Goal: Task Accomplishment & Management: Complete application form

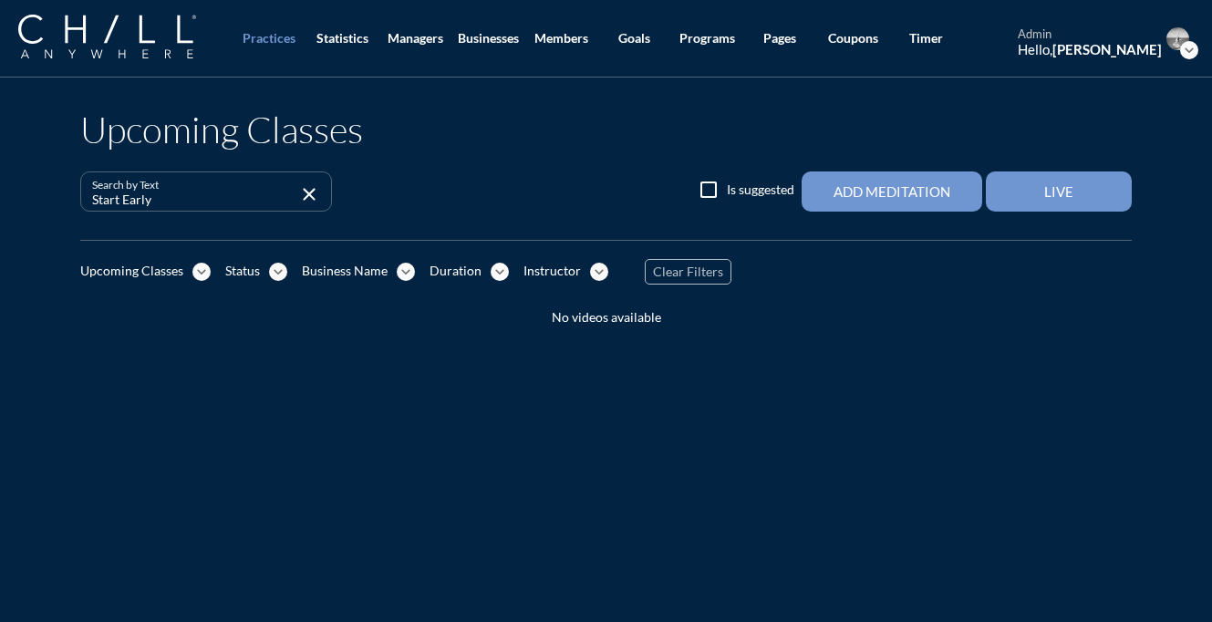
scroll to position [135, 0]
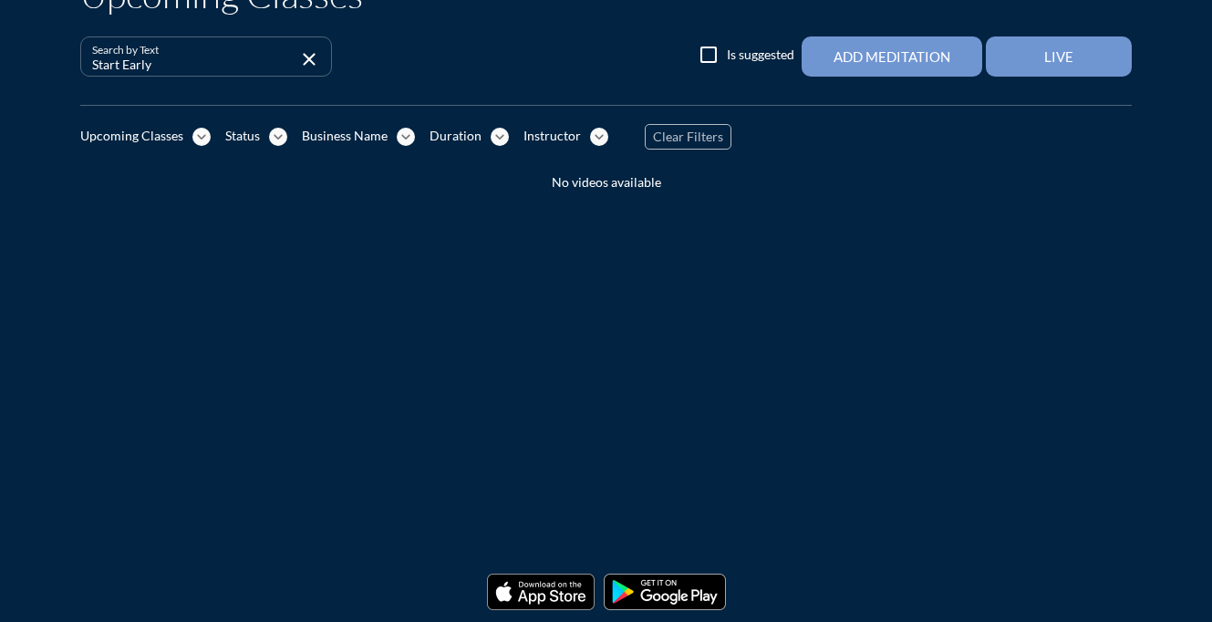
click at [201, 137] on icon "expand_more" at bounding box center [201, 137] width 18 height 18
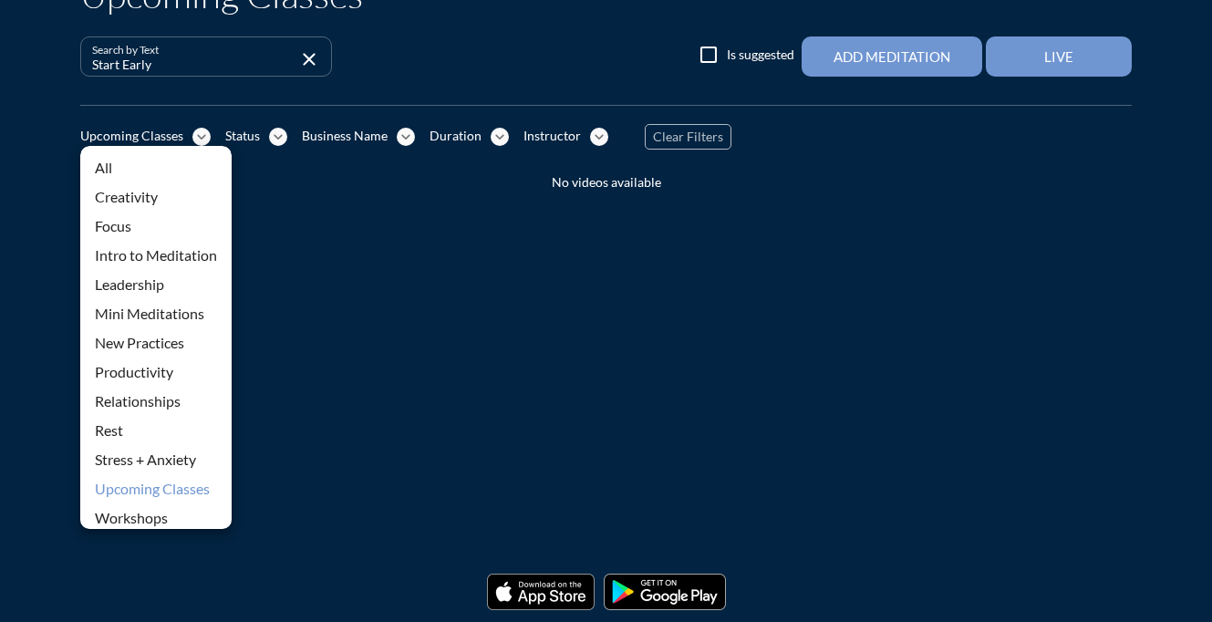
click at [173, 163] on div "All" at bounding box center [156, 168] width 122 height 22
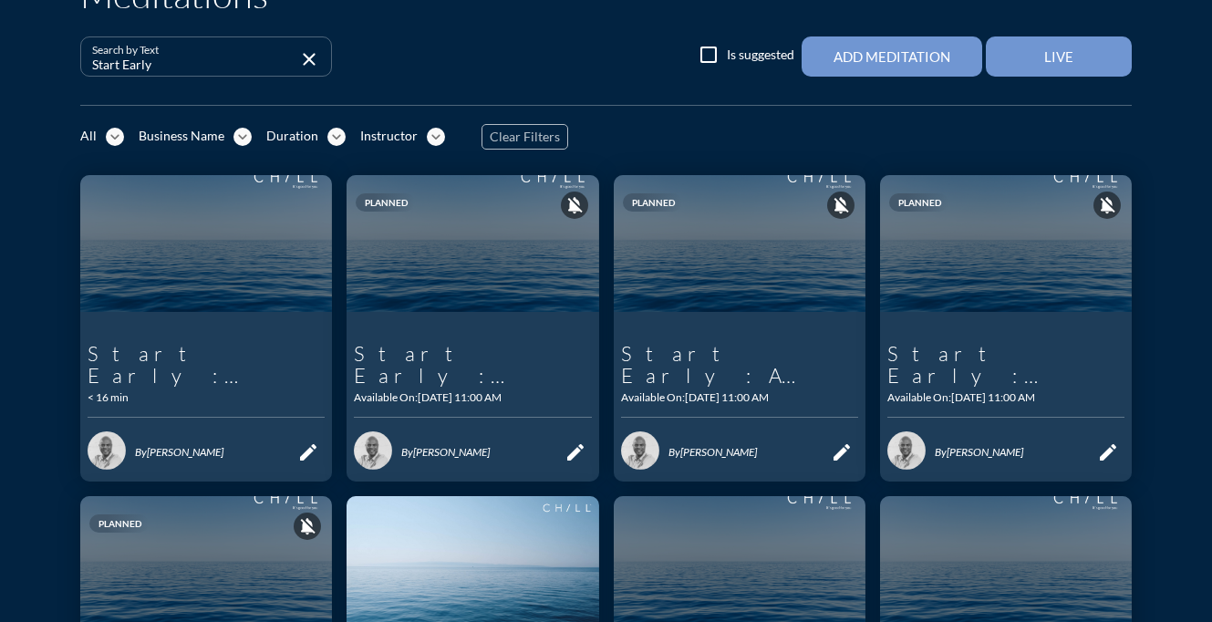
click at [427, 135] on icon "expand_more" at bounding box center [436, 137] width 18 height 18
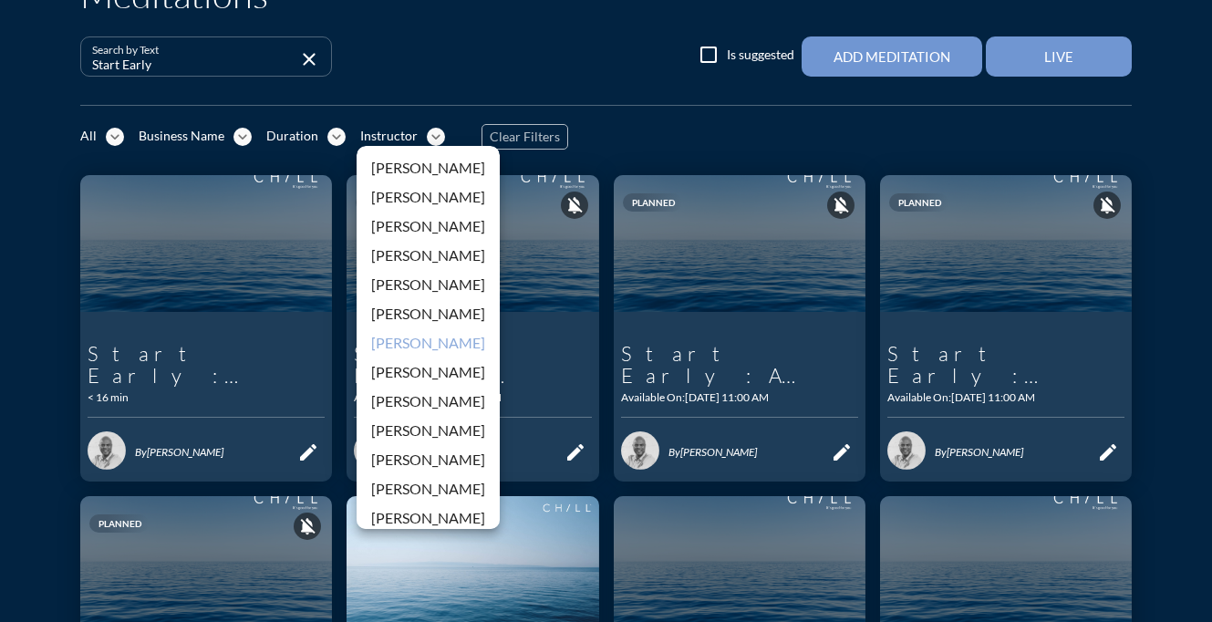
scroll to position [25, 0]
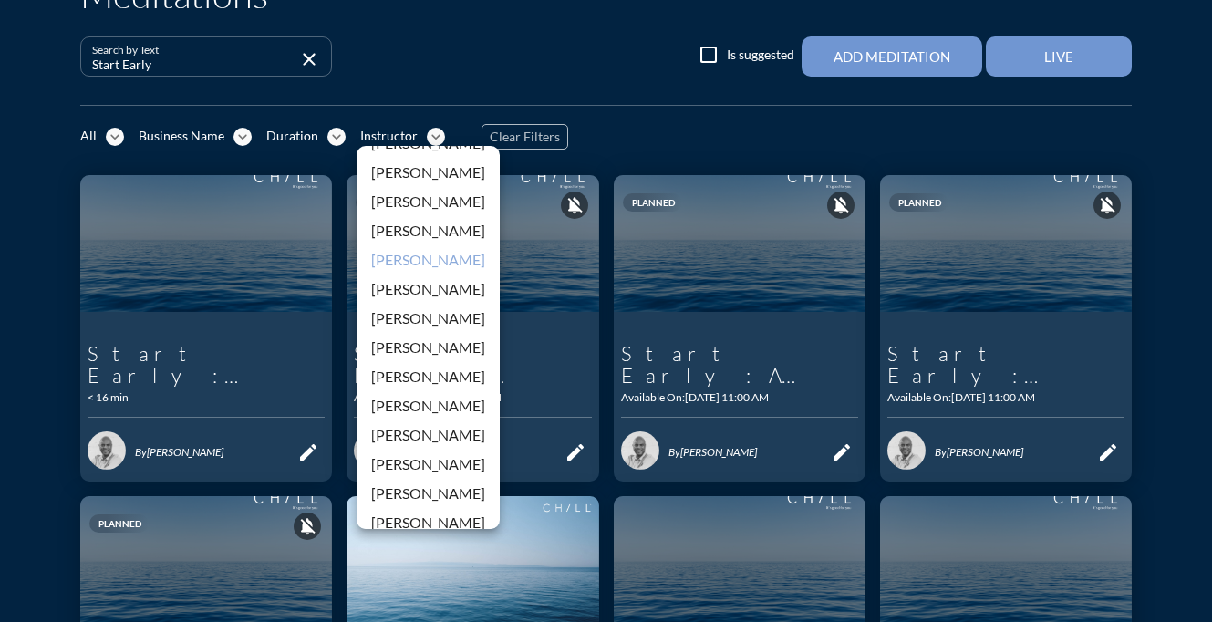
click at [395, 264] on div "[PERSON_NAME]" at bounding box center [428, 260] width 114 height 22
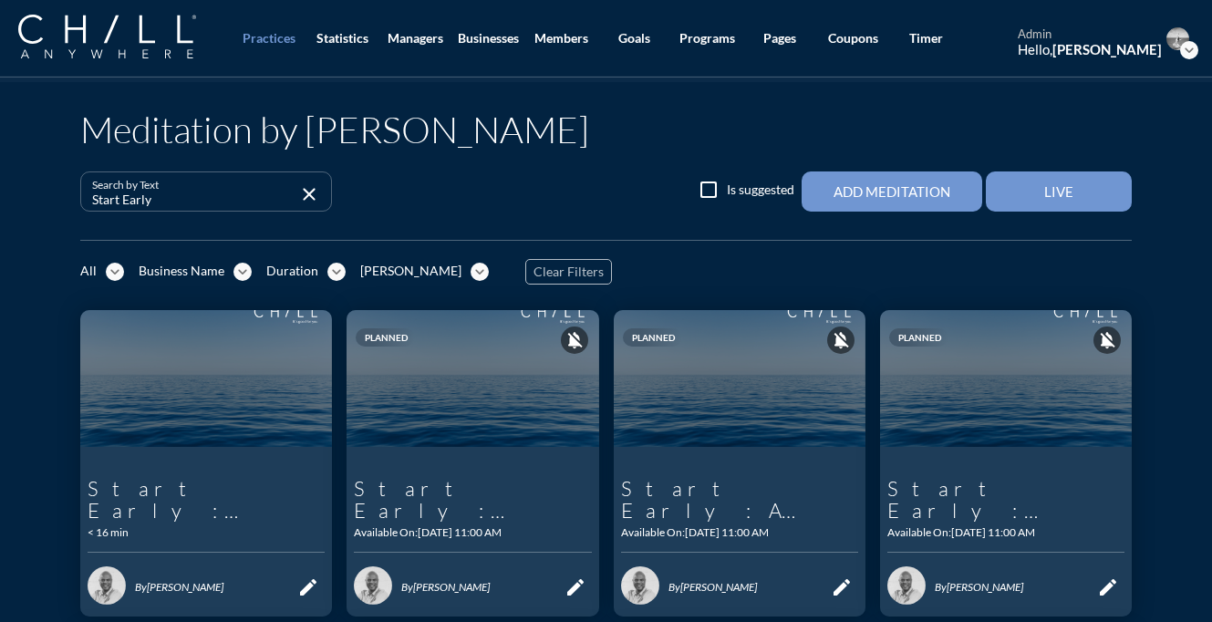
click at [119, 273] on icon "expand_more" at bounding box center [115, 272] width 18 height 18
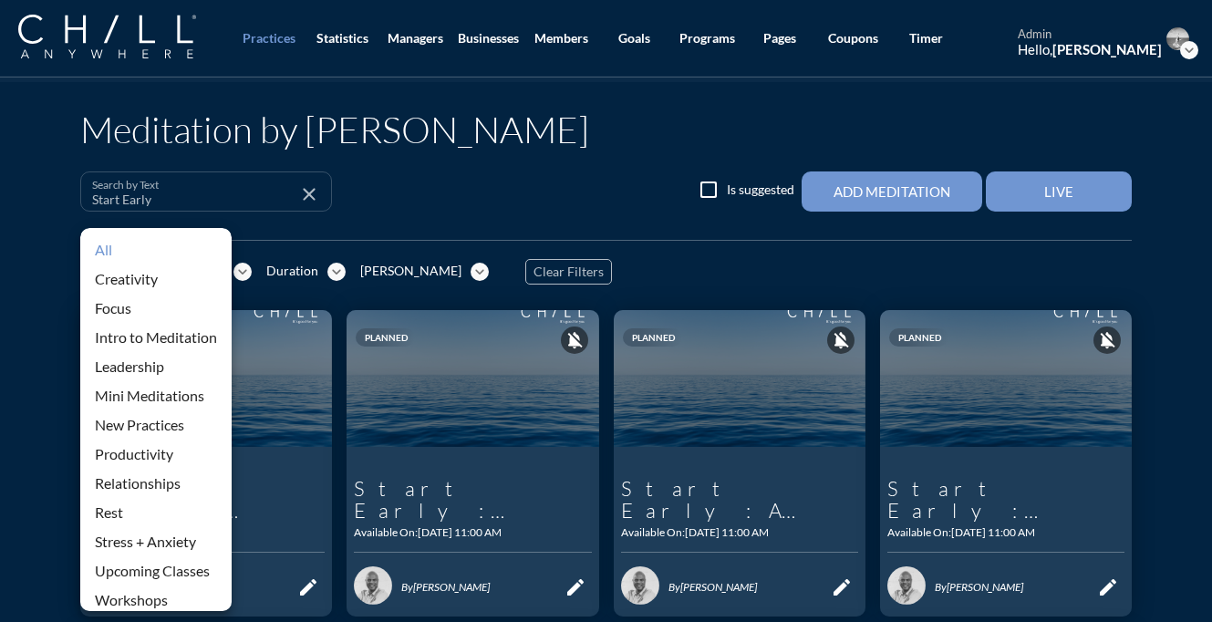
click at [317, 190] on icon "close" at bounding box center [309, 194] width 22 height 22
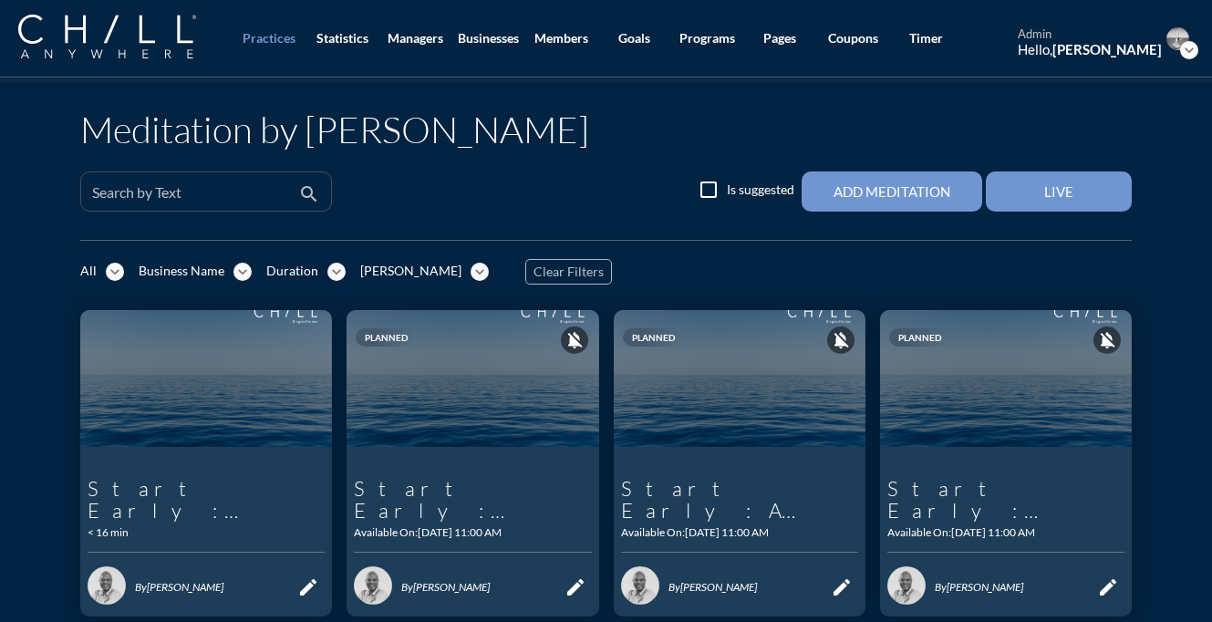
click at [115, 272] on icon "expand_more" at bounding box center [115, 272] width 18 height 18
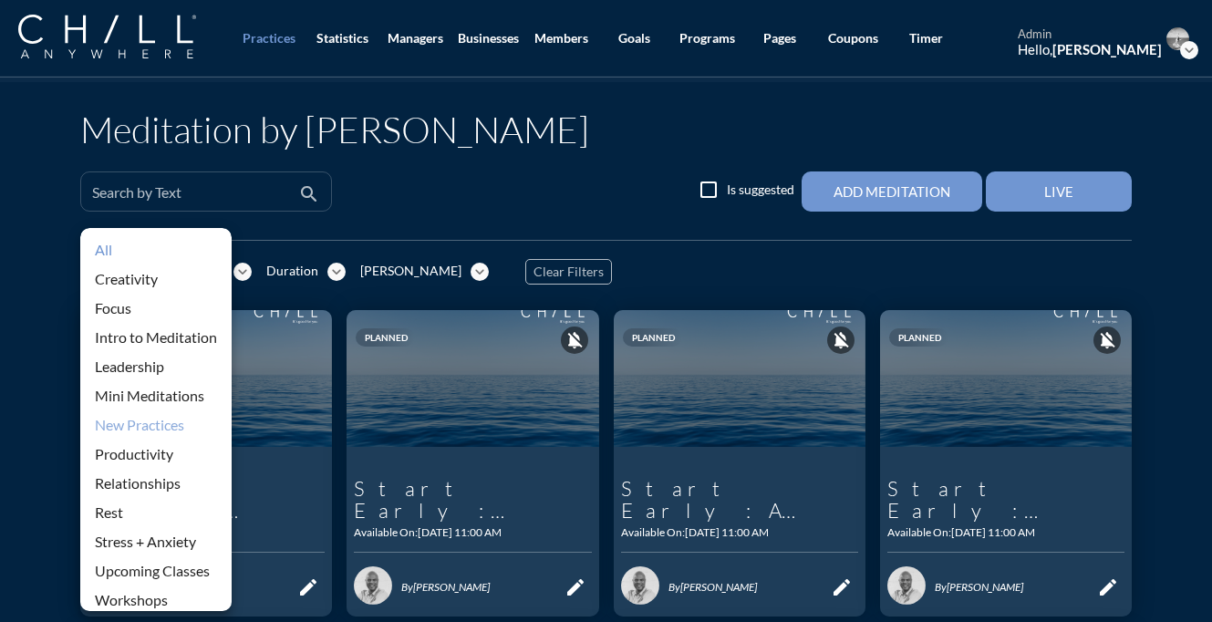
scroll to position [40, 0]
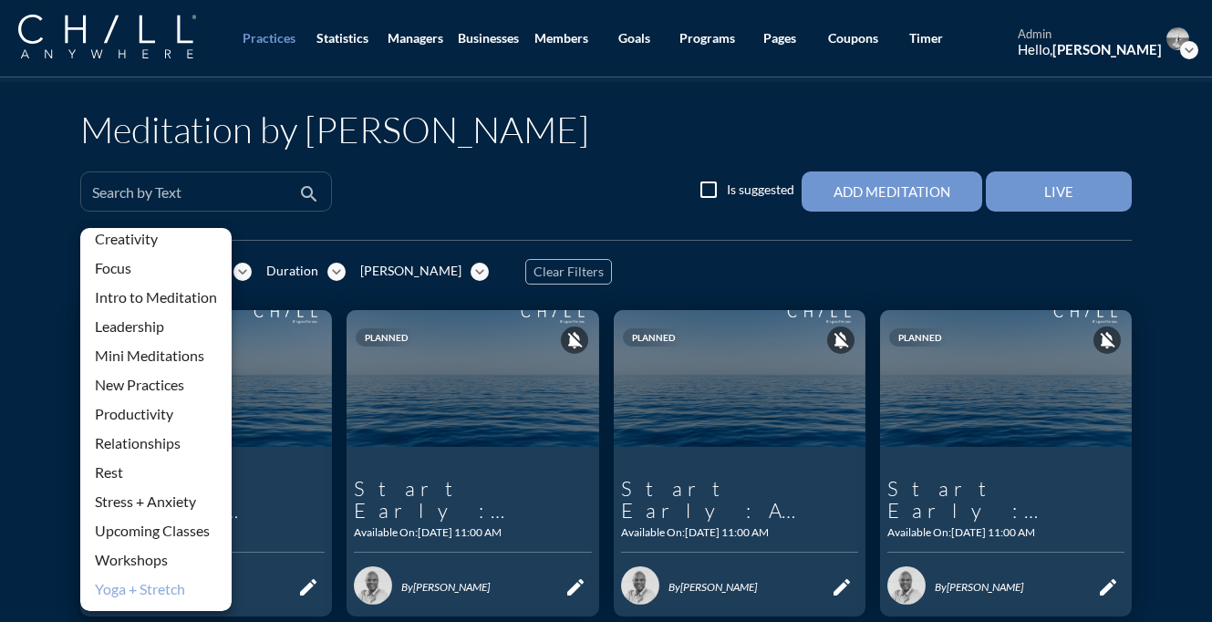
click at [152, 592] on div "Yoga + Stretch" at bounding box center [156, 589] width 122 height 22
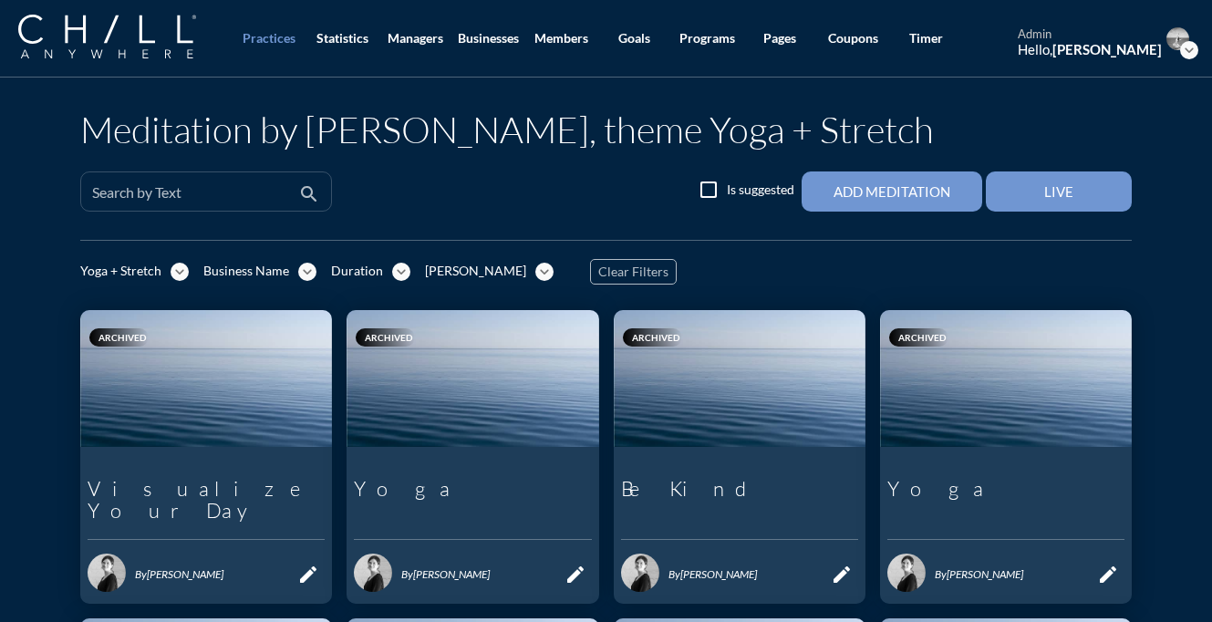
click at [269, 188] on input "Search by Text" at bounding box center [193, 199] width 202 height 23
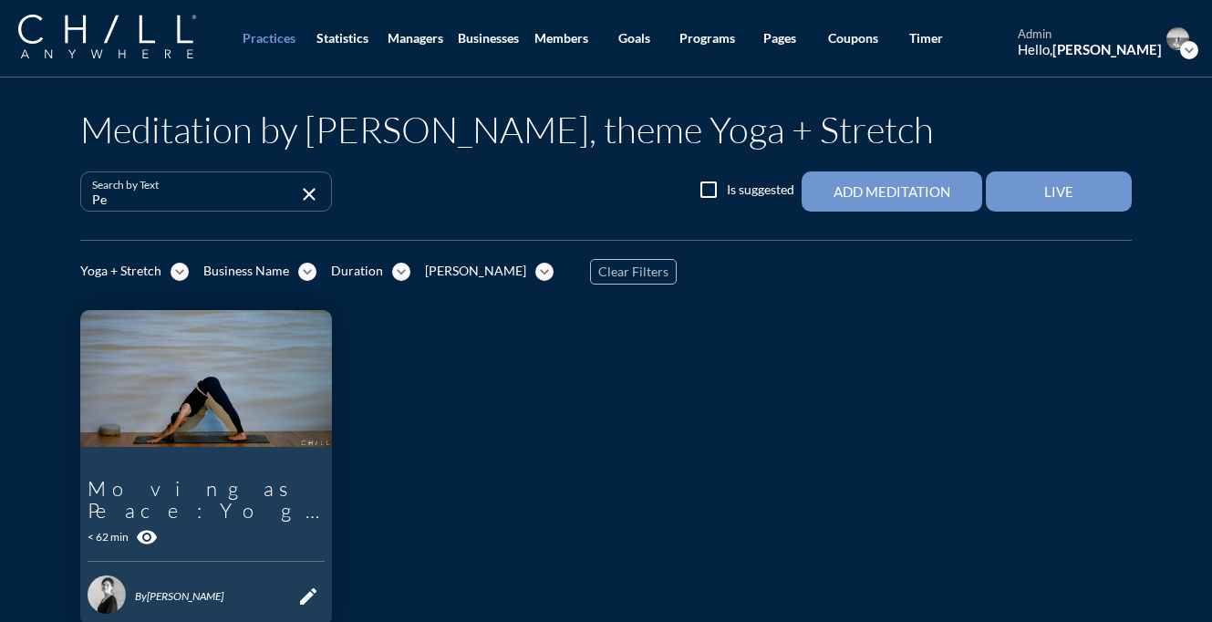
type input "P"
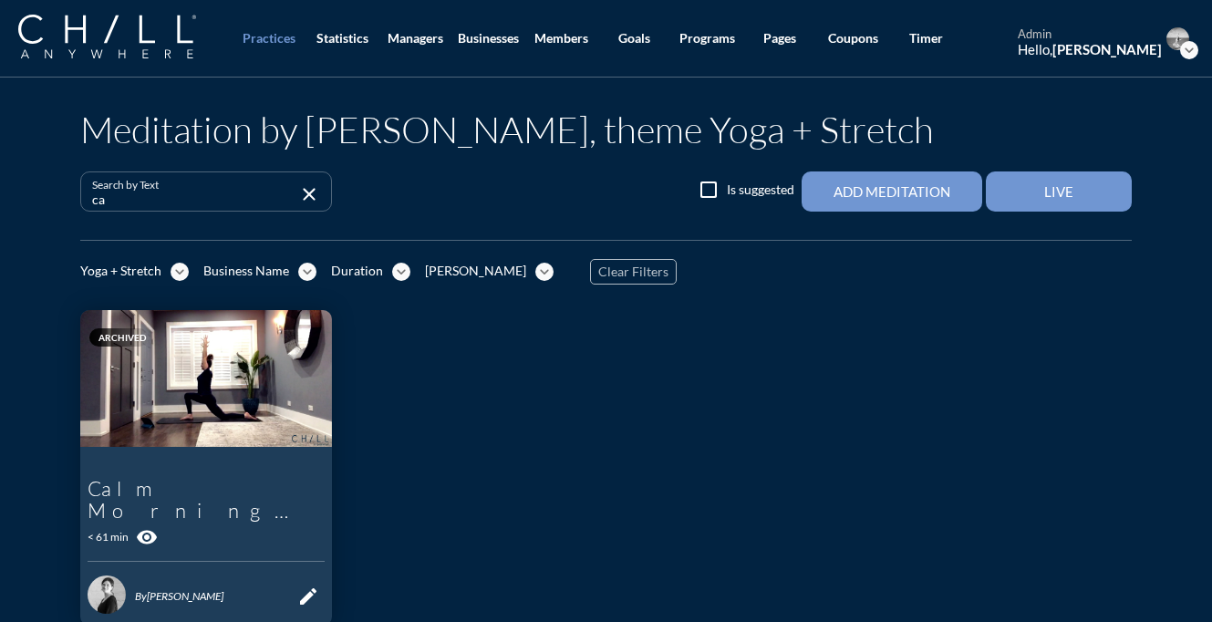
type input "c"
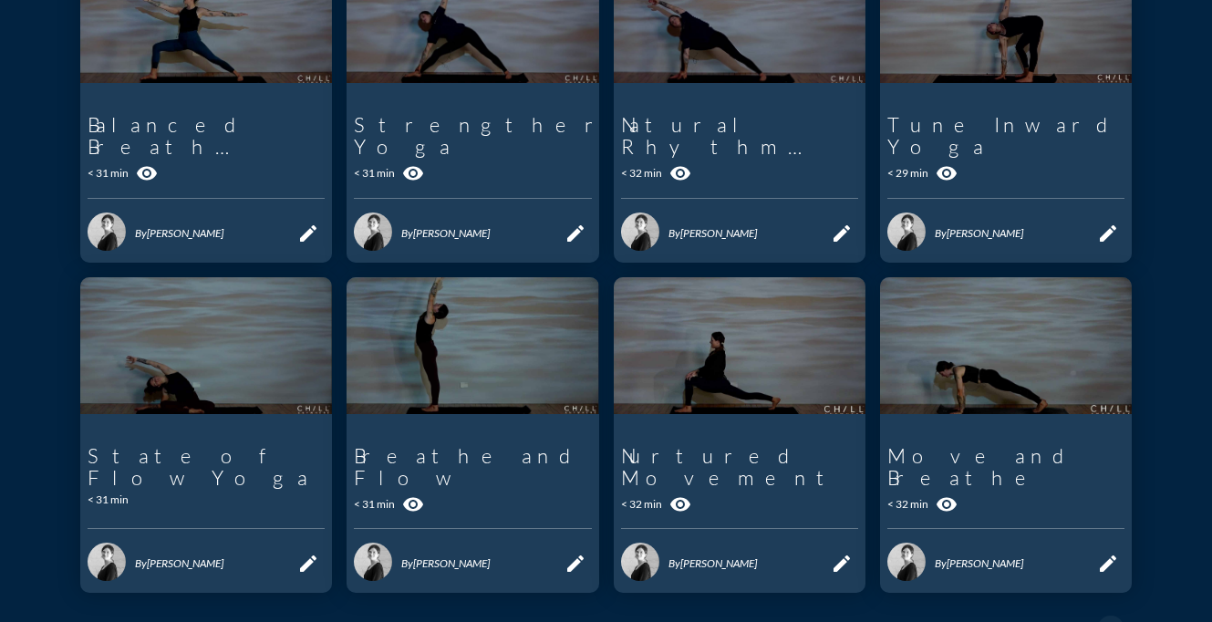
scroll to position [695, 0]
click at [202, 371] on icon "play_arrow" at bounding box center [206, 386] width 31 height 31
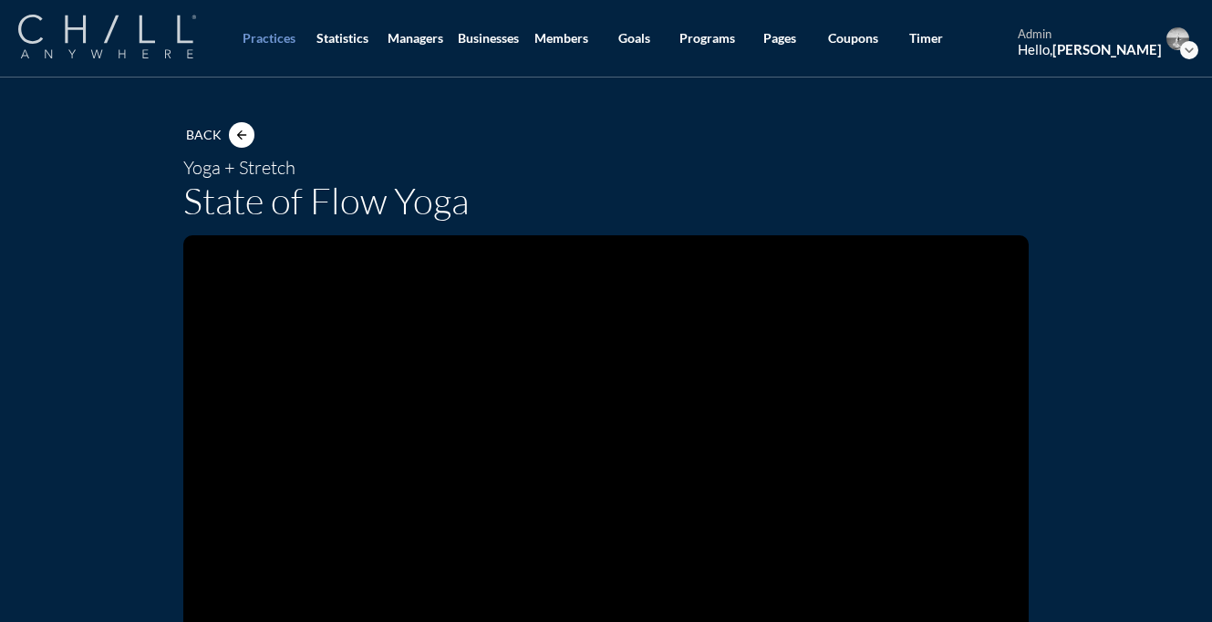
click at [138, 36] on img at bounding box center [107, 37] width 178 height 44
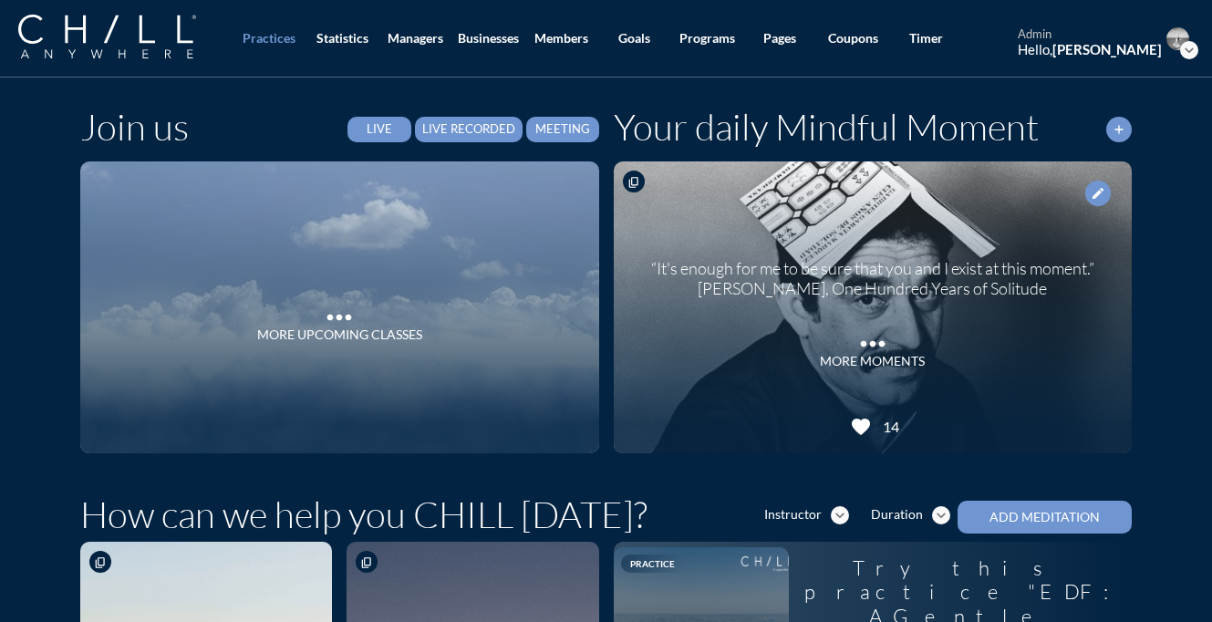
click at [482, 133] on div "Live Recorded" at bounding box center [468, 129] width 93 height 15
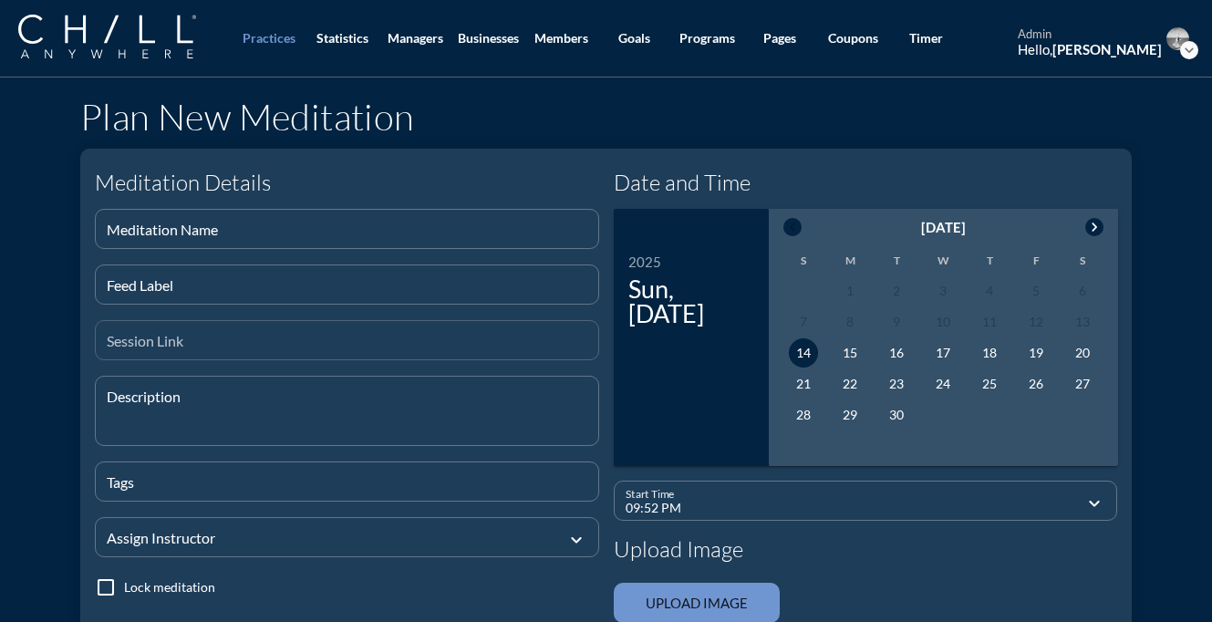
click at [308, 350] on input "Session Link" at bounding box center [347, 347] width 481 height 23
paste input "https://app.chillanywhere.com/sessions/view/d267c189b33bd550061ae3bdb0957816"
type input "https://app.chillanywhere.com/sessions/view/d267c189b33bd550061ae3bdb0957816"
click at [279, 233] on input "Meditation Name" at bounding box center [347, 236] width 481 height 23
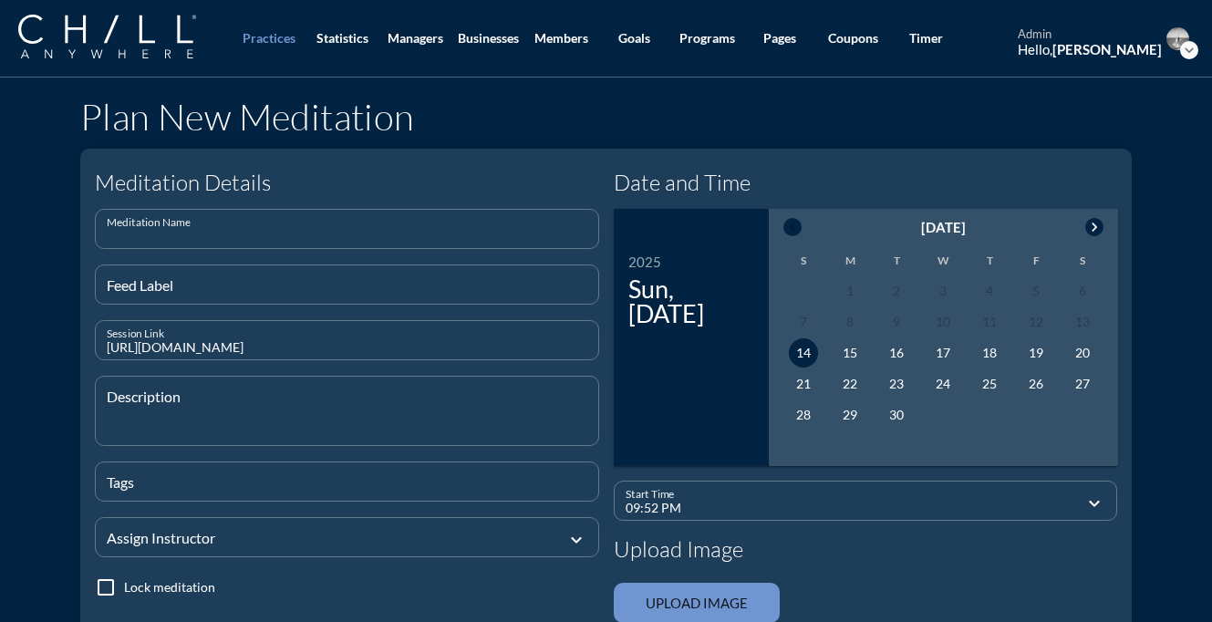
scroll to position [0, 0]
type input "Yoga"
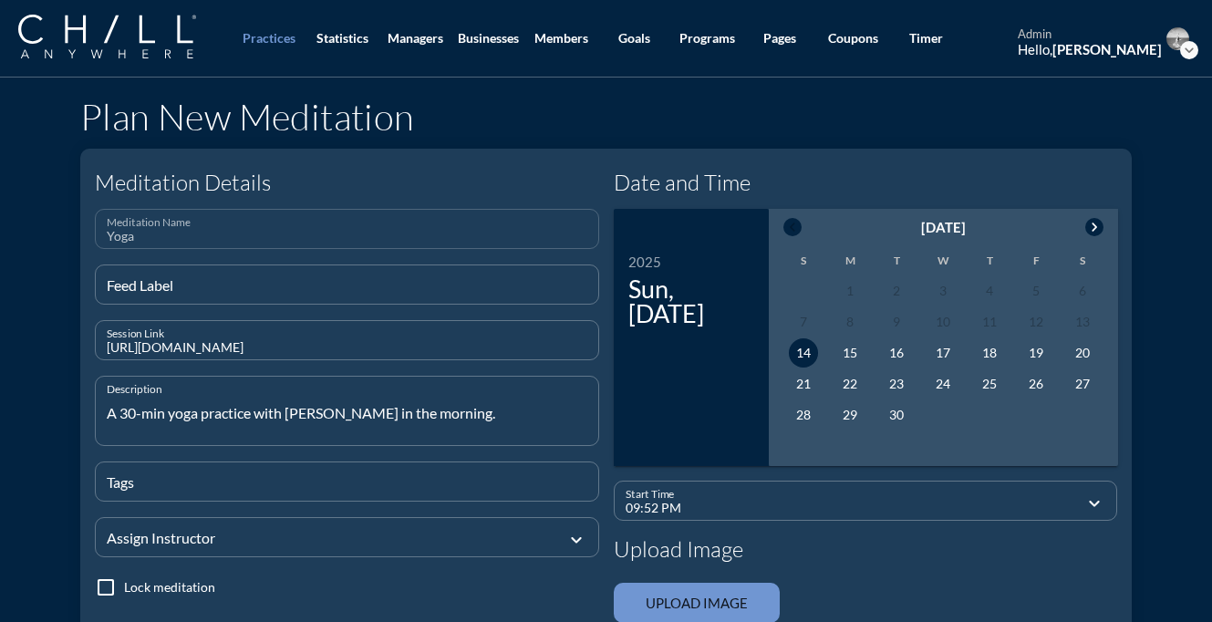
type textarea "A 30-min yoga practice with [PERSON_NAME] in the morning."
type input "yoga,restream"
click at [257, 525] on div at bounding box center [334, 536] width 455 height 61
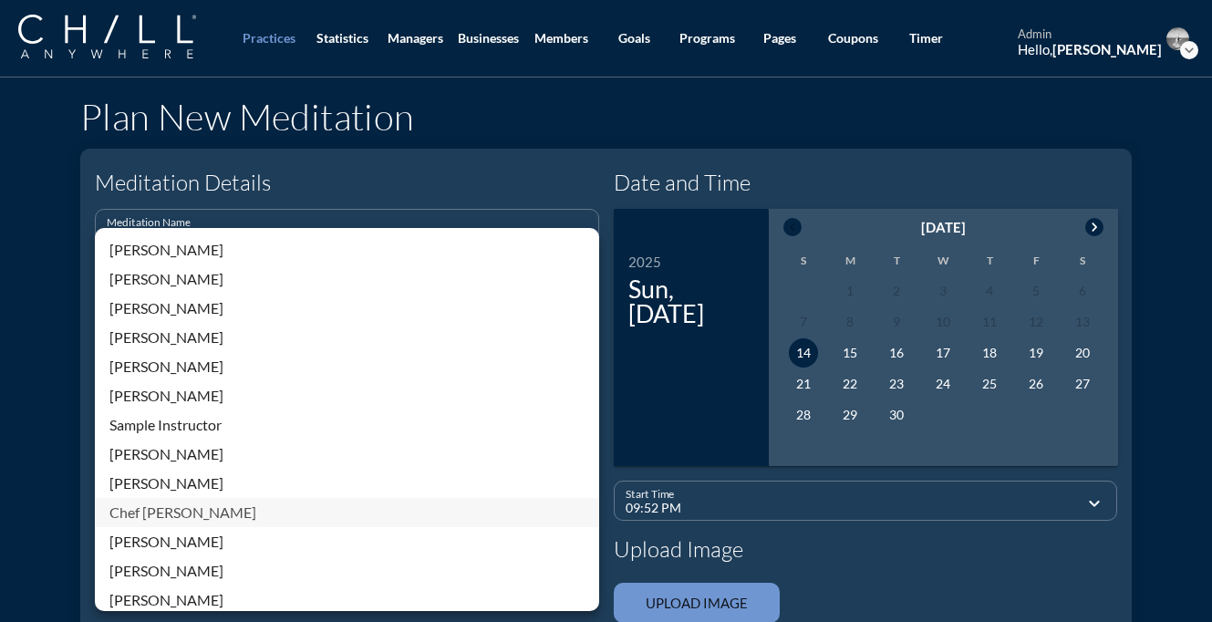
scroll to position [390, 0]
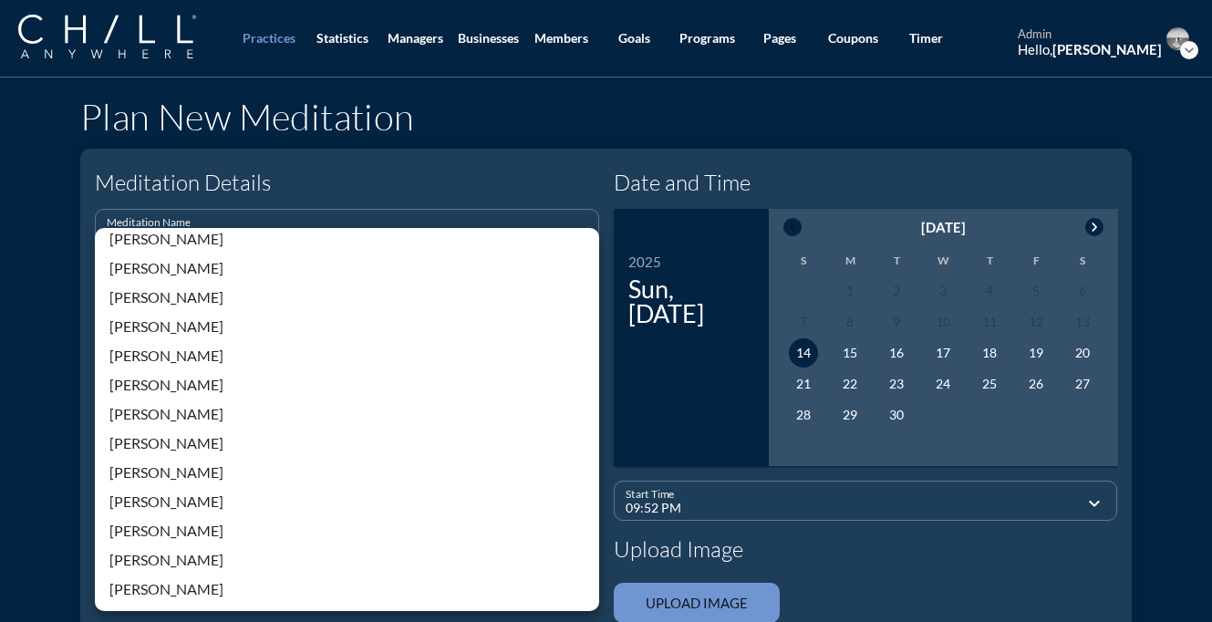
click at [149, 391] on div "[PERSON_NAME]" at bounding box center [346, 385] width 475 height 22
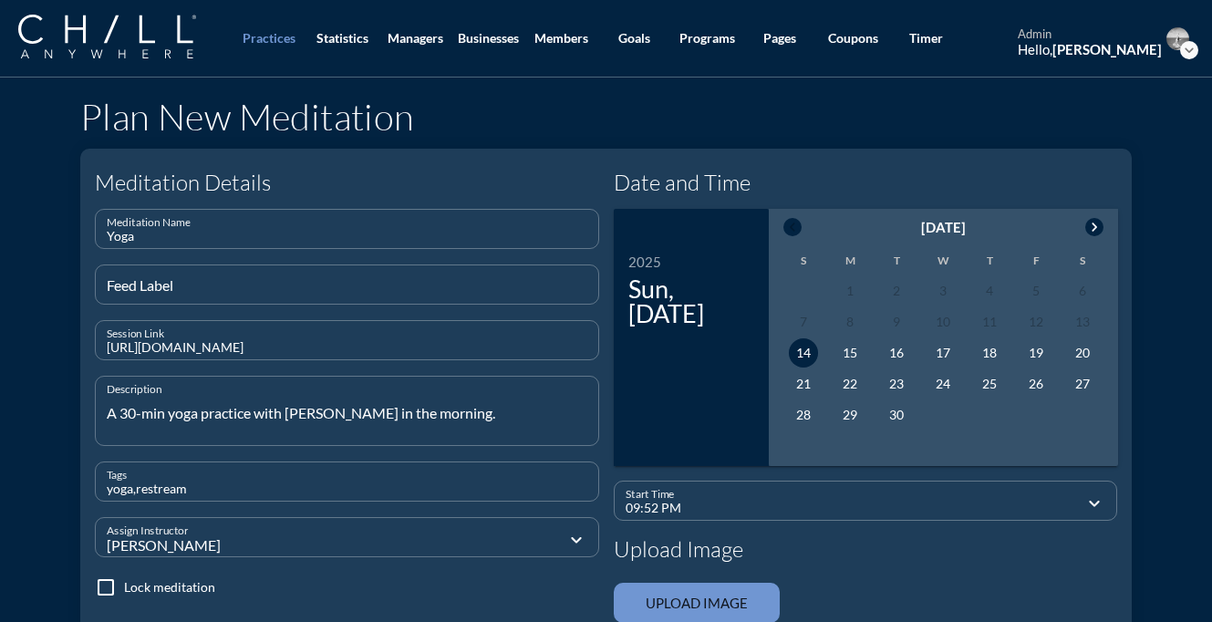
click at [816, 375] on td "21" at bounding box center [803, 383] width 45 height 29
click at [811, 379] on div "21" at bounding box center [803, 383] width 29 height 29
click at [790, 510] on input "09:52 PM" at bounding box center [853, 508] width 455 height 23
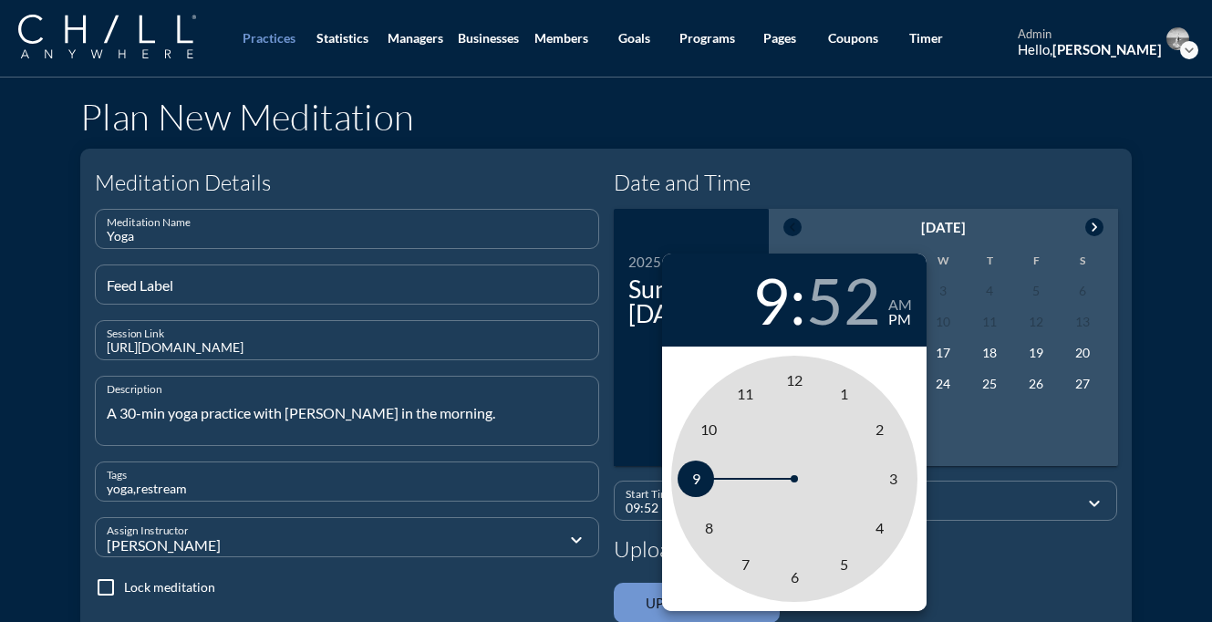
click at [696, 480] on span "9" at bounding box center [696, 478] width 8 height 17
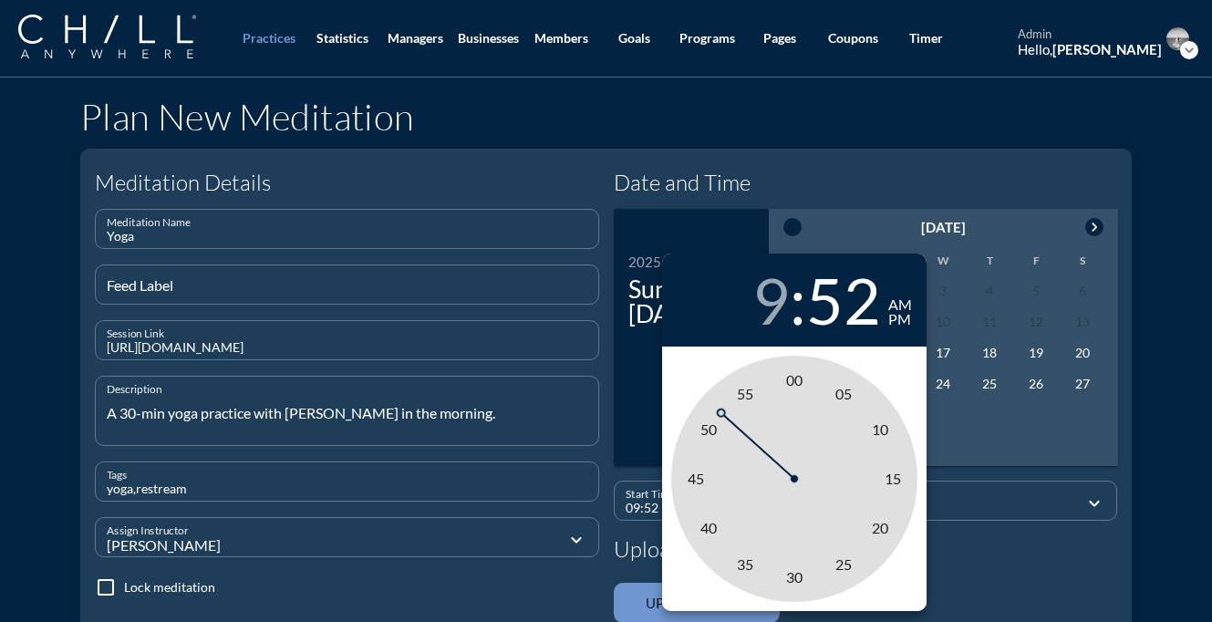
click at [907, 300] on div "am" at bounding box center [900, 304] width 24 height 15
type input "09:00 AM"
click at [795, 380] on span "00" at bounding box center [794, 379] width 16 height 17
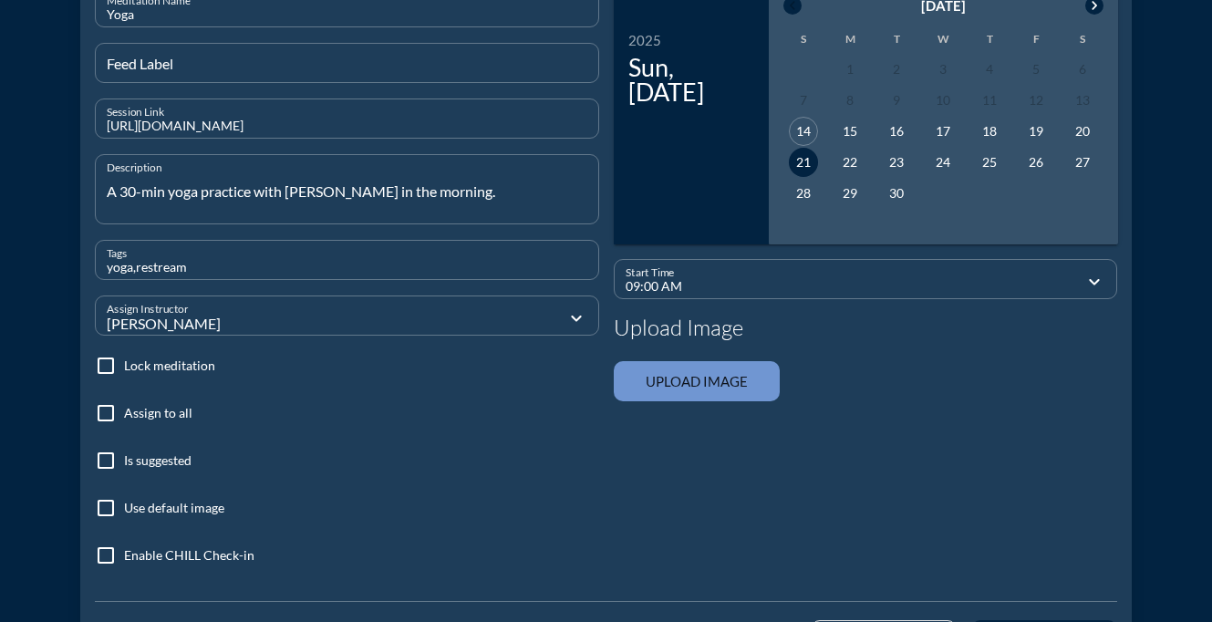
scroll to position [359, 0]
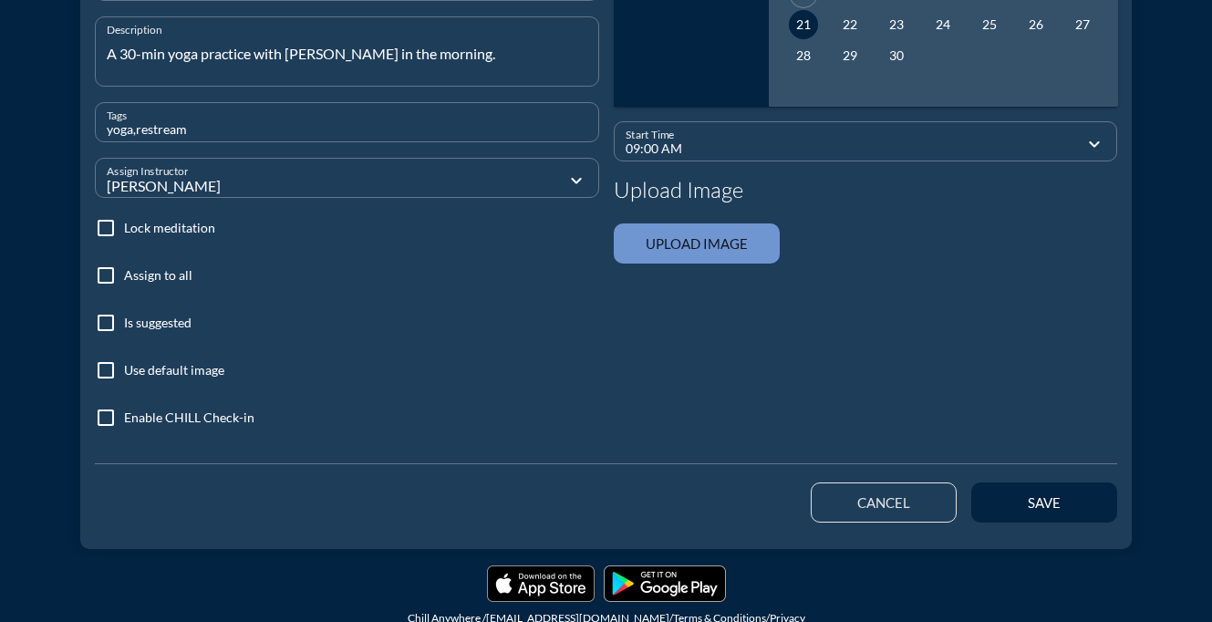
click at [102, 273] on div at bounding box center [105, 275] width 31 height 31
checkbox input "true"
click at [106, 367] on div at bounding box center [105, 370] width 31 height 31
checkbox input "true"
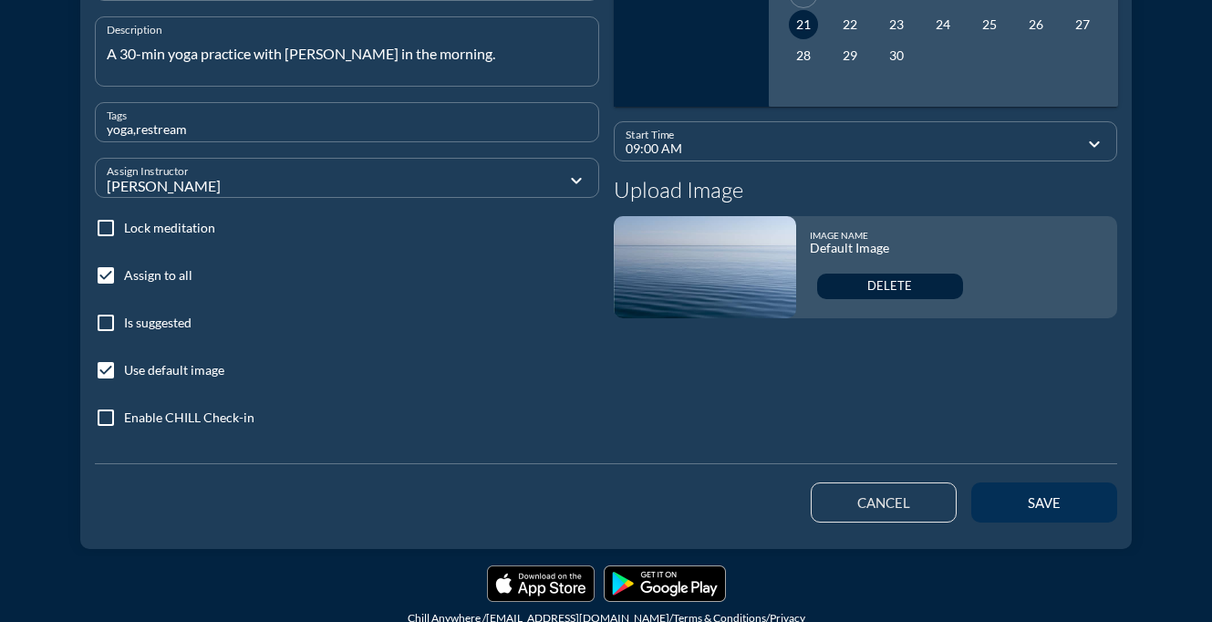
click at [1042, 504] on div "save" at bounding box center [1044, 502] width 82 height 16
checkbox input "false"
type input "09:52 PM"
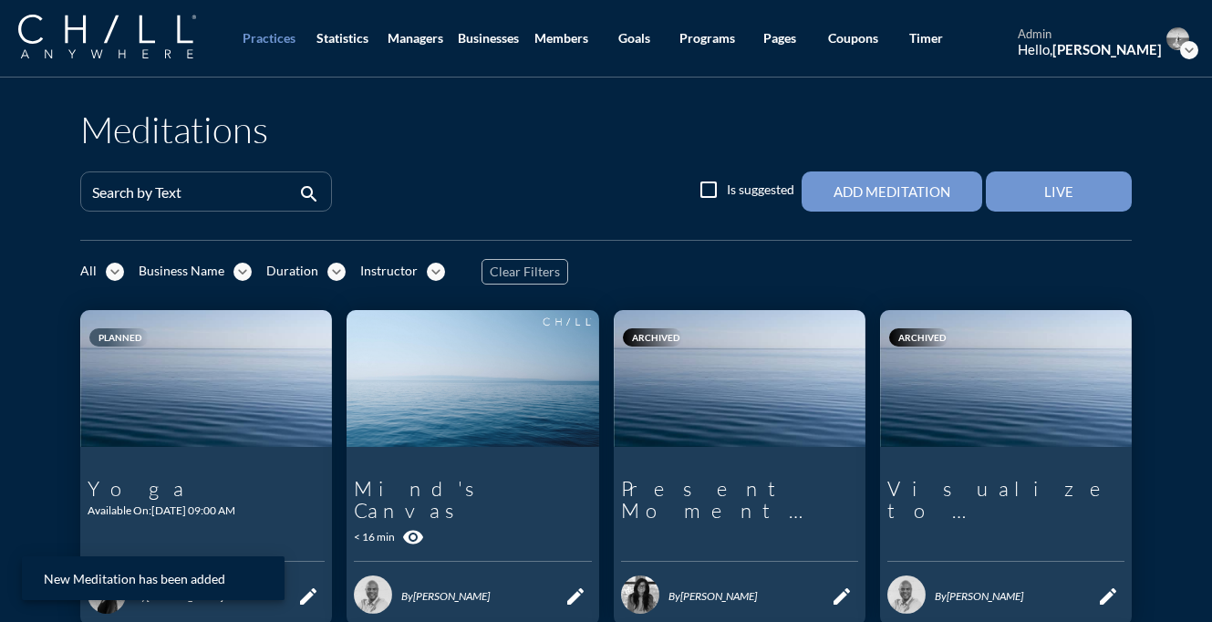
click at [441, 269] on div "Instructor expand_more" at bounding box center [413, 272] width 107 height 19
click at [437, 279] on icon "expand_more" at bounding box center [436, 272] width 18 height 18
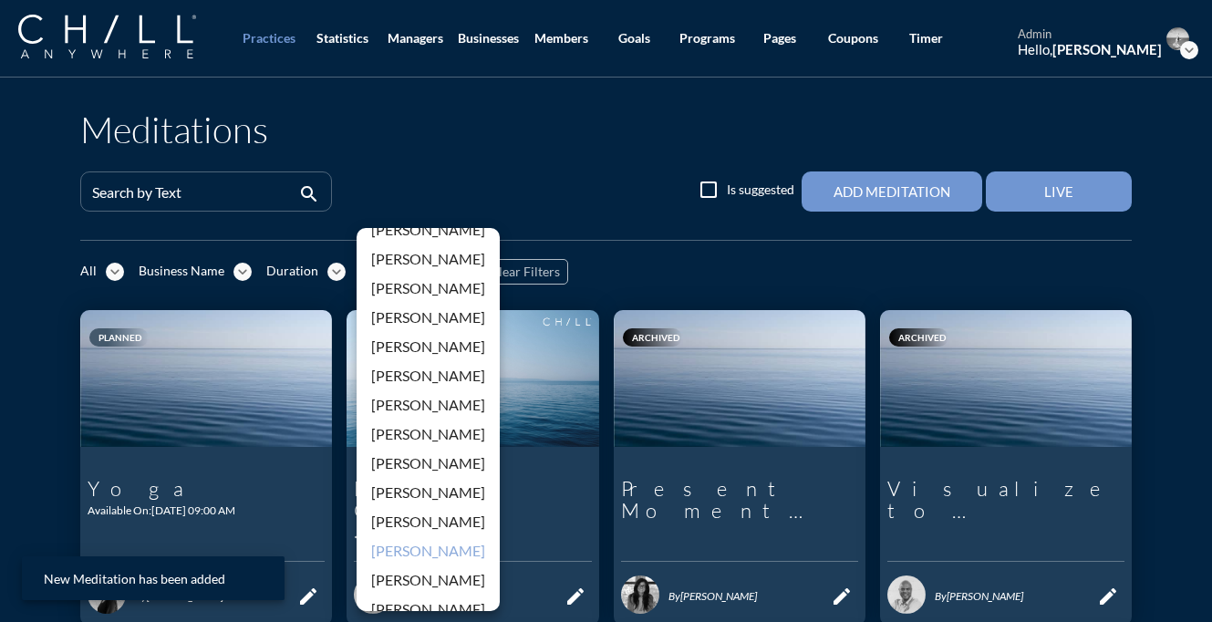
scroll to position [29, 0]
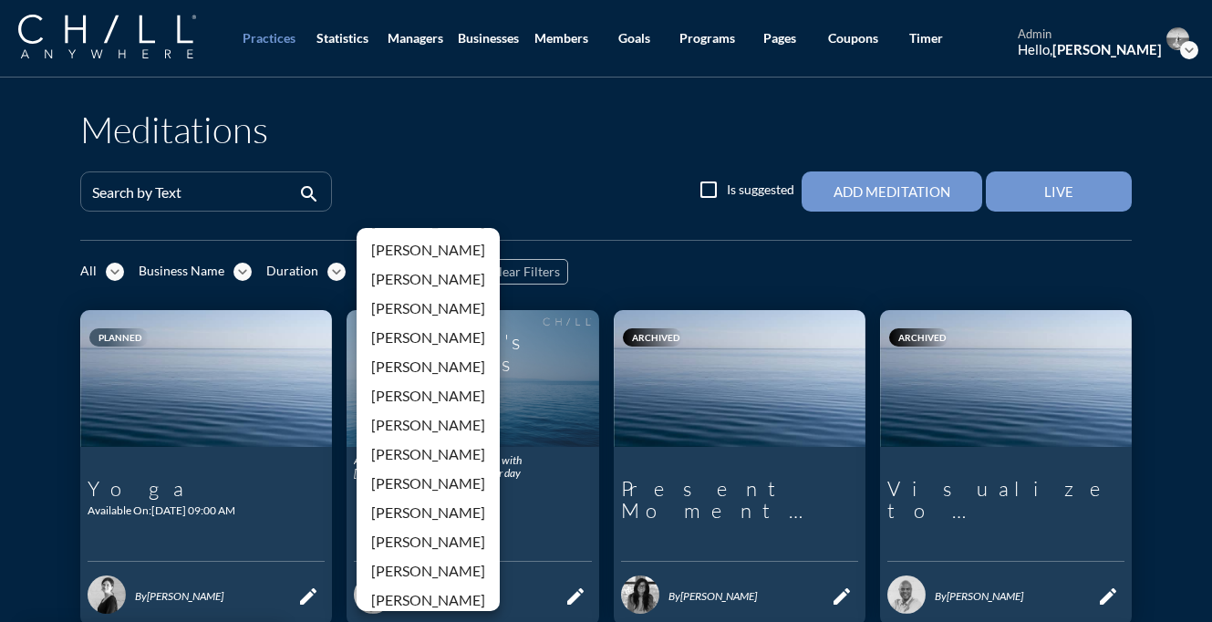
click at [429, 449] on div "[PERSON_NAME]" at bounding box center [428, 454] width 114 height 22
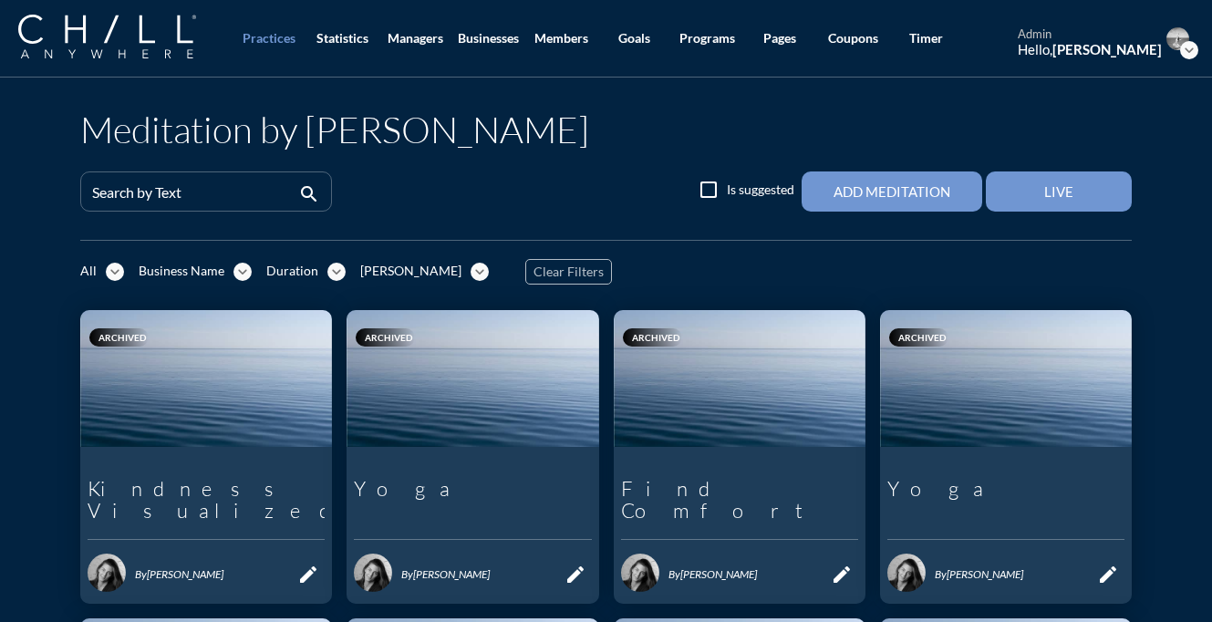
click at [109, 271] on icon "expand_more" at bounding box center [115, 272] width 18 height 18
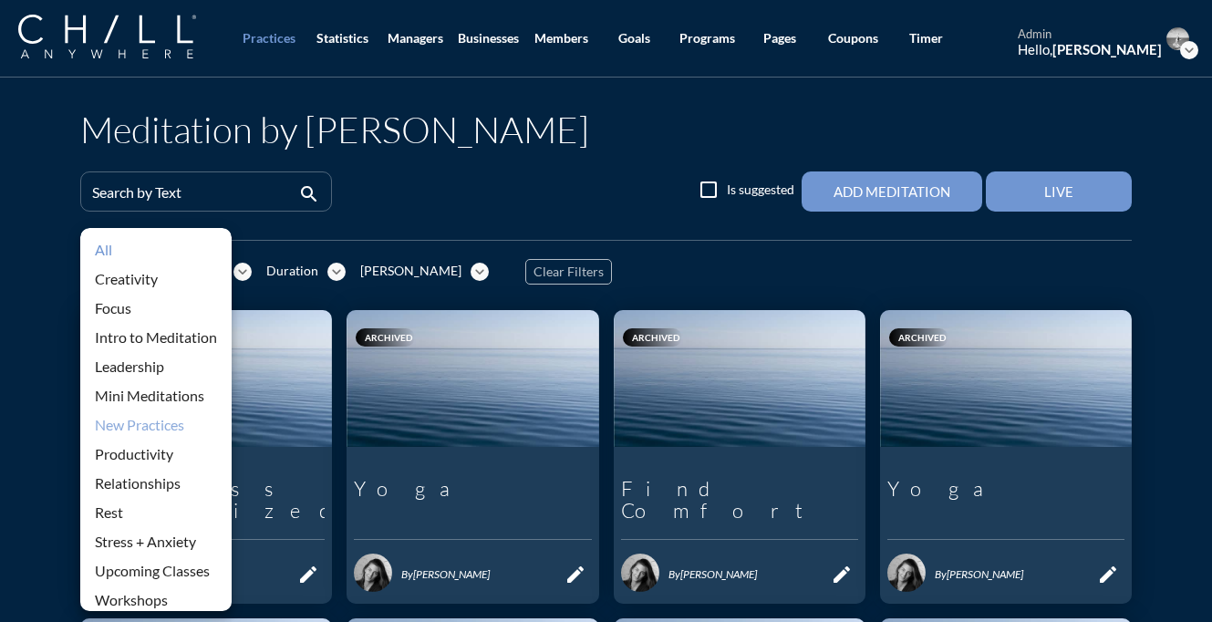
scroll to position [40, 0]
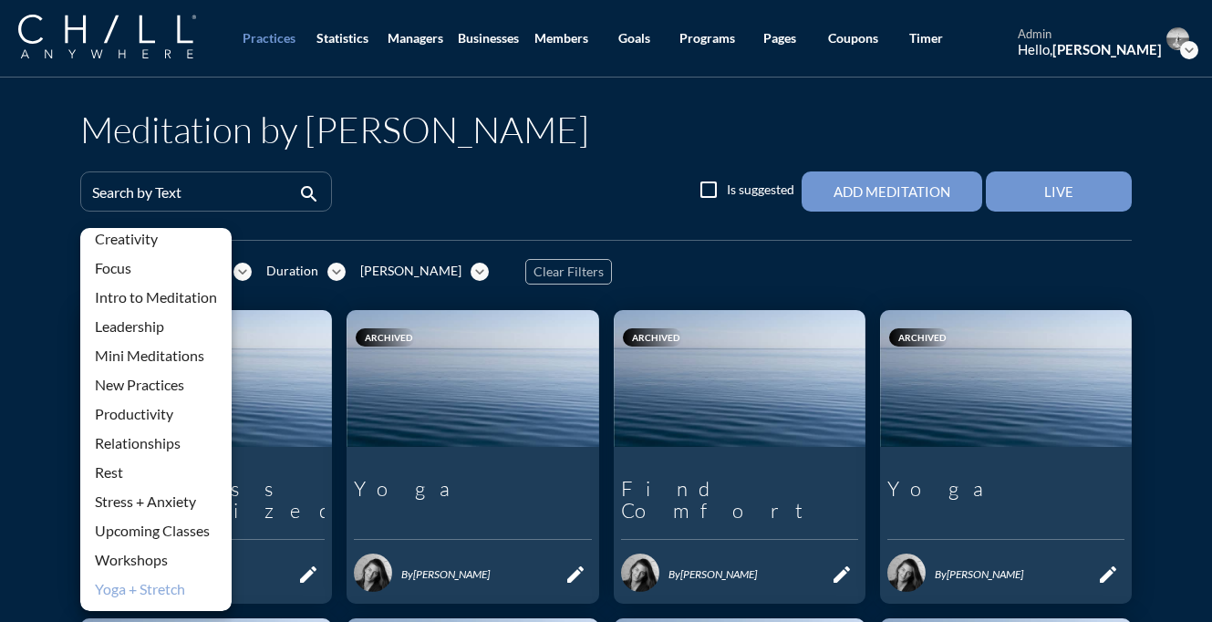
click at [165, 596] on div "Yoga + Stretch" at bounding box center [156, 589] width 122 height 22
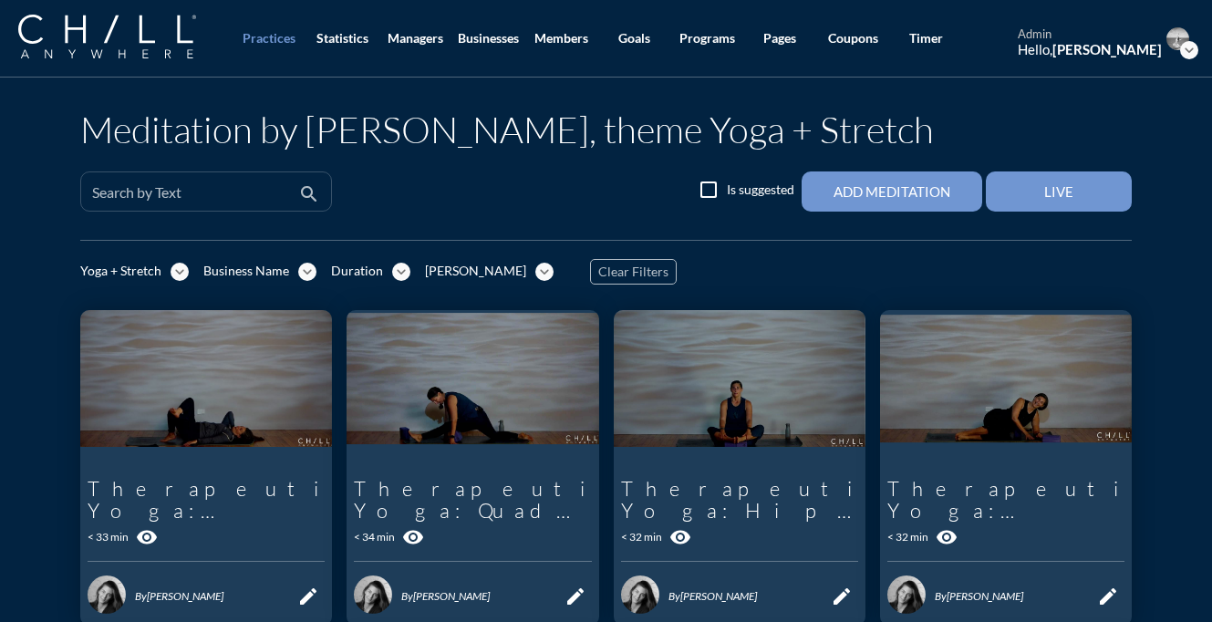
click at [174, 182] on div "Search by Text" at bounding box center [193, 191] width 202 height 38
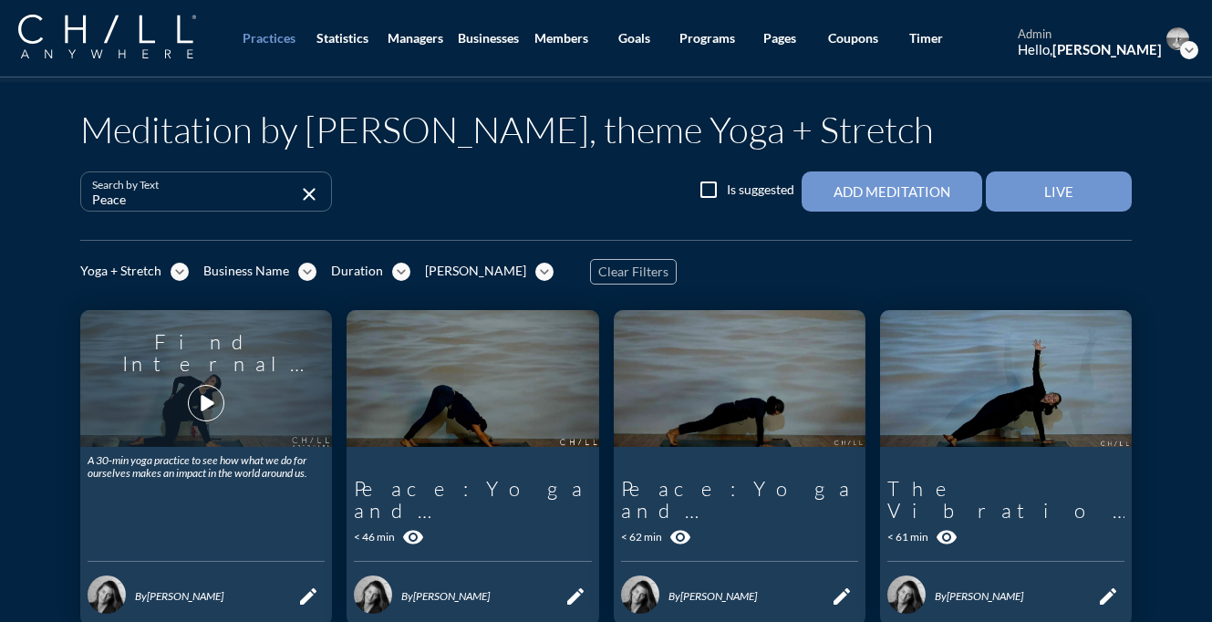
type input "Peace"
click at [198, 388] on icon "play_arrow" at bounding box center [206, 403] width 31 height 31
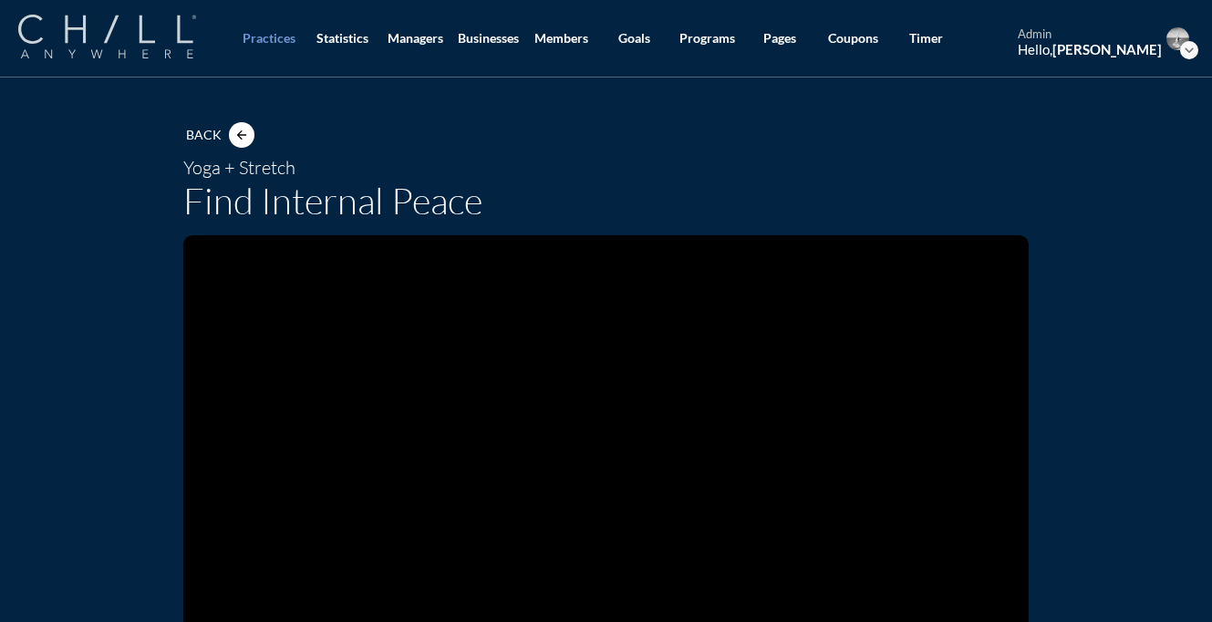
click at [102, 37] on img at bounding box center [107, 37] width 178 height 44
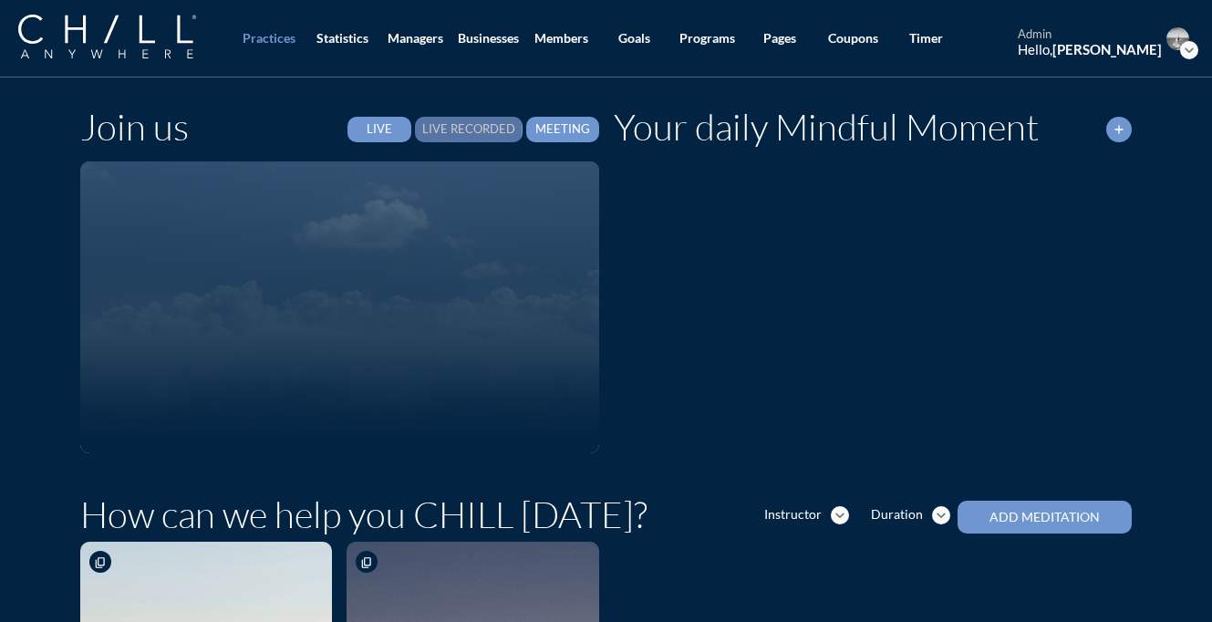
click at [481, 125] on div "Live Recorded" at bounding box center [468, 129] width 93 height 15
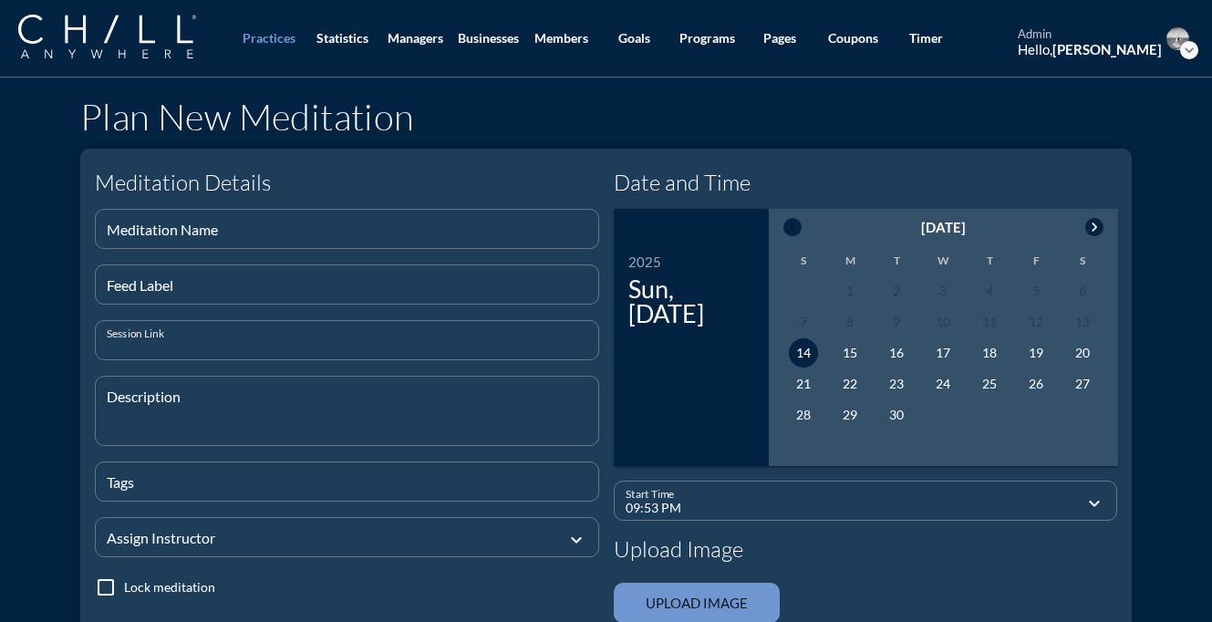
click at [309, 343] on input "Session Link" at bounding box center [347, 347] width 481 height 23
paste input "[URL][DOMAIN_NAME]"
type input "[URL][DOMAIN_NAME]"
click at [317, 224] on div "Meditation Name" at bounding box center [347, 229] width 481 height 38
type input "Yoga"
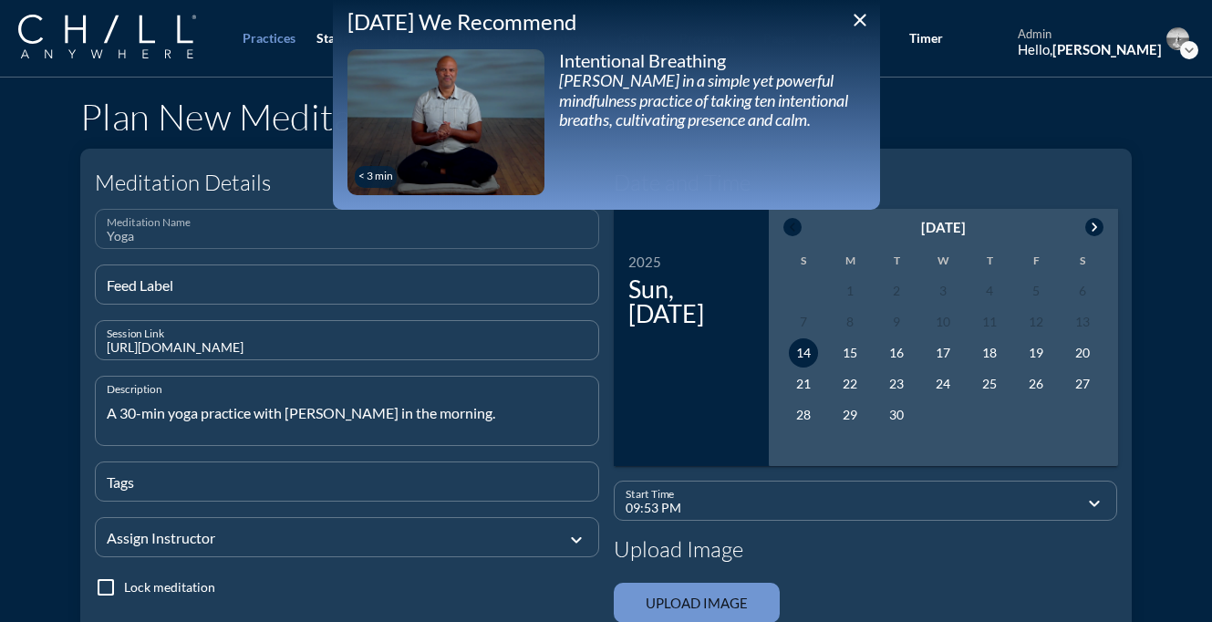
type textarea "A 30-min yoga practice with [PERSON_NAME] in the morning."
type input "yoga,restream"
click at [291, 547] on div at bounding box center [334, 536] width 455 height 61
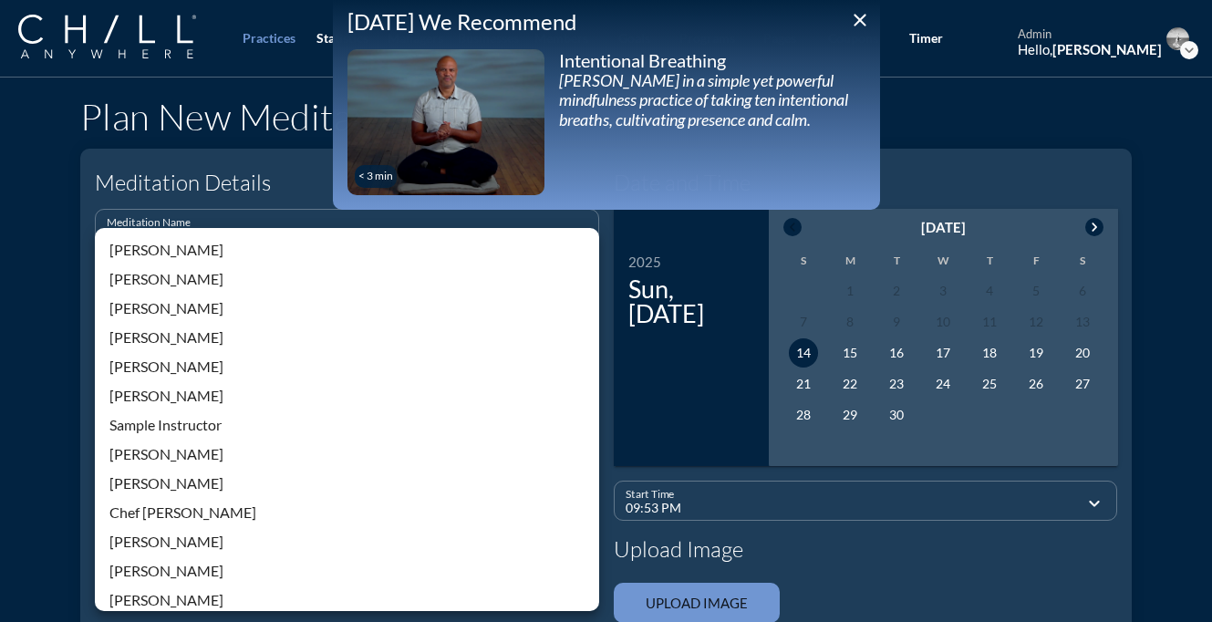
scroll to position [390, 0]
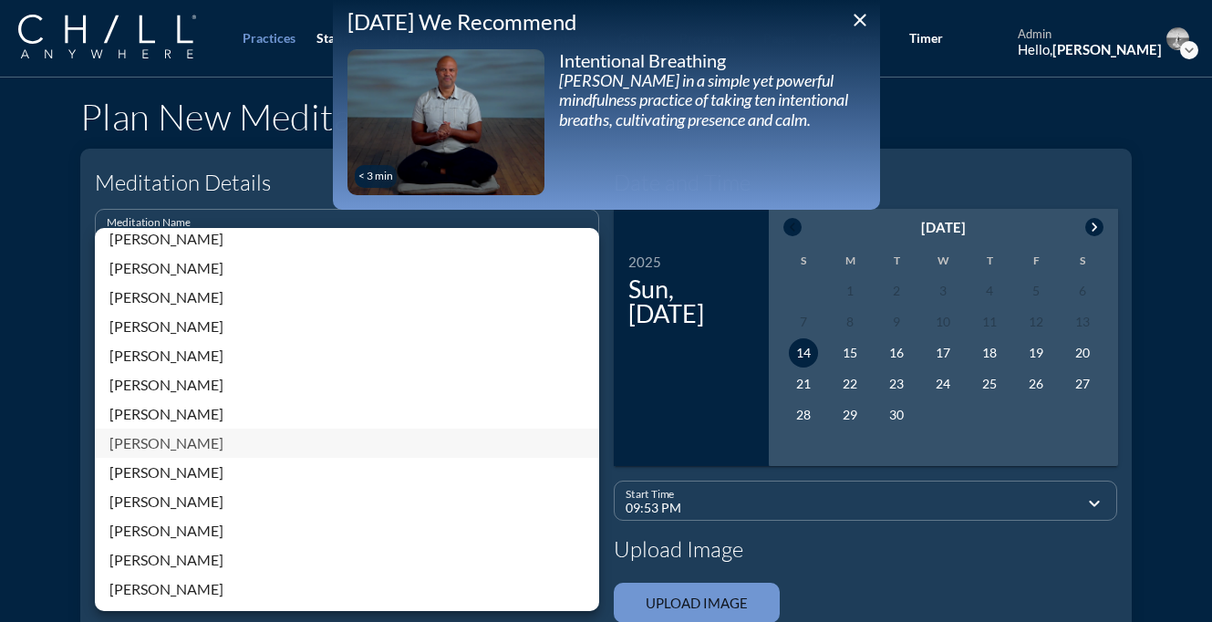
click at [174, 438] on div "[PERSON_NAME]" at bounding box center [346, 443] width 475 height 22
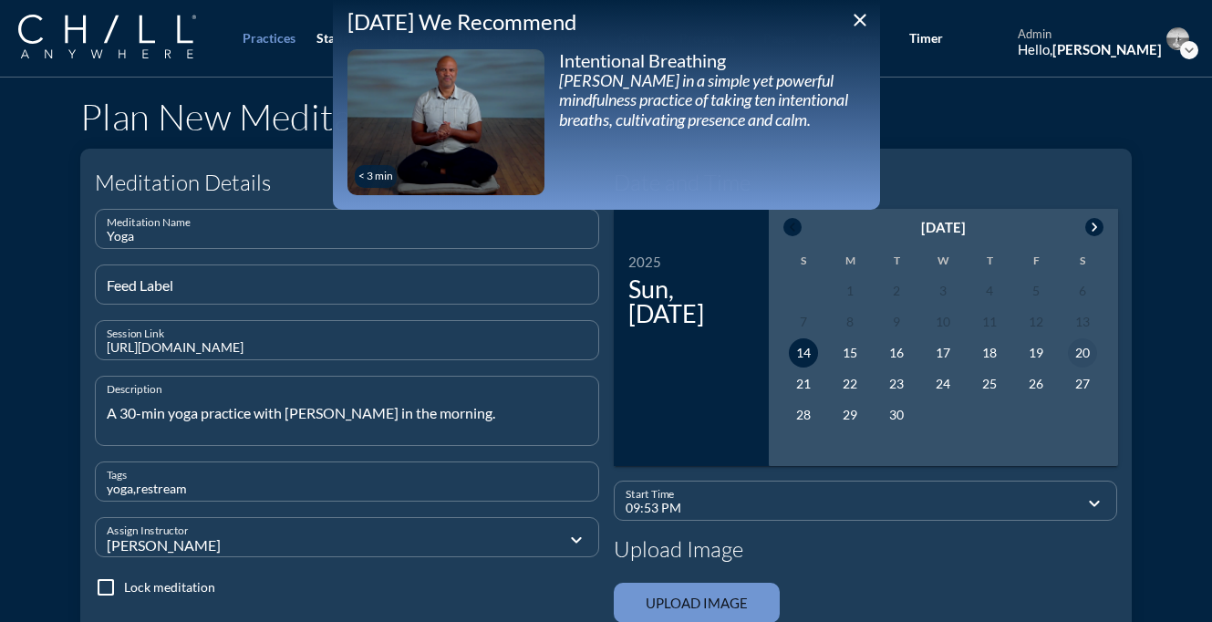
click at [1070, 352] on div "20" at bounding box center [1082, 352] width 29 height 29
click at [819, 505] on input "09:53 PM" at bounding box center [853, 508] width 455 height 23
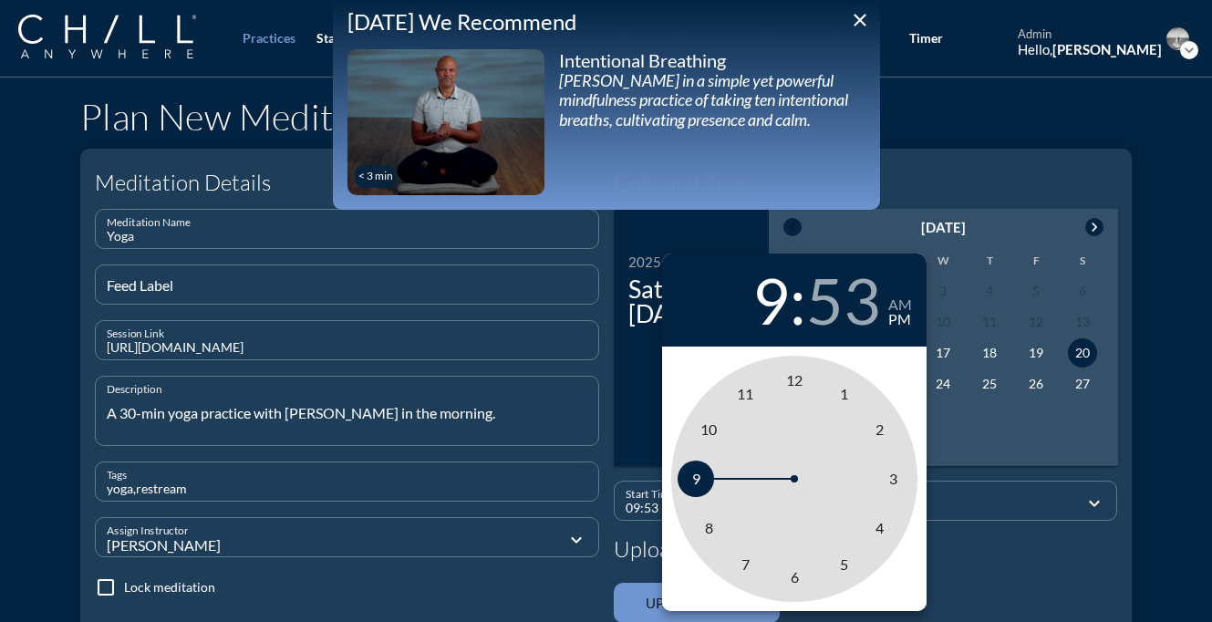
click at [688, 478] on span "9" at bounding box center [695, 478] width 36 height 36
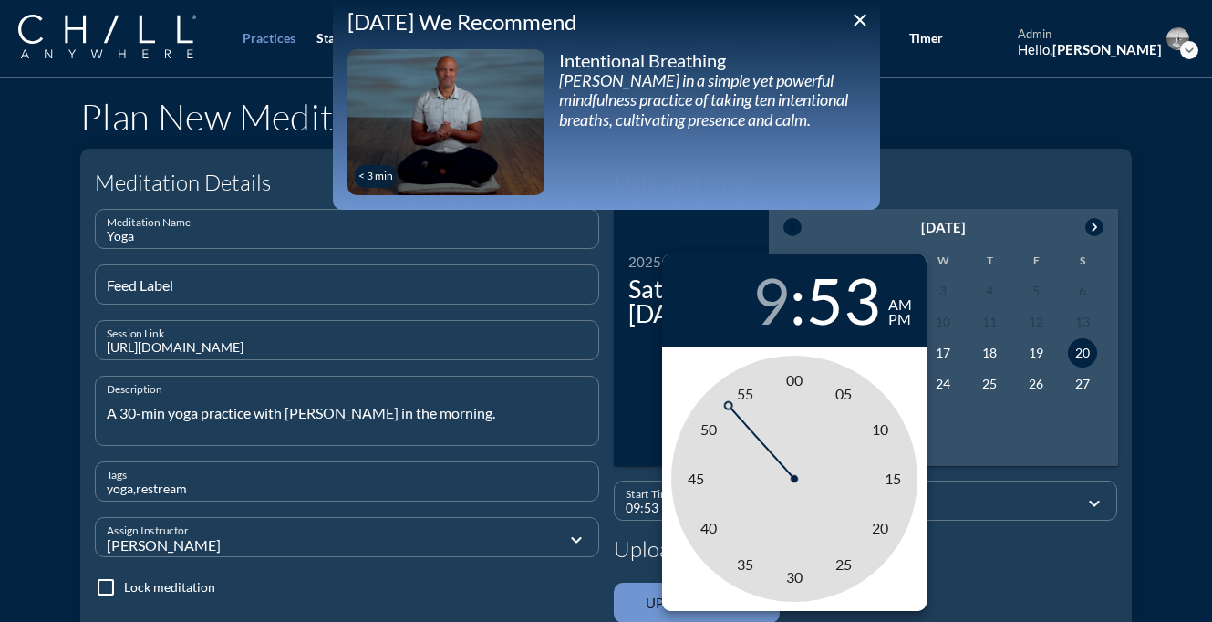
click at [900, 306] on div "am" at bounding box center [900, 304] width 24 height 15
type input "09:00 AM"
click at [793, 381] on span "00" at bounding box center [794, 379] width 16 height 17
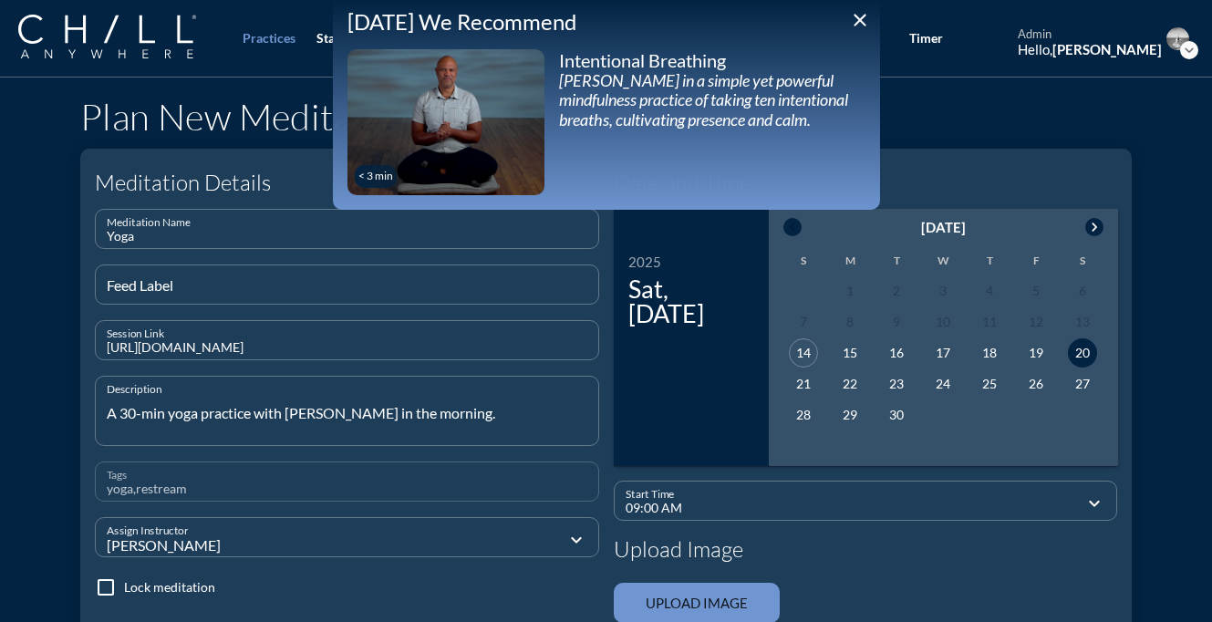
scroll to position [385, 0]
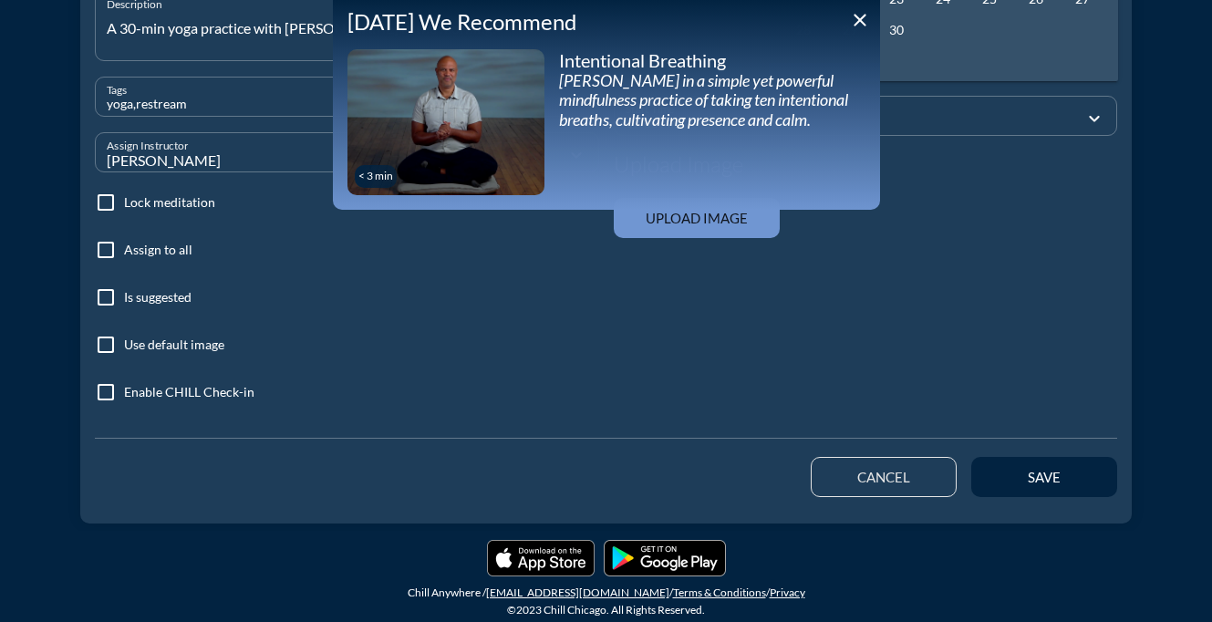
click at [107, 255] on div at bounding box center [105, 249] width 31 height 31
checkbox input "true"
click at [112, 350] on div at bounding box center [105, 344] width 31 height 31
checkbox input "true"
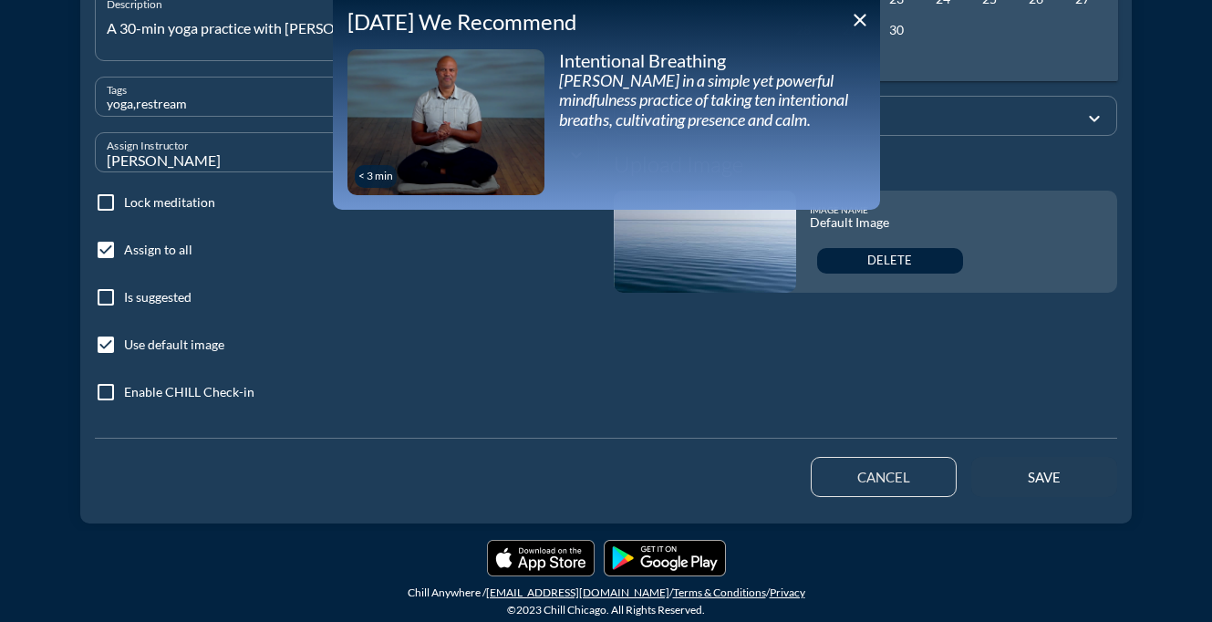
click at [1033, 473] on div "save" at bounding box center [1044, 477] width 82 height 16
checkbox input "false"
type input "09:53 PM"
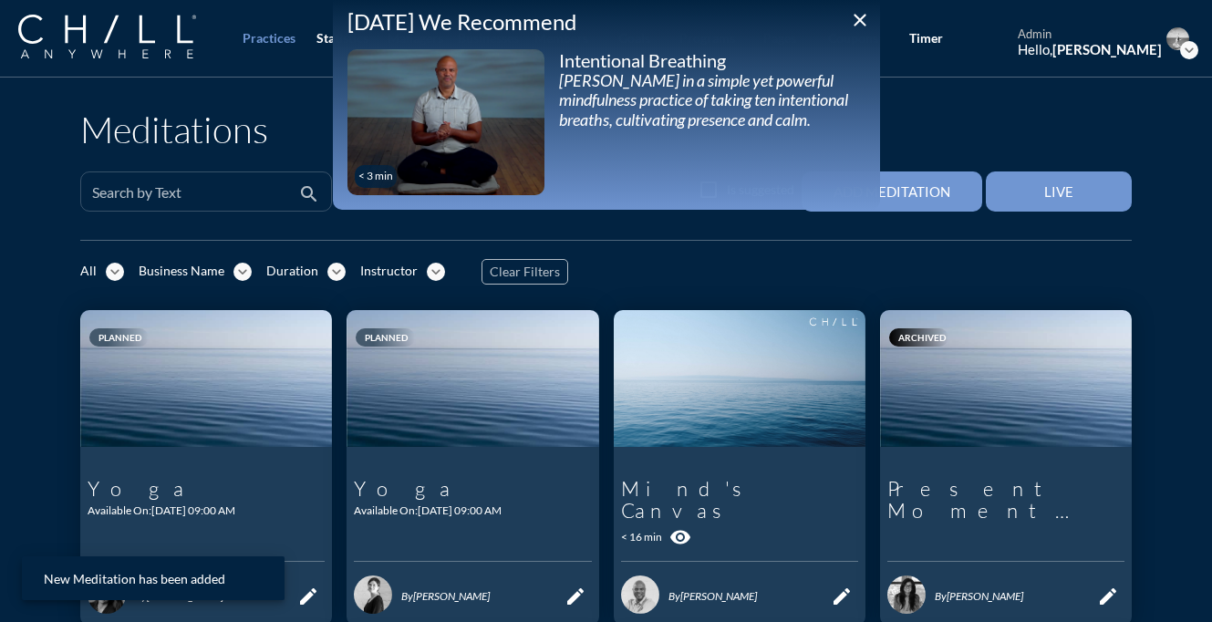
click at [243, 193] on input "Search by Text" at bounding box center [193, 199] width 202 height 23
paste input "Peace and Leadership"
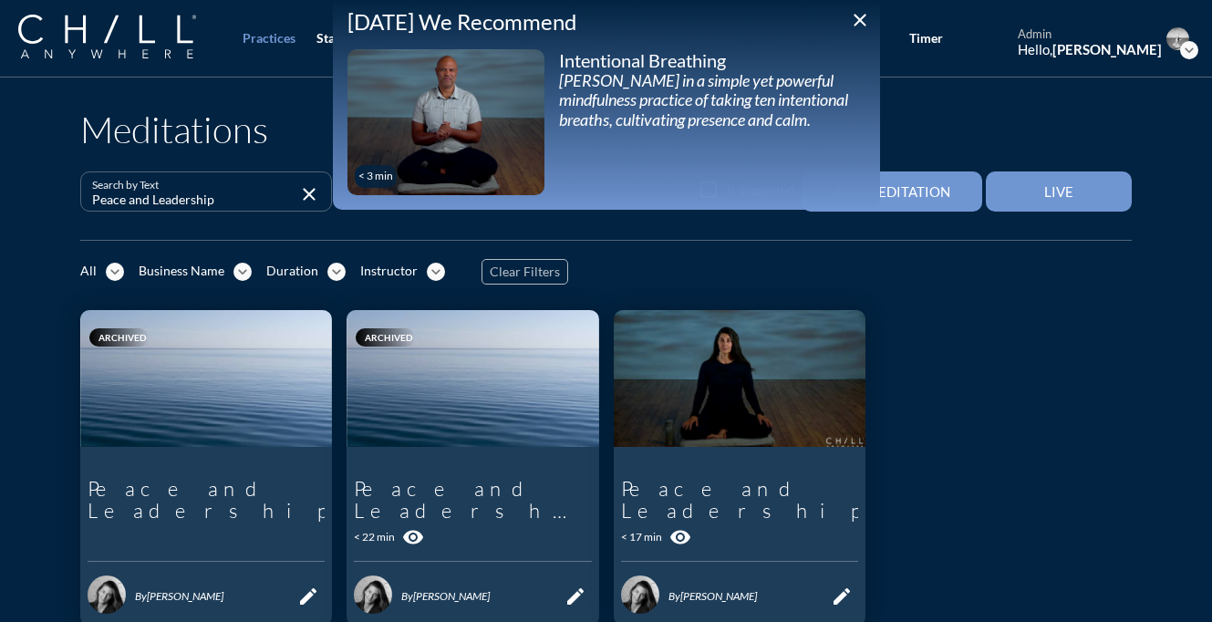
type input "Peace and Leadership"
click at [863, 16] on icon "close" at bounding box center [860, 20] width 22 height 22
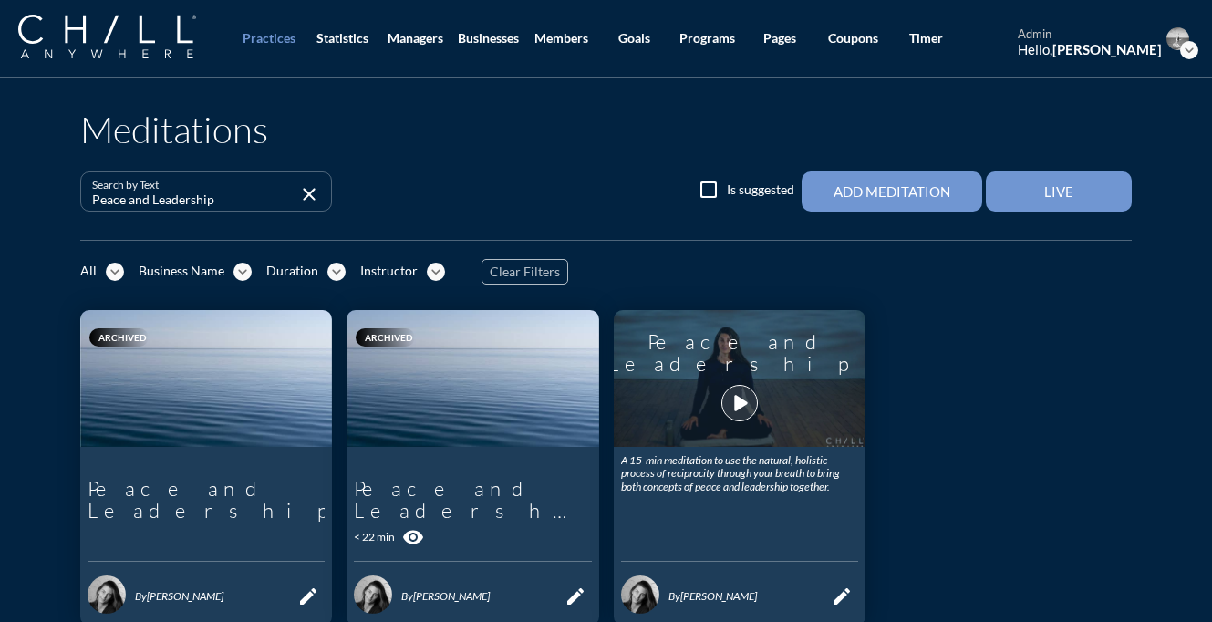
click at [745, 388] on icon "play_arrow" at bounding box center [739, 403] width 31 height 31
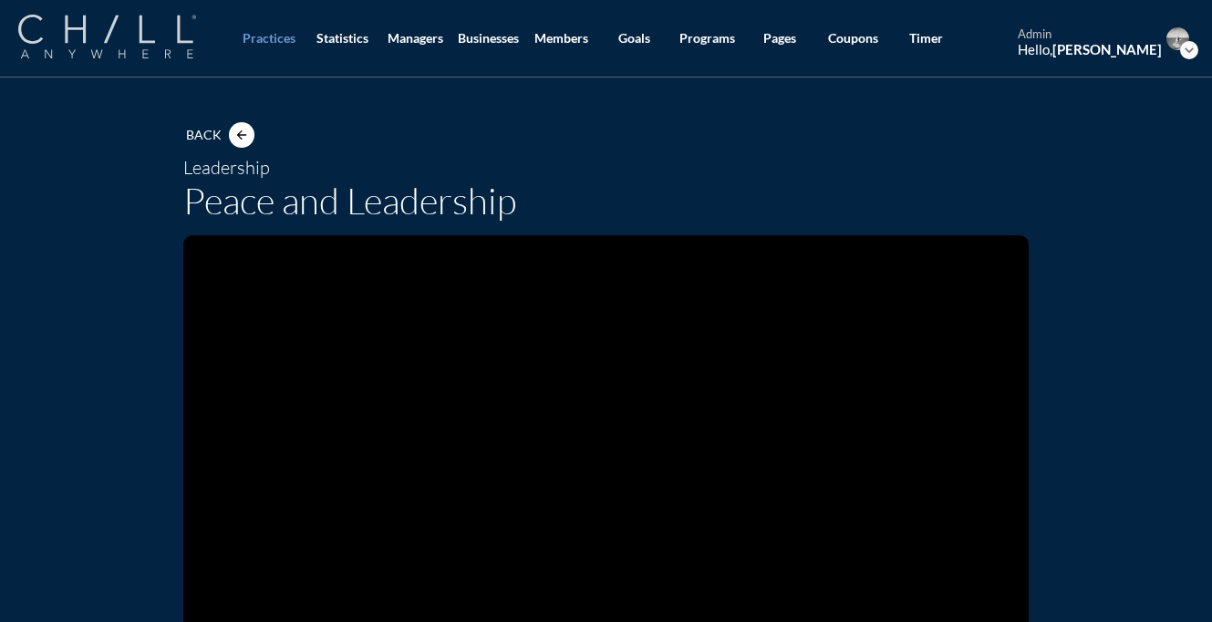
click at [183, 45] on img at bounding box center [107, 37] width 178 height 44
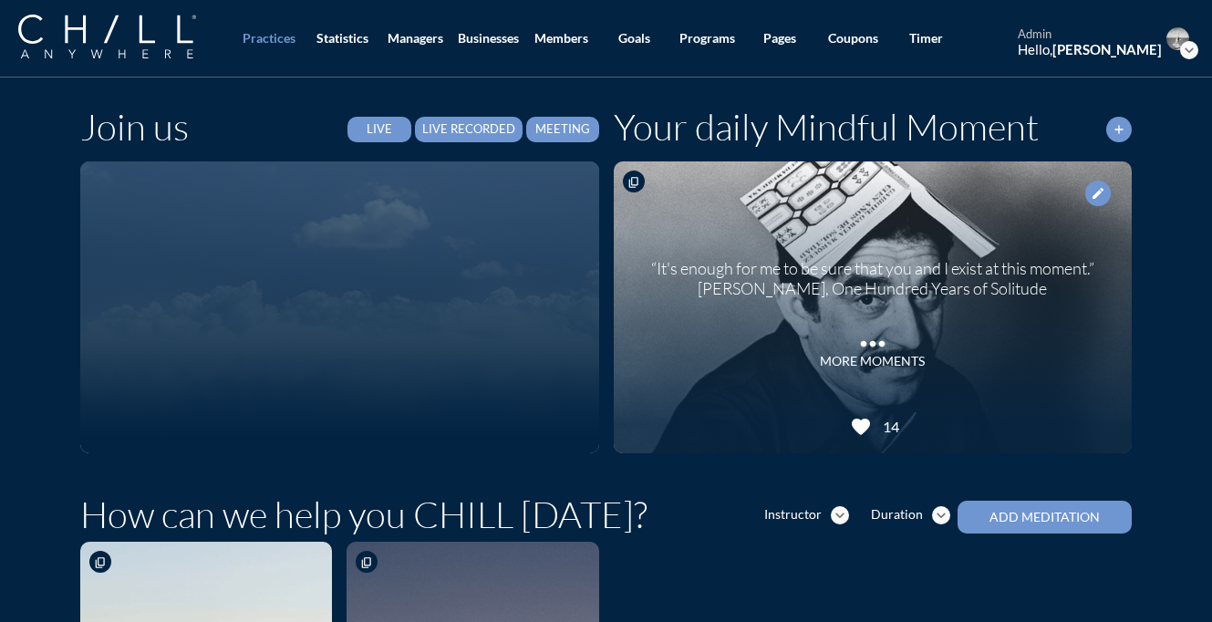
click at [491, 125] on div "Live Recorded" at bounding box center [468, 129] width 93 height 15
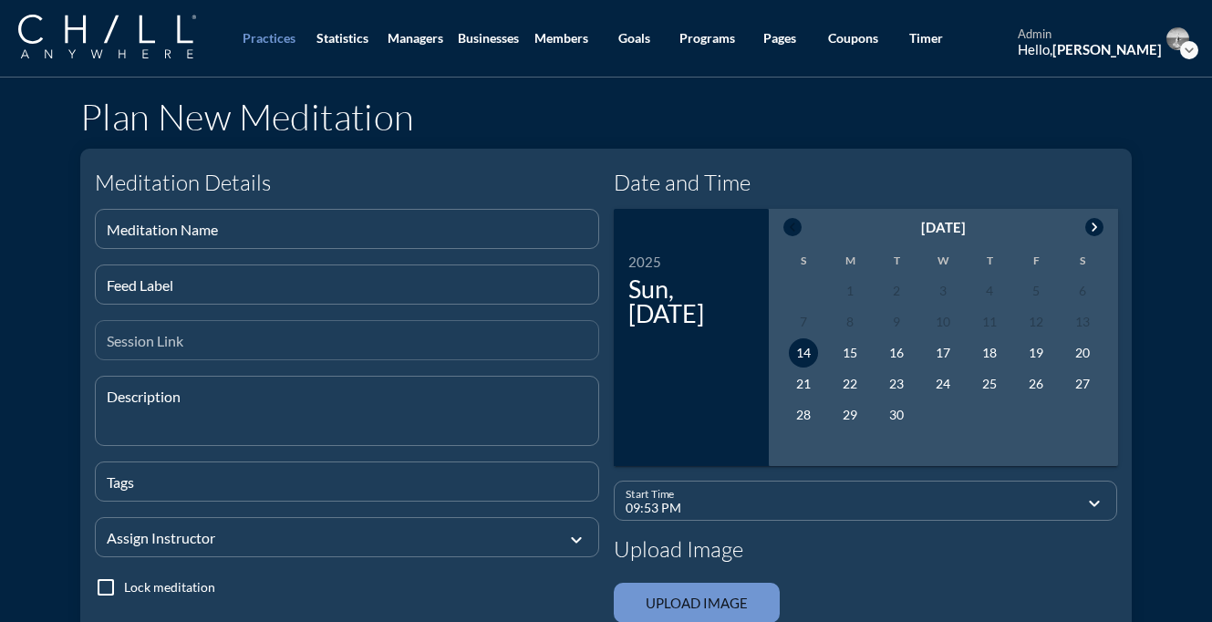
click at [299, 339] on input "Session Link" at bounding box center [347, 347] width 481 height 23
paste input "[URL][DOMAIN_NAME]"
type input "[URL][DOMAIN_NAME]"
click at [298, 217] on div "Meditation Name" at bounding box center [347, 229] width 481 height 38
type input "Peace and Leadership"
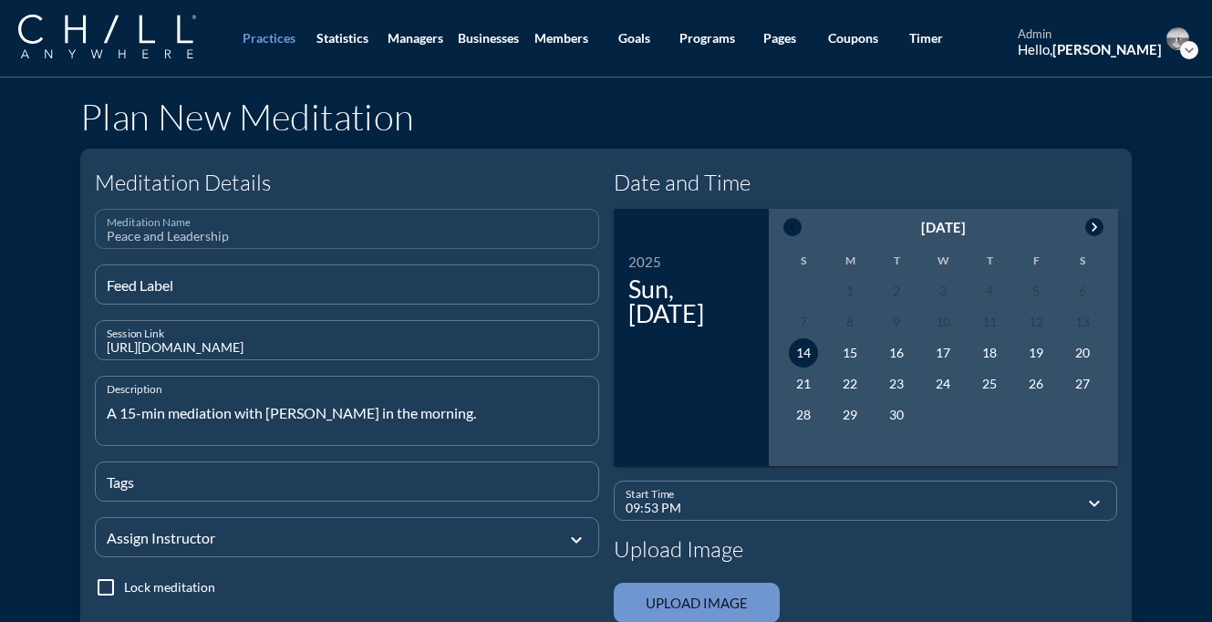
type textarea "A 15-min mediation with [PERSON_NAME] in the morning."
type input "meditation,restream"
click at [208, 414] on textarea "A 15-min mediation with [PERSON_NAME] in the morning." at bounding box center [352, 421] width 491 height 47
click at [207, 414] on textarea "A 15-min mediation with [PERSON_NAME] in the morning." at bounding box center [352, 421] width 491 height 47
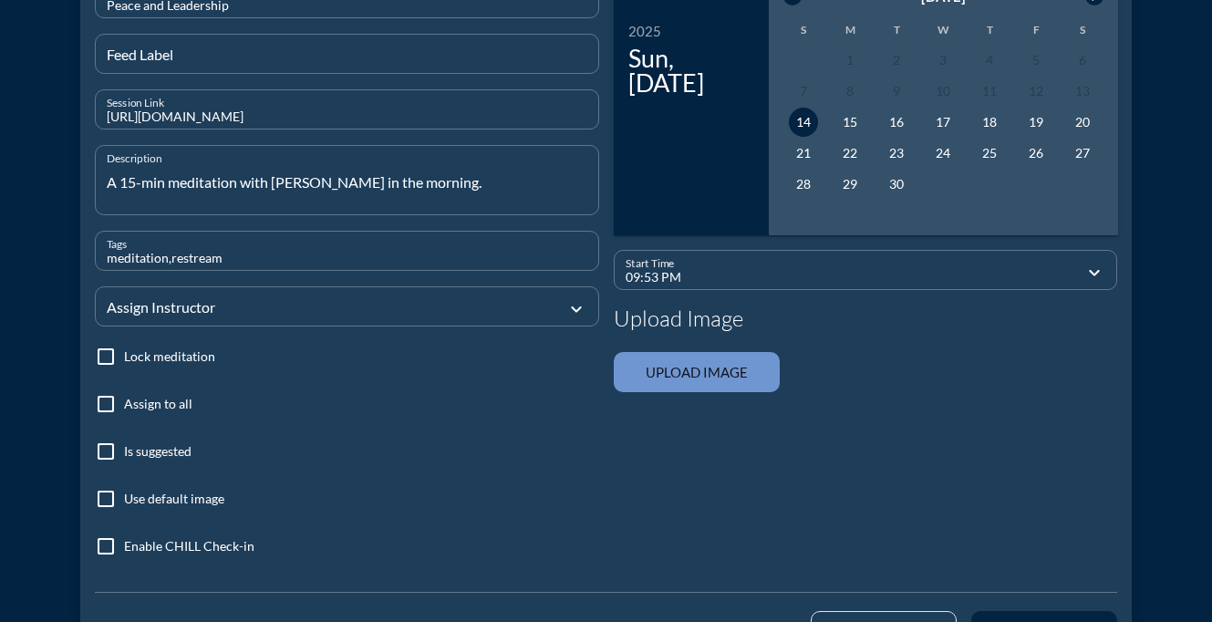
scroll to position [248, 0]
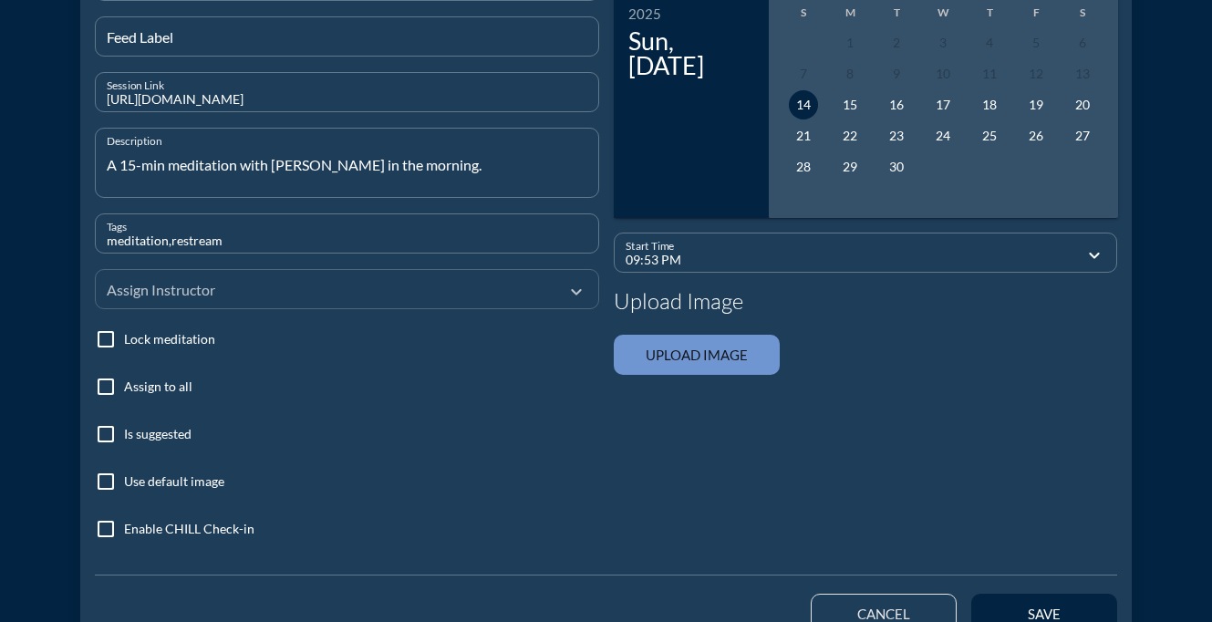
type textarea "A 15-min meditation with [PERSON_NAME] in the morning."
click at [200, 286] on div at bounding box center [334, 288] width 455 height 61
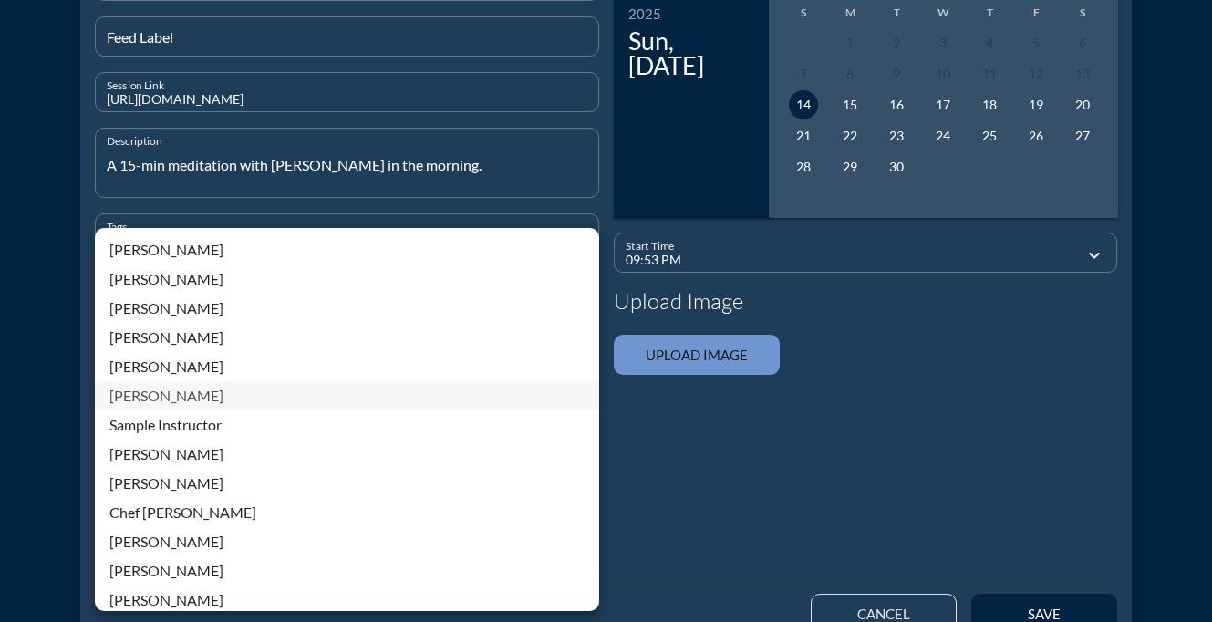
scroll to position [390, 0]
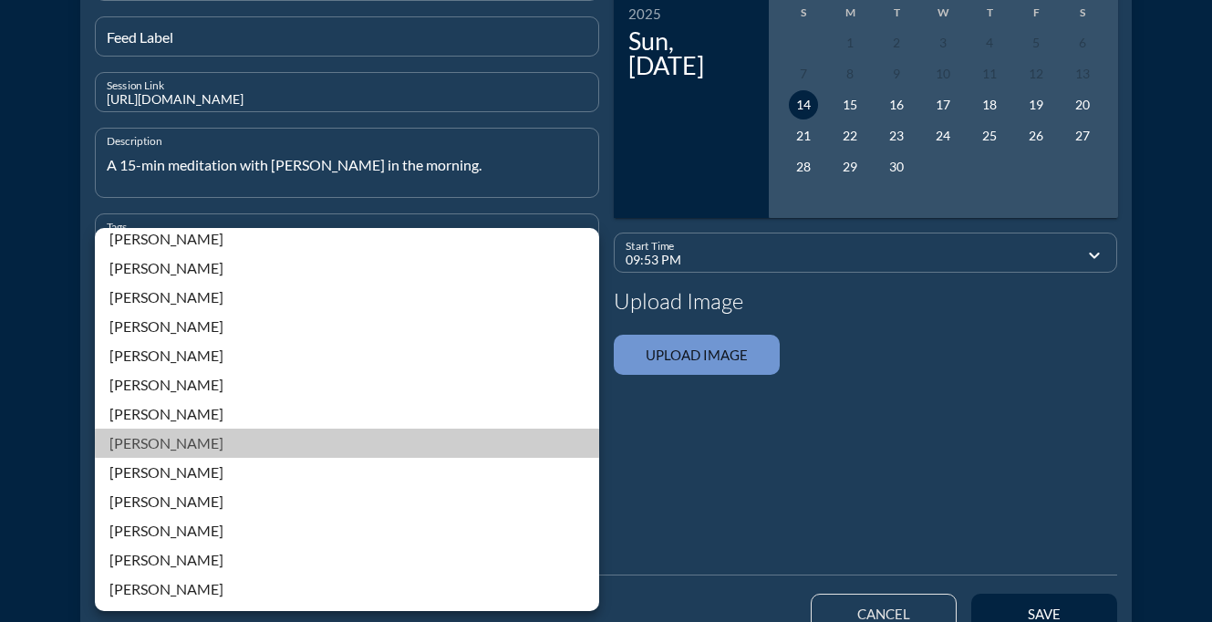
click at [192, 438] on div "[PERSON_NAME]" at bounding box center [346, 443] width 475 height 22
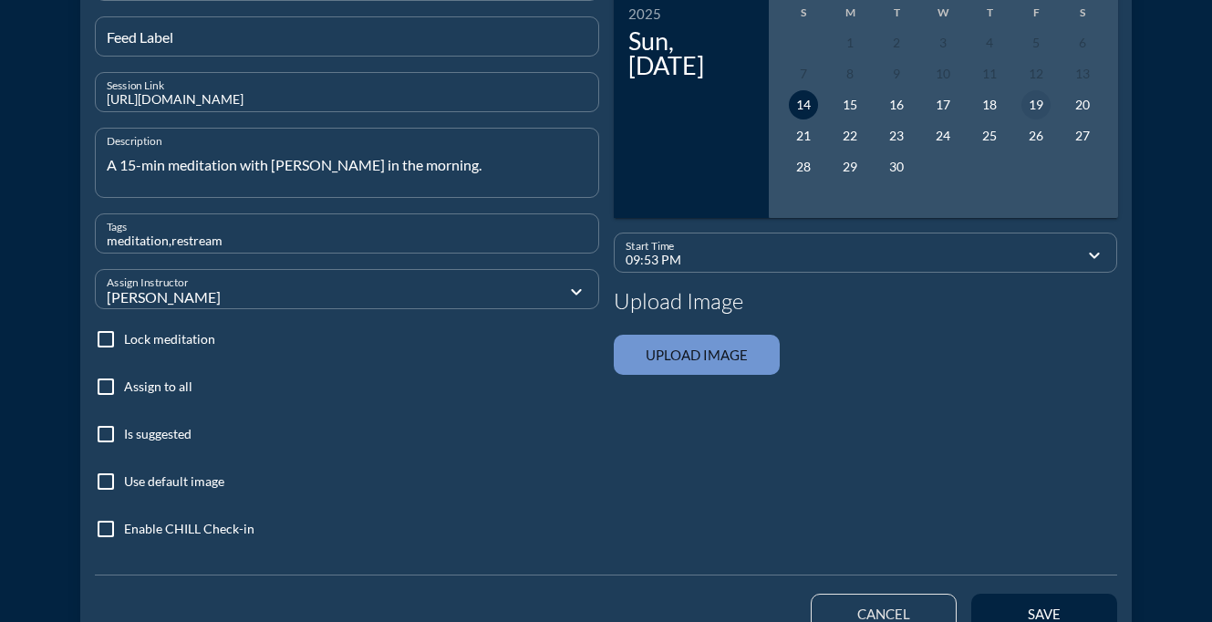
click at [1035, 105] on div "19" at bounding box center [1035, 104] width 29 height 29
click at [887, 259] on input "09:53 PM" at bounding box center [853, 260] width 455 height 23
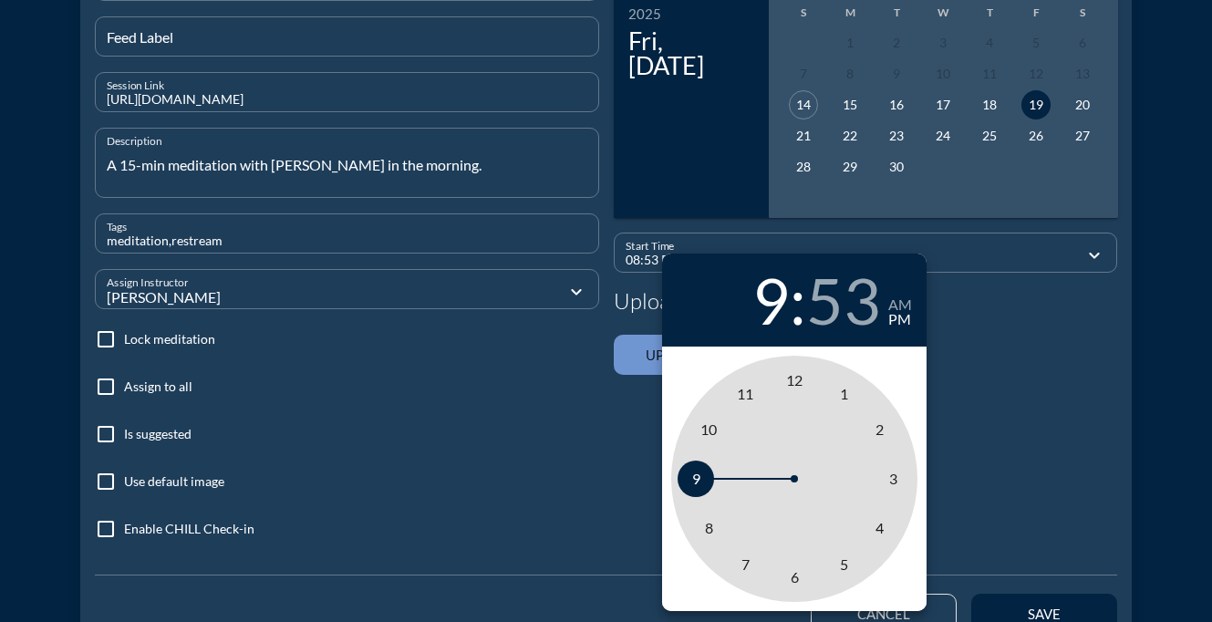
click at [707, 529] on span "8" at bounding box center [709, 527] width 8 height 17
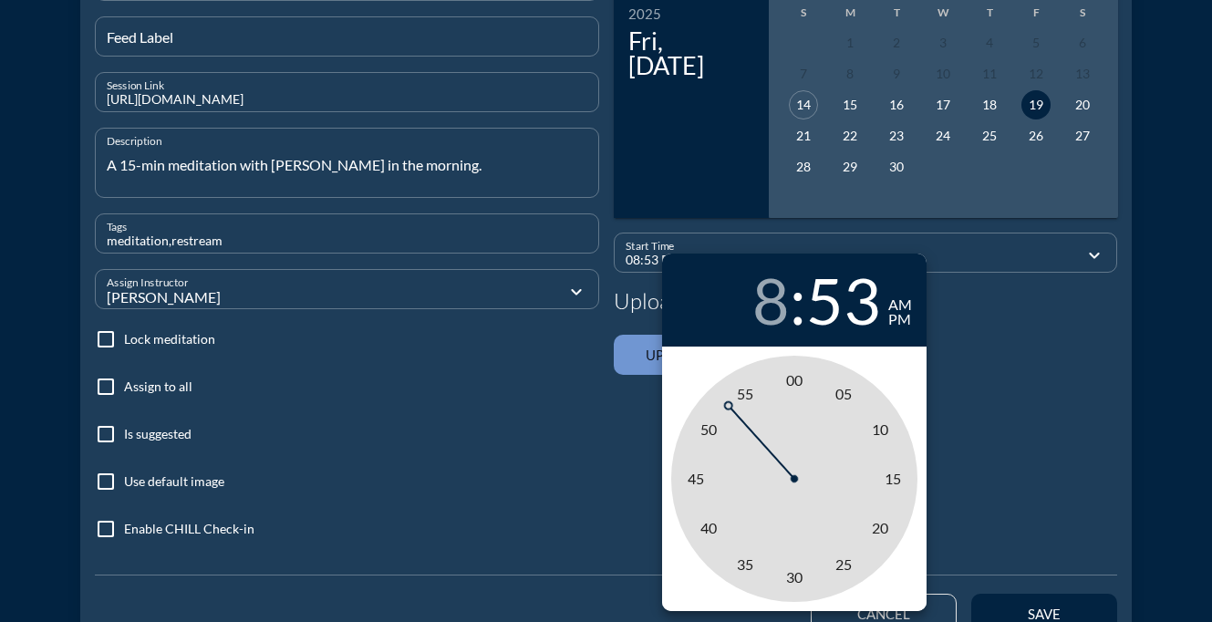
click at [904, 300] on div "am" at bounding box center [900, 304] width 24 height 15
type input "08:00 AM"
click at [794, 381] on span "00" at bounding box center [794, 379] width 16 height 17
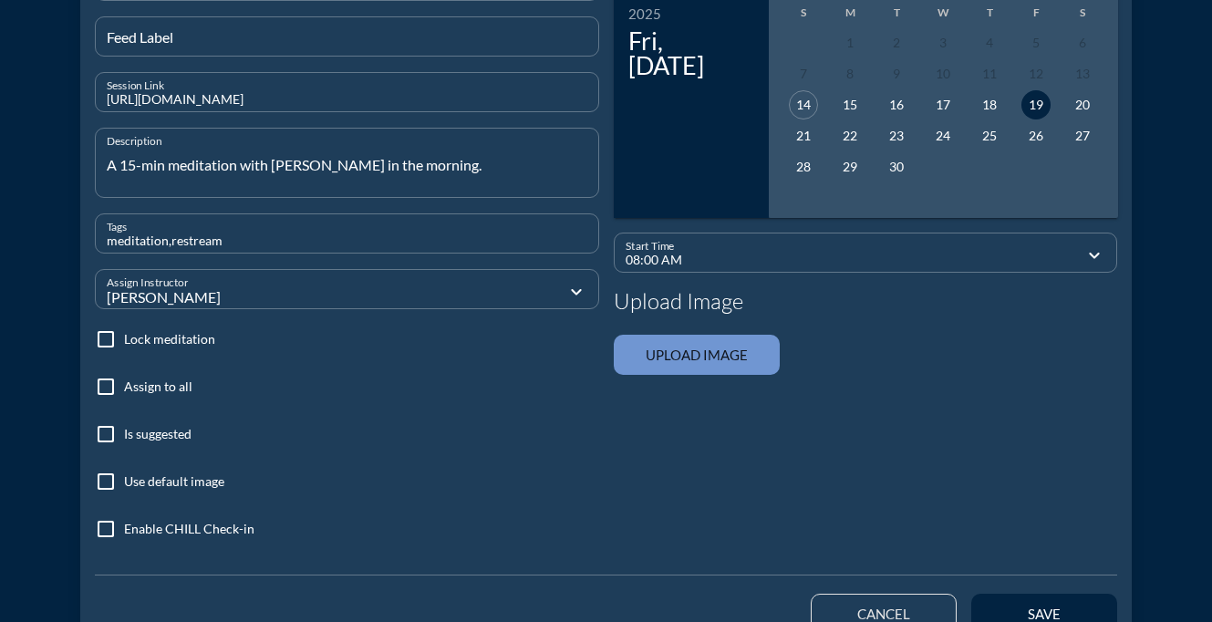
click at [109, 374] on div at bounding box center [105, 386] width 31 height 31
checkbox input "true"
click at [111, 482] on div at bounding box center [105, 481] width 31 height 31
checkbox input "true"
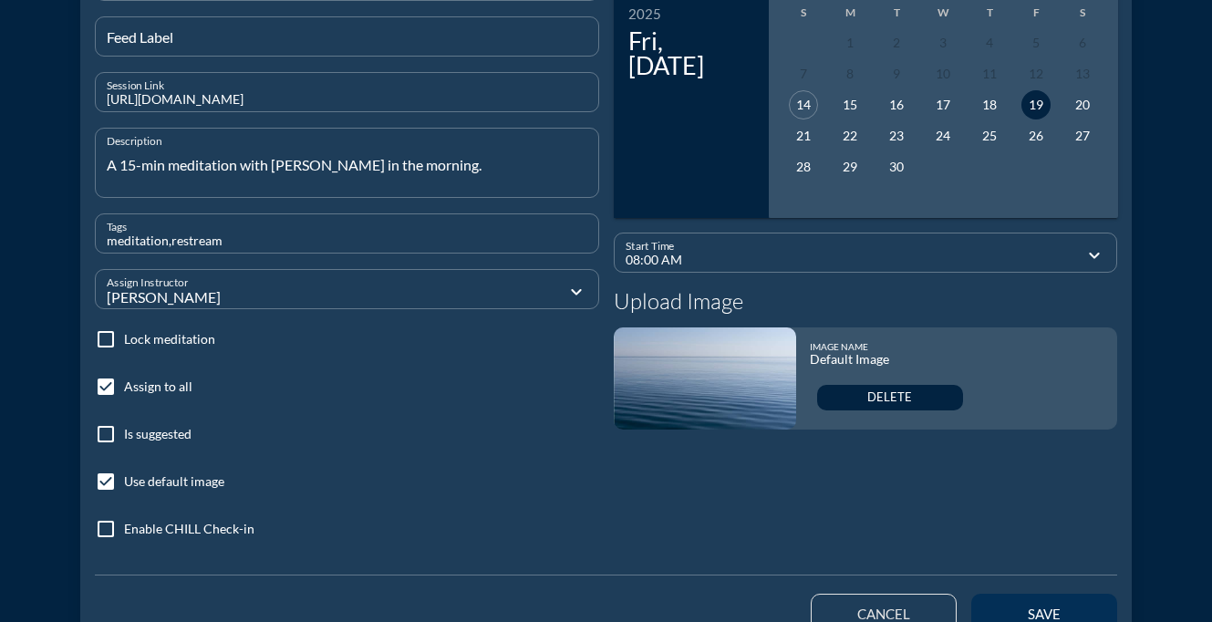
click at [999, 605] on button "save" at bounding box center [1044, 614] width 146 height 40
checkbox input "false"
type input "09:54 PM"
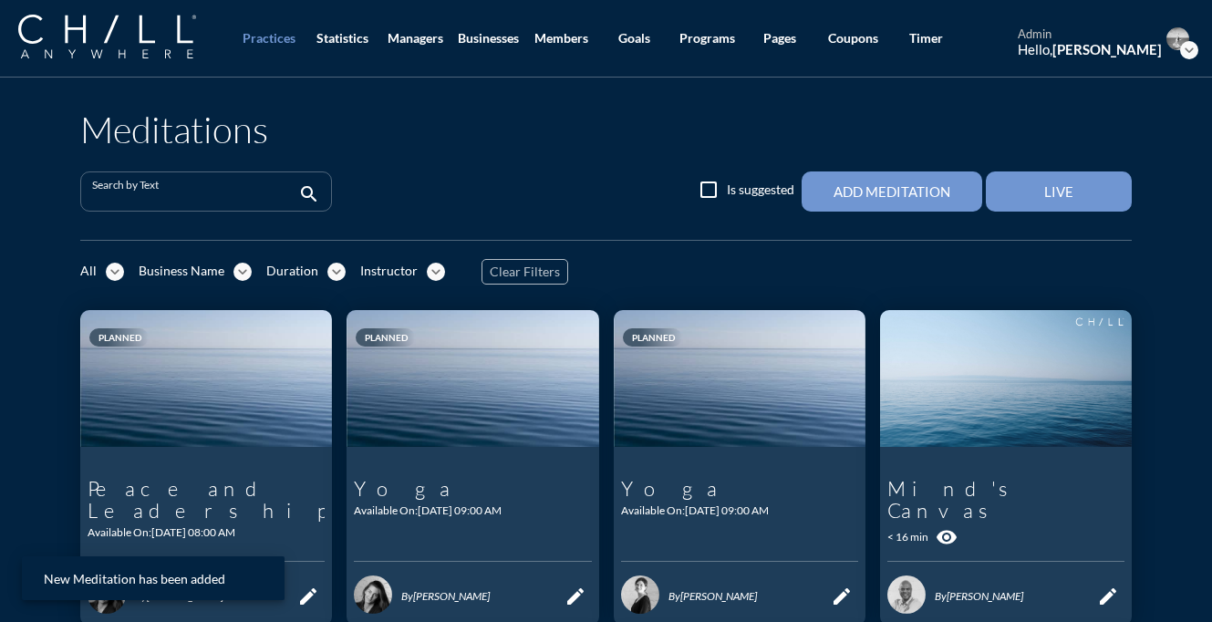
click at [248, 204] on input "Search by Text" at bounding box center [193, 199] width 202 height 23
paste input "Restful Presence"
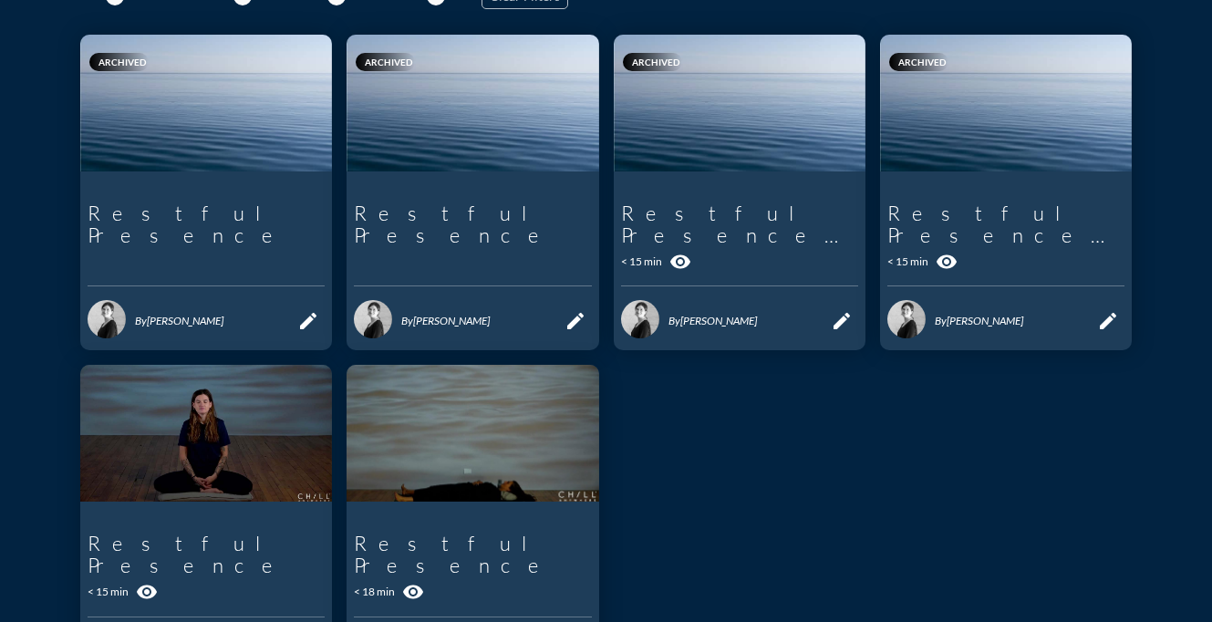
scroll to position [303, 0]
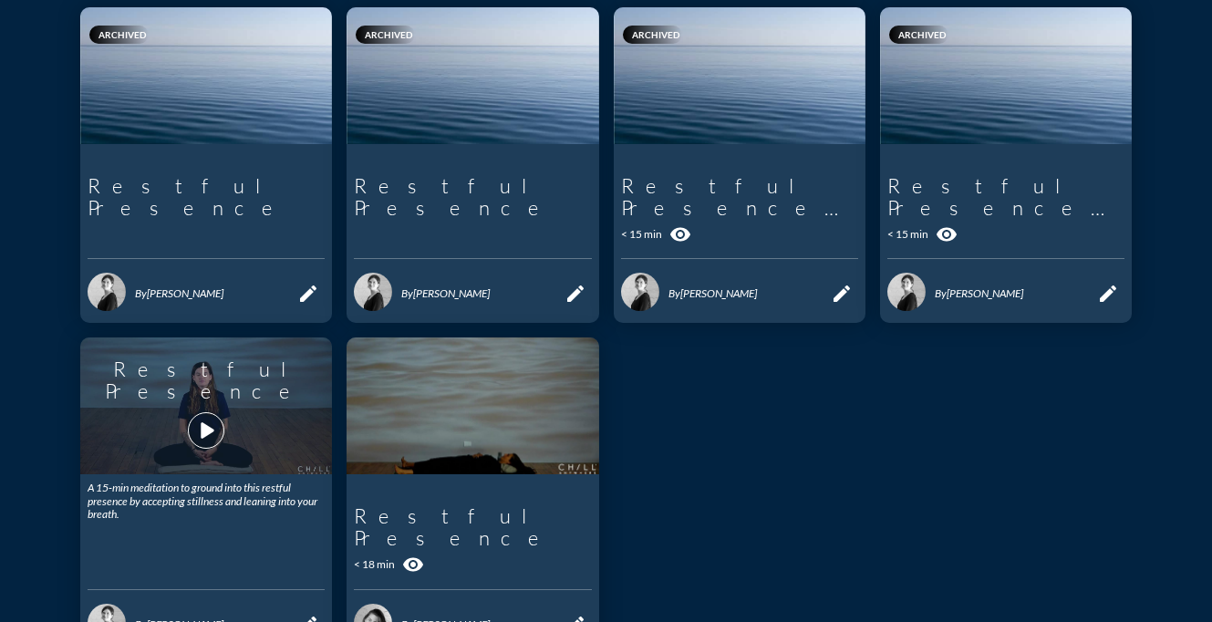
type input "Restful Presence"
click at [207, 427] on icon "play_arrow" at bounding box center [206, 430] width 31 height 31
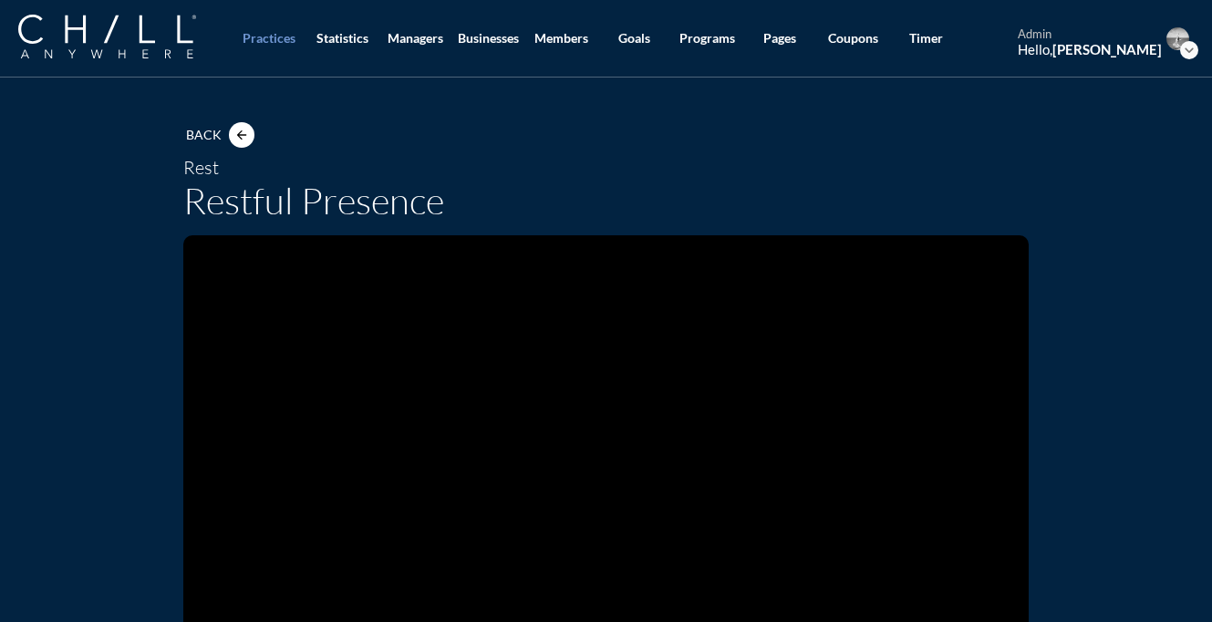
click at [147, 62] on div "Practices Statistics Managers Businesses Members Goals Programs Pages Coupons T…" at bounding box center [606, 39] width 1212 height 78
click at [119, 41] on img at bounding box center [107, 37] width 178 height 44
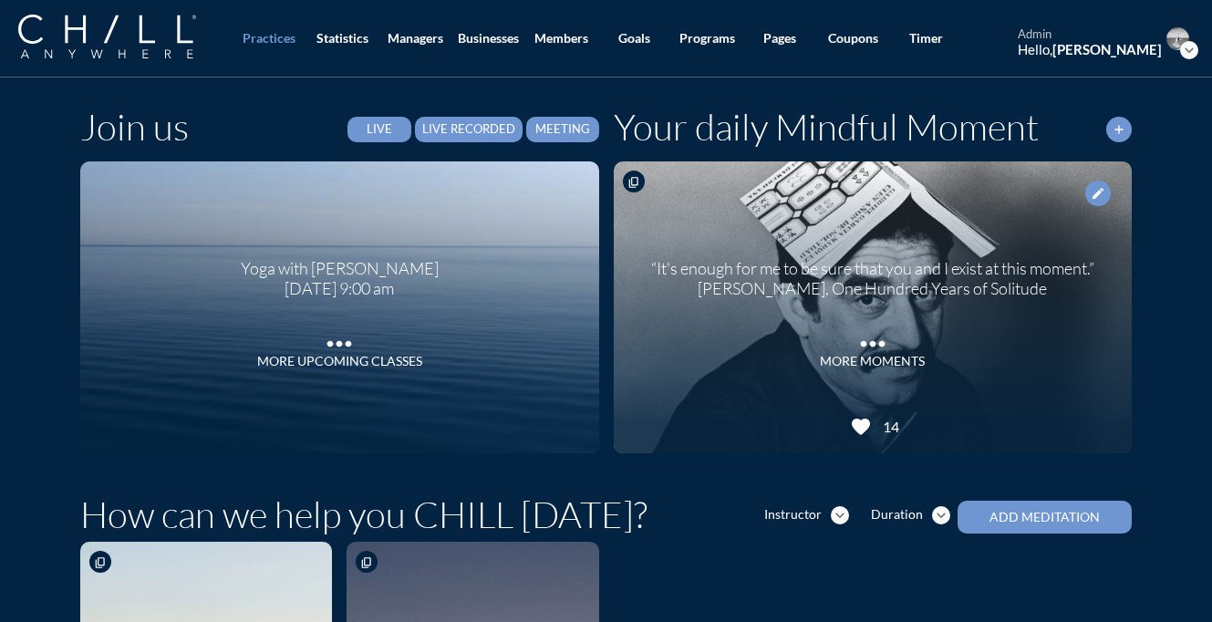
click at [454, 138] on button "Live Recorded" at bounding box center [469, 130] width 108 height 26
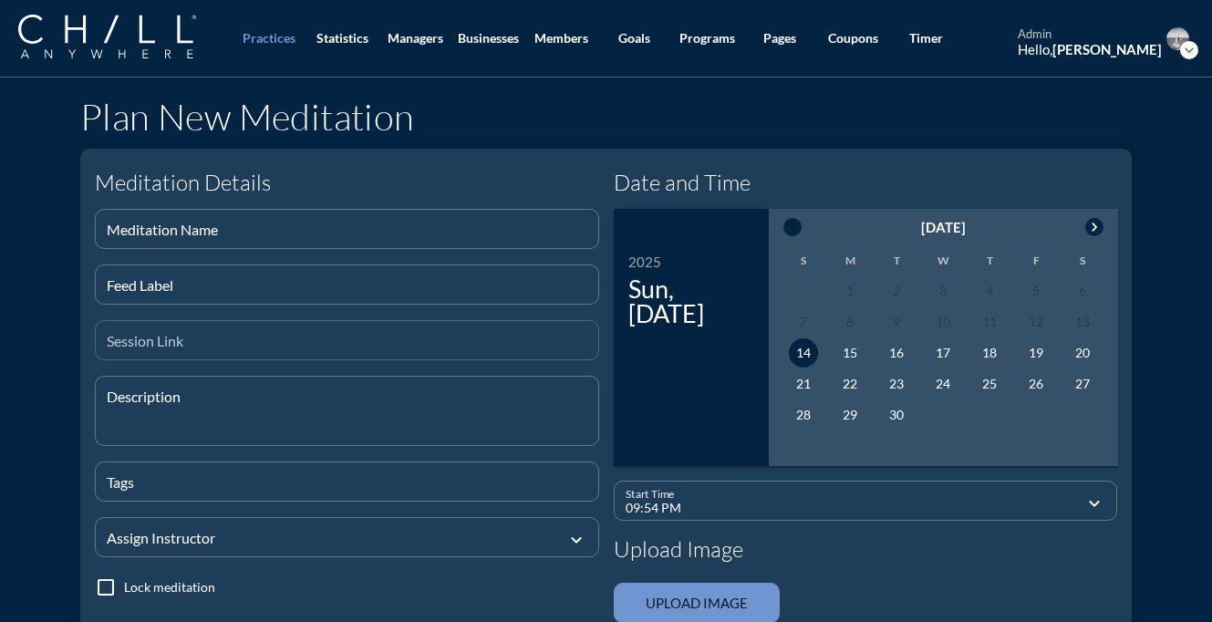
click at [274, 344] on input "Session Link" at bounding box center [347, 347] width 481 height 23
paste input "[URL][DOMAIN_NAME]"
type input "[URL][DOMAIN_NAME]"
click at [252, 236] on input "Meditation Name" at bounding box center [347, 236] width 481 height 23
type input "Restful Presence"
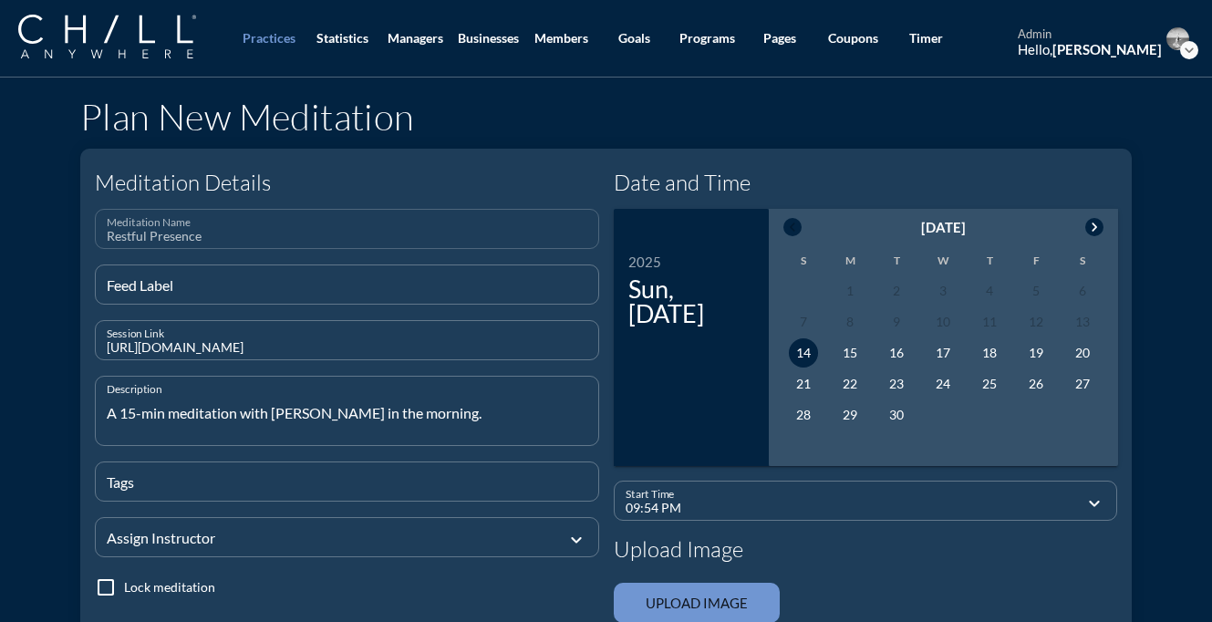
type textarea "A 15-min meditation with [PERSON_NAME] in the morning."
type input "meditation,restream"
click at [258, 564] on div at bounding box center [347, 563] width 482 height 11
click at [254, 546] on div at bounding box center [334, 536] width 455 height 61
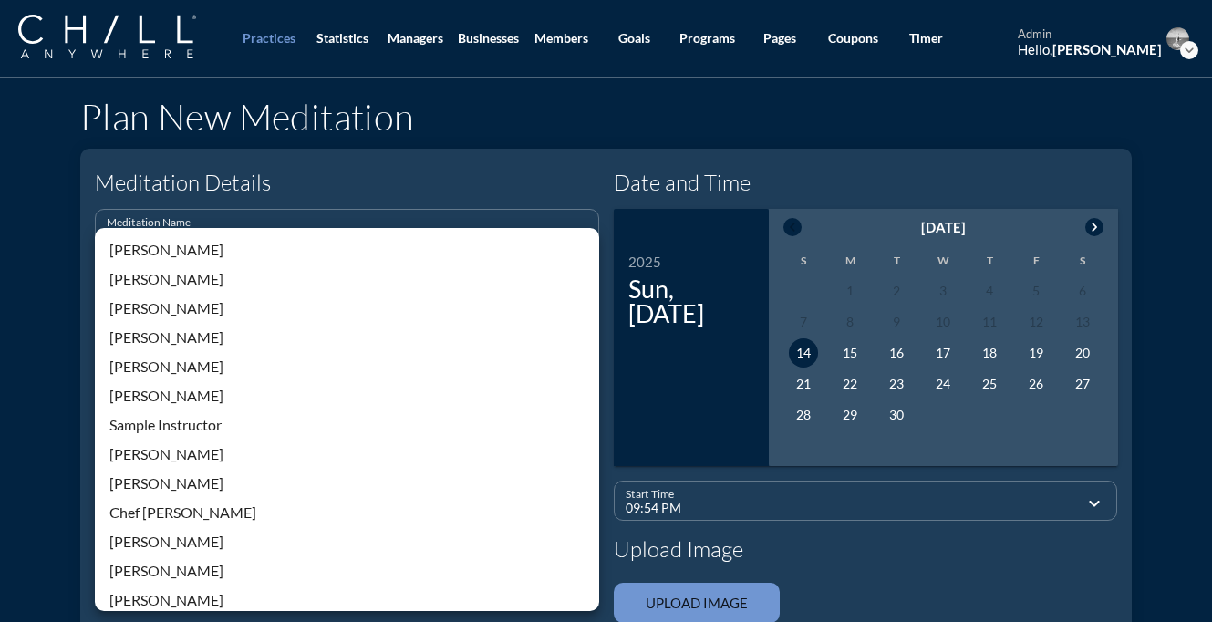
scroll to position [390, 0]
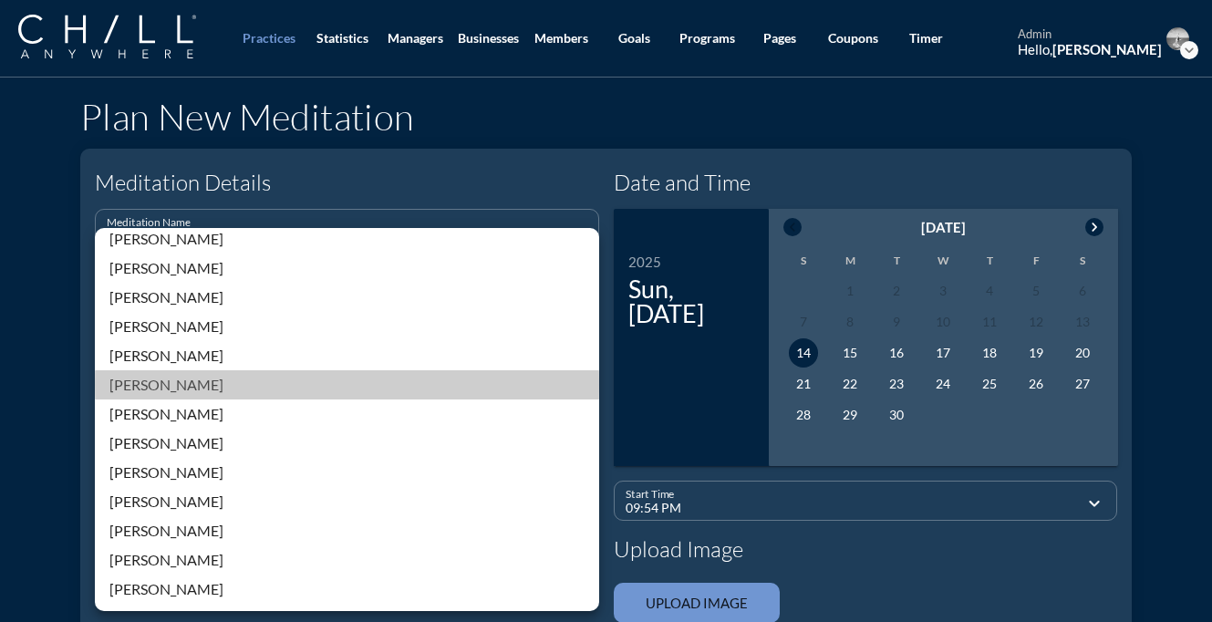
click at [148, 382] on div "[PERSON_NAME]" at bounding box center [346, 385] width 475 height 22
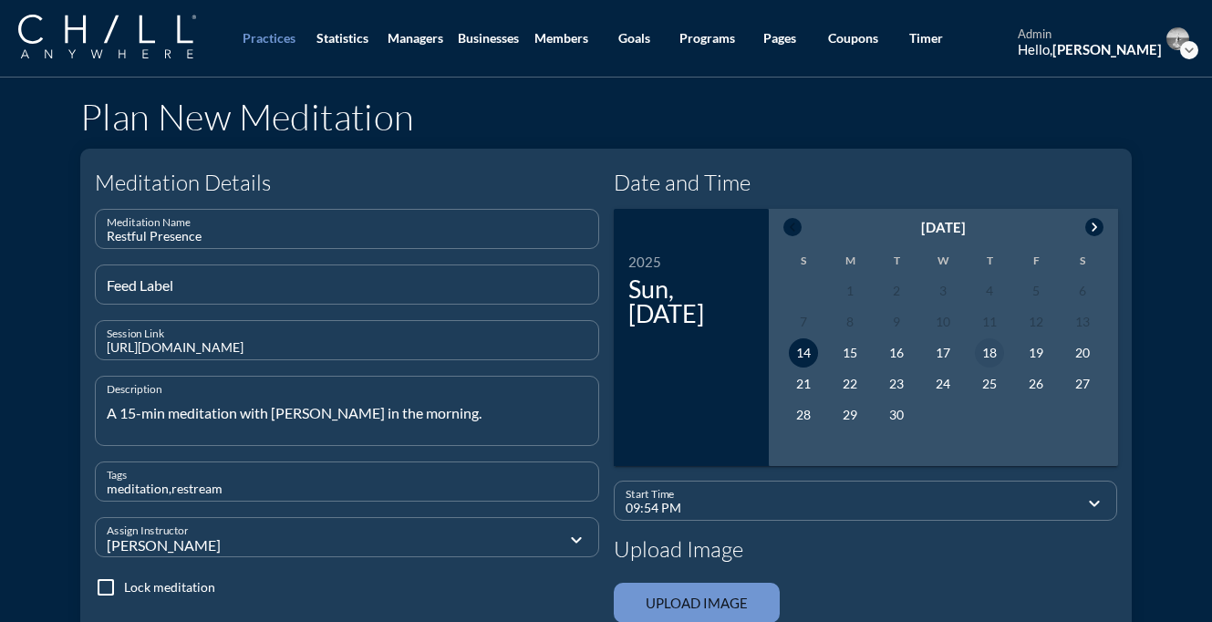
click at [982, 357] on div "18" at bounding box center [989, 352] width 29 height 29
click at [784, 499] on input "09:54 PM" at bounding box center [853, 508] width 455 height 23
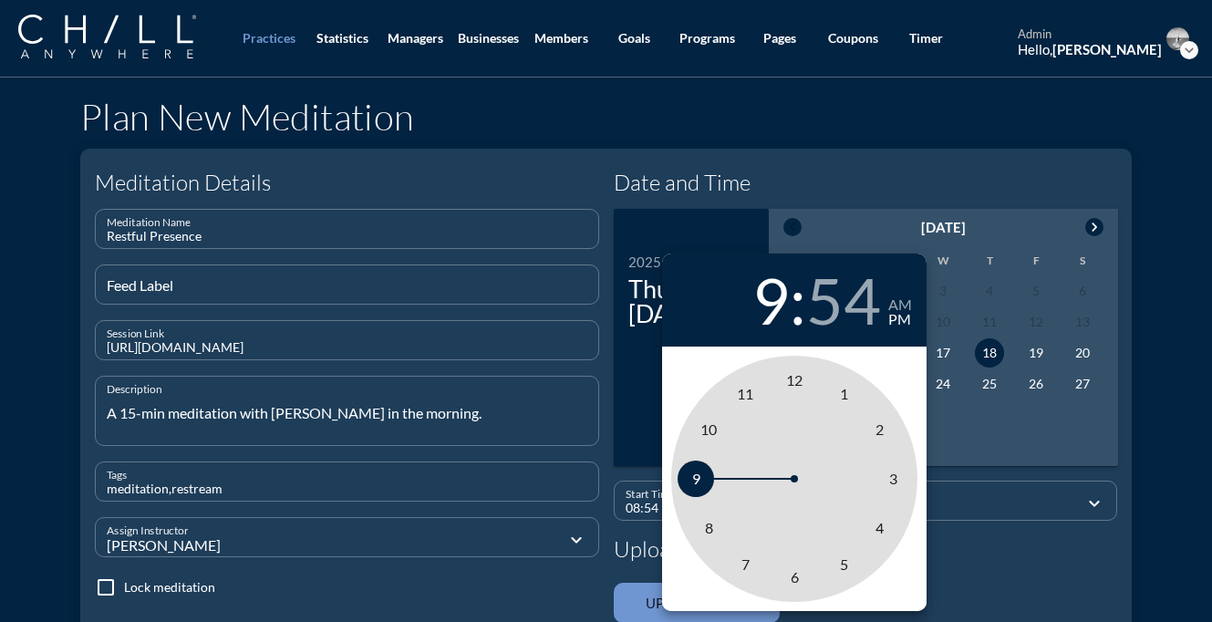
click at [719, 526] on span "8" at bounding box center [708, 528] width 36 height 36
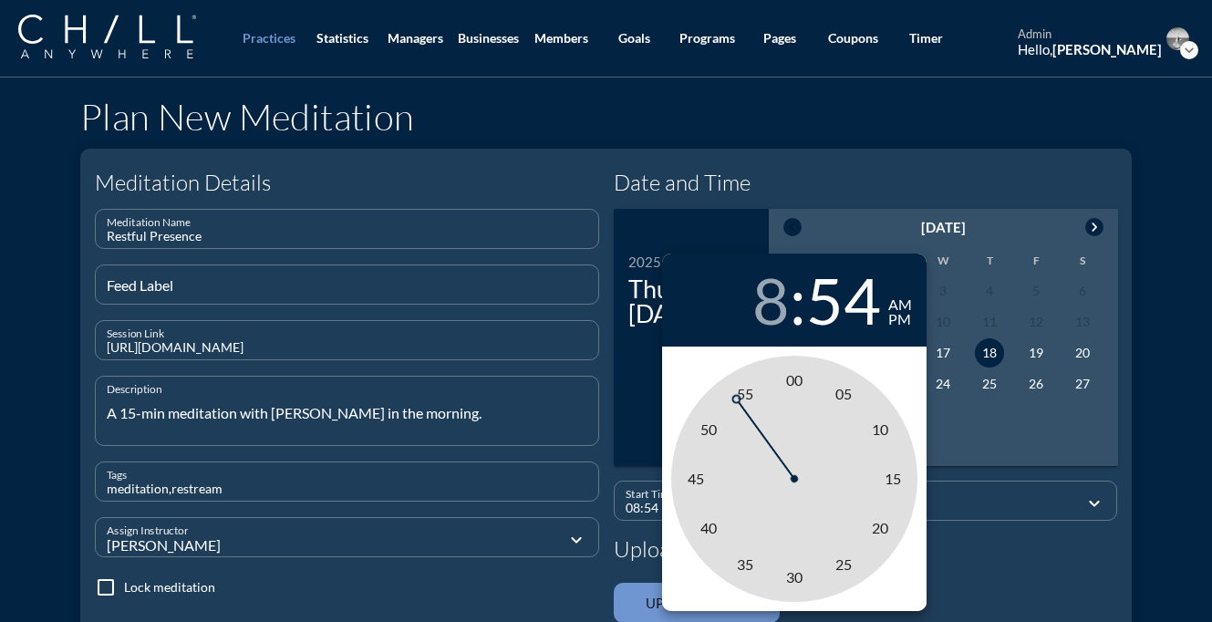
click at [905, 302] on div "am" at bounding box center [900, 304] width 24 height 15
type input "08:00 AM"
click at [793, 382] on span "00" at bounding box center [794, 379] width 16 height 17
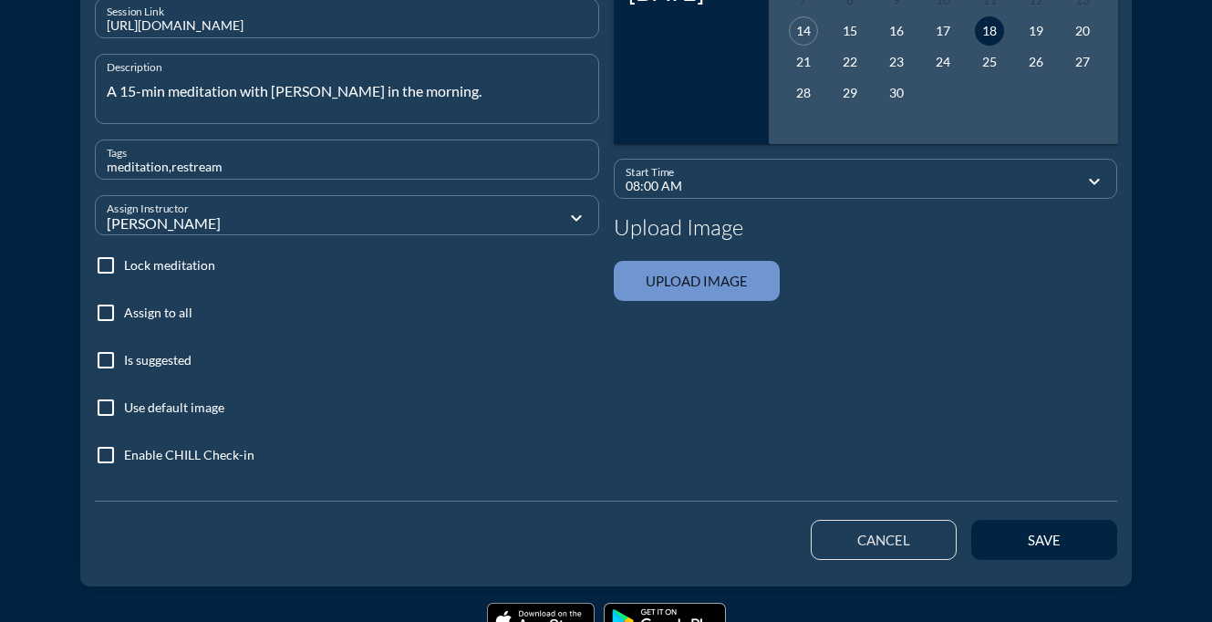
scroll to position [385, 0]
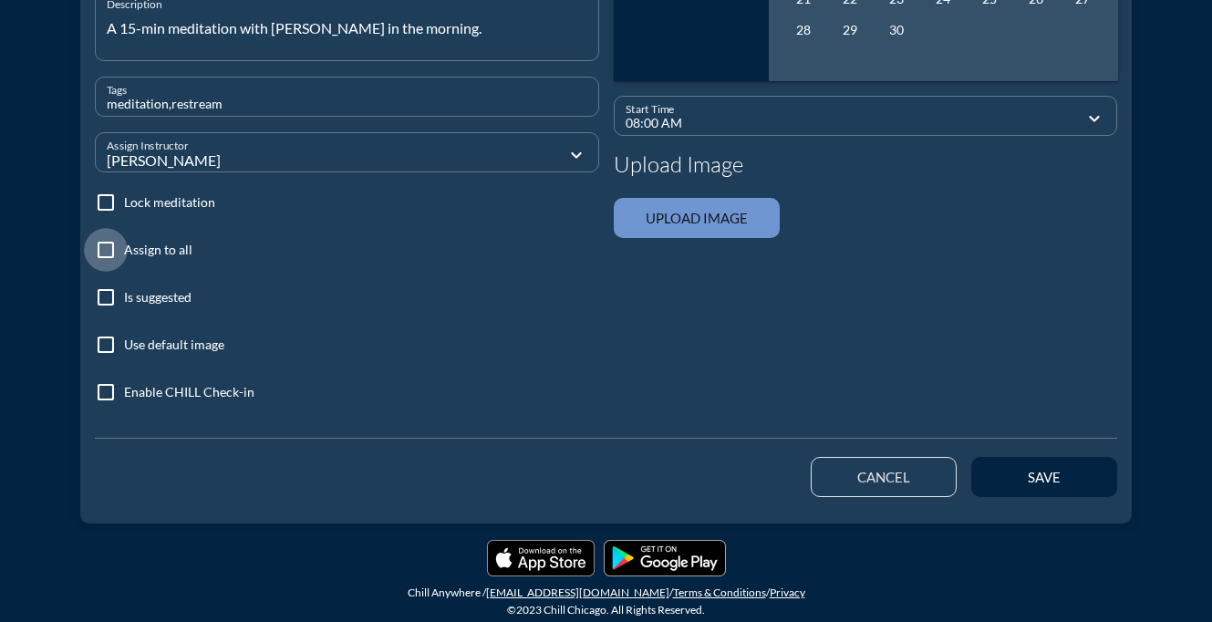
click at [109, 252] on div at bounding box center [105, 249] width 31 height 31
checkbox input "true"
click at [109, 340] on div at bounding box center [105, 344] width 31 height 31
checkbox input "true"
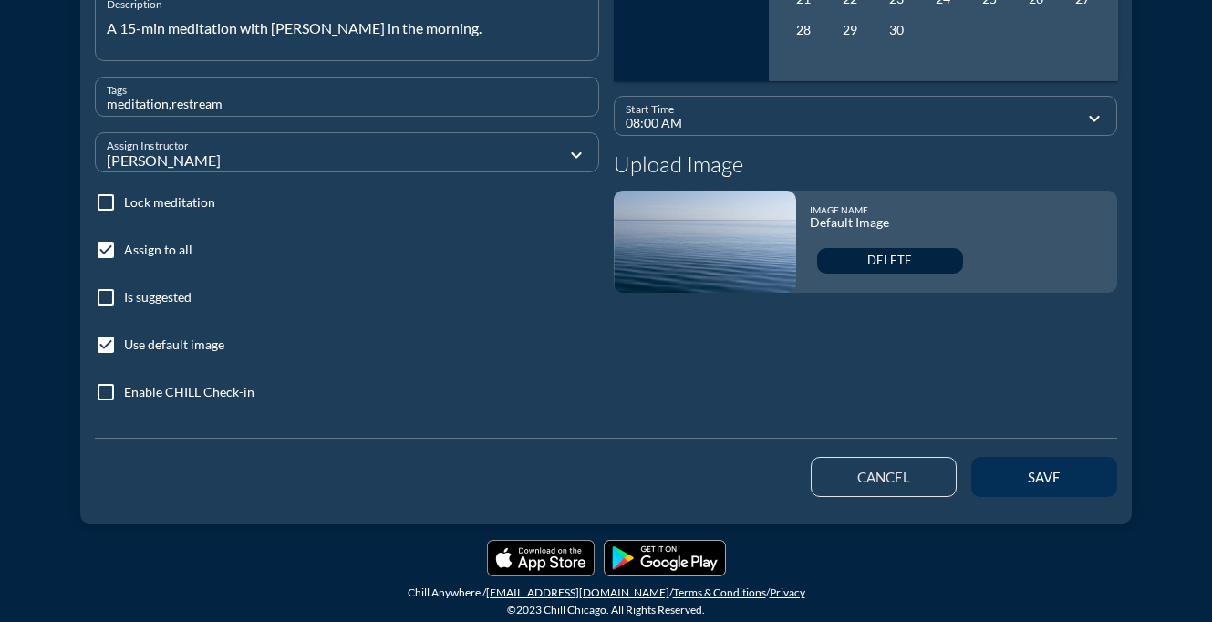
click at [1044, 461] on button "save" at bounding box center [1044, 477] width 146 height 40
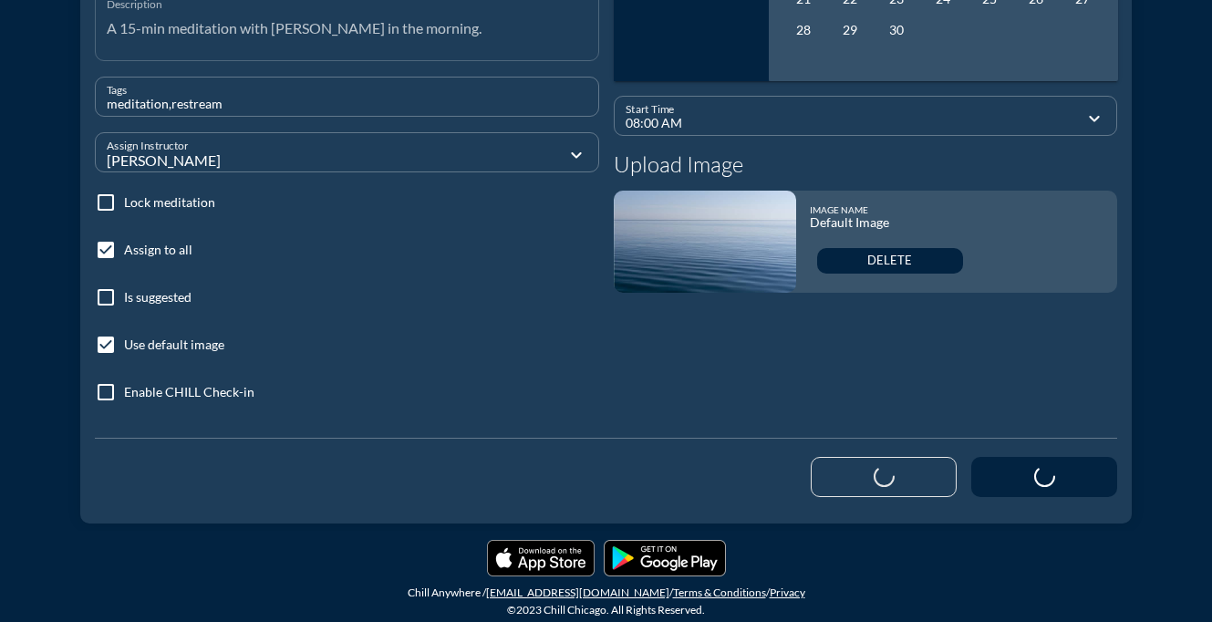
checkbox input "false"
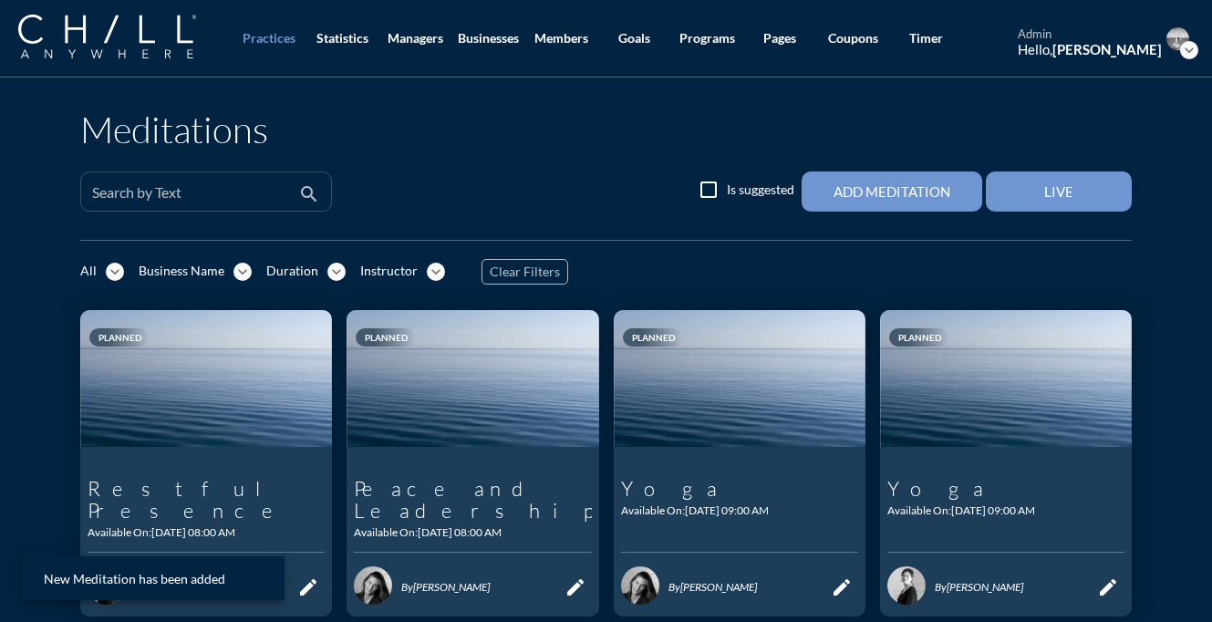
click at [239, 177] on div "Search by Text" at bounding box center [193, 191] width 202 height 38
paste input "Peace and Quiet"
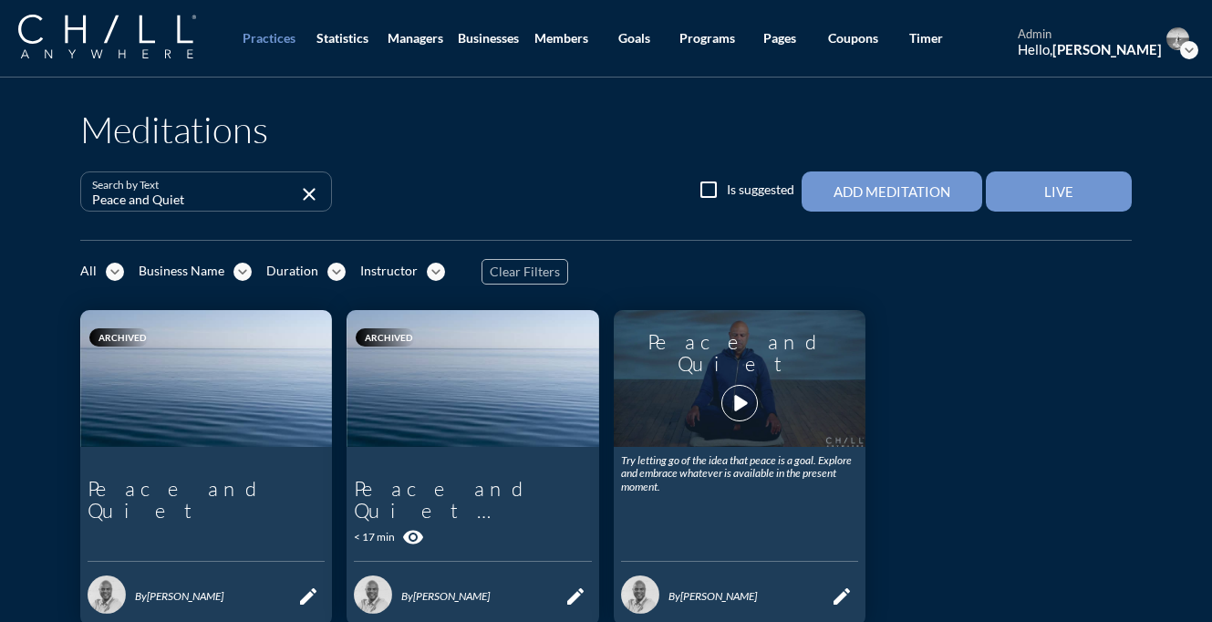
type input "Peace and Quiet"
click at [749, 393] on icon "play_arrow" at bounding box center [739, 403] width 31 height 31
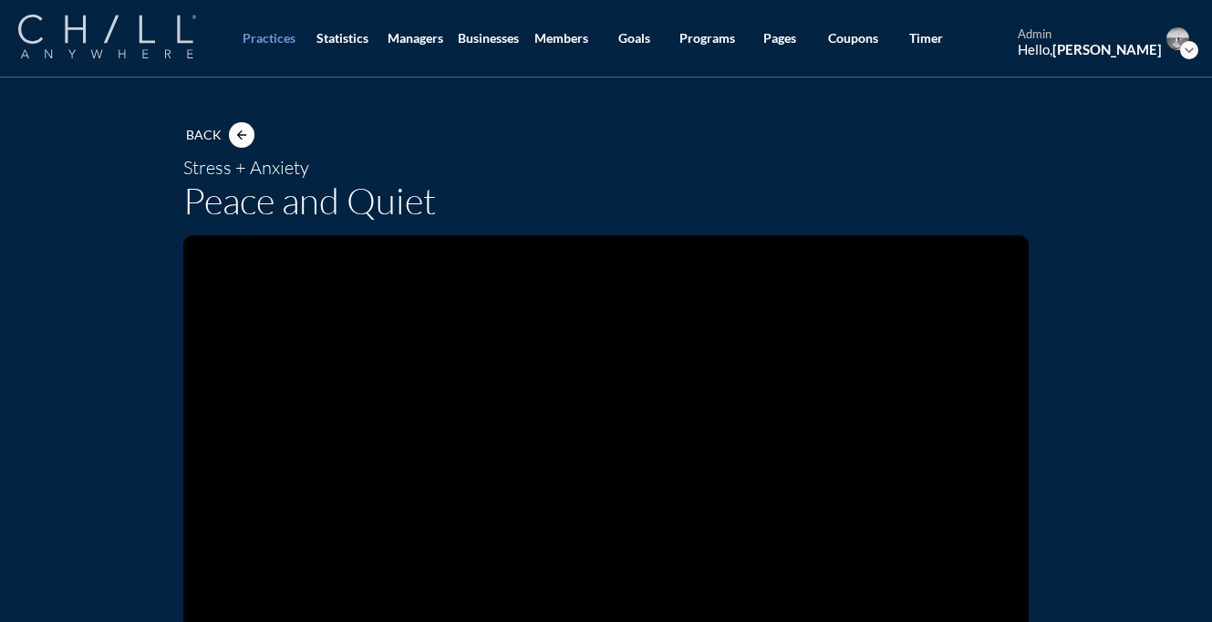
click at [118, 32] on img at bounding box center [107, 37] width 178 height 44
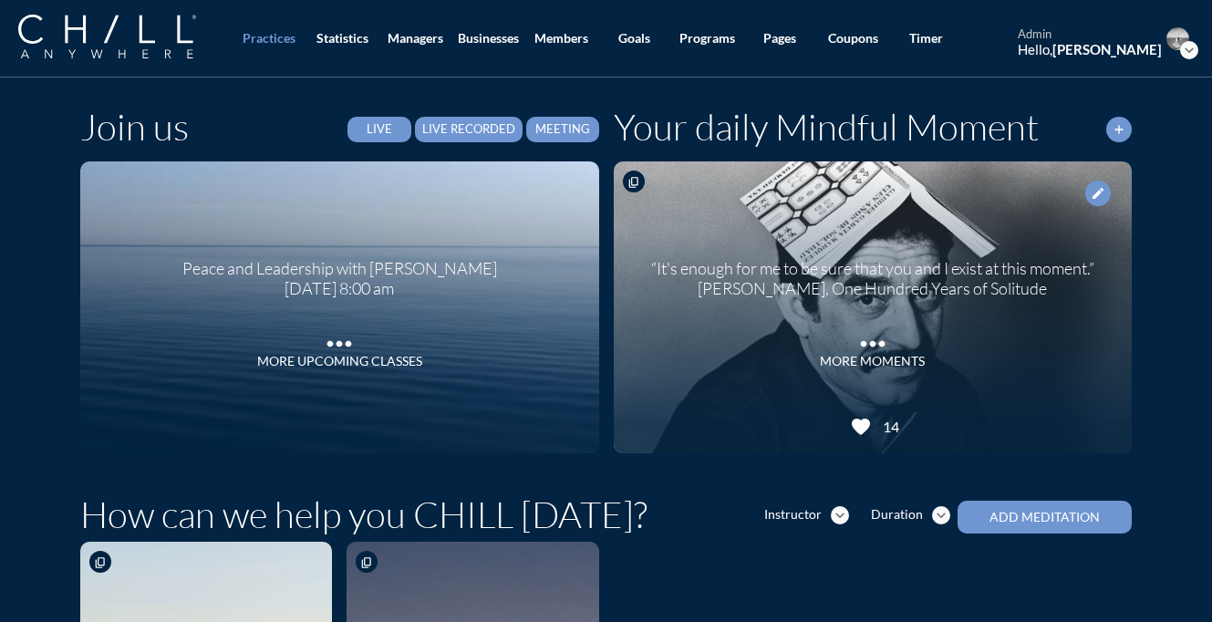
click at [505, 138] on button "Live Recorded" at bounding box center [469, 130] width 108 height 26
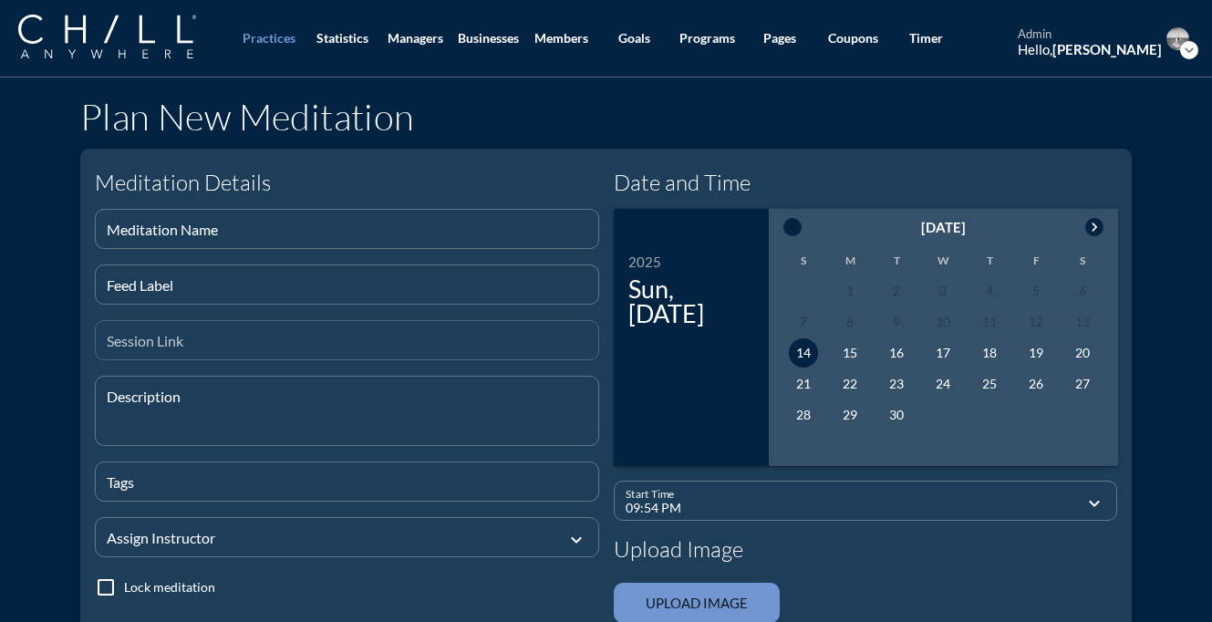
click at [300, 341] on input "Session Link" at bounding box center [347, 347] width 481 height 23
paste input "[URL][DOMAIN_NAME]"
type input "[URL][DOMAIN_NAME]"
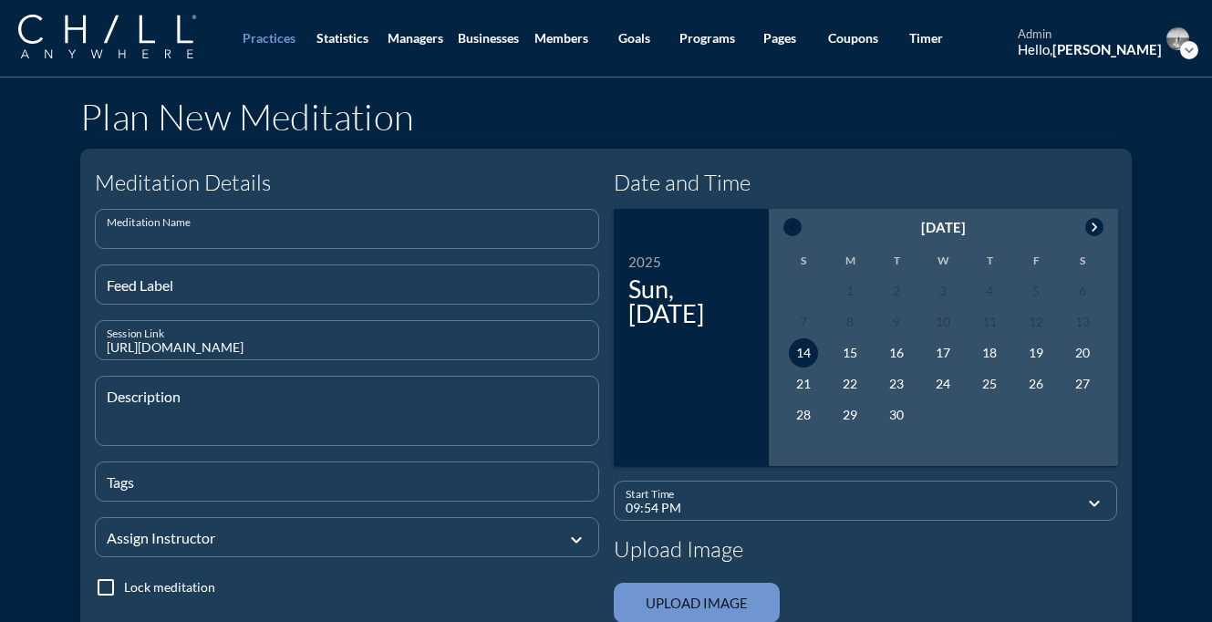
click at [254, 225] on input "Meditation Name" at bounding box center [347, 236] width 481 height 23
type input "p"
type input "Peace and Quiet"
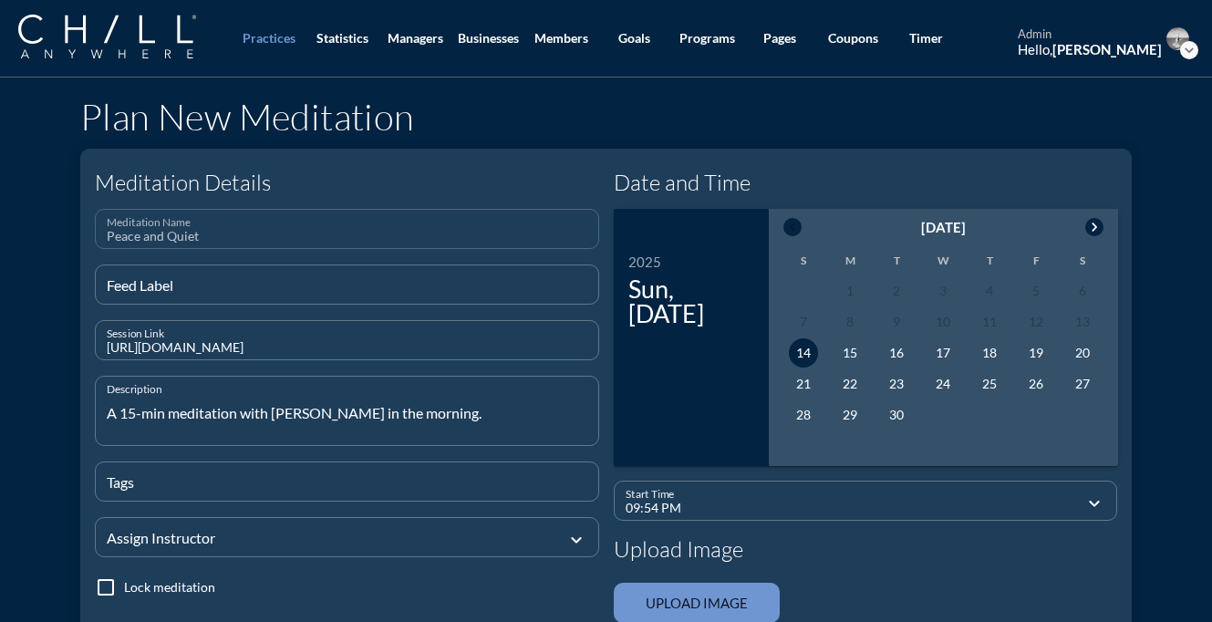
type textarea "A 15-min meditation with [PERSON_NAME] in the morning."
type input "meditation,restream"
click at [280, 511] on div at bounding box center [334, 536] width 455 height 61
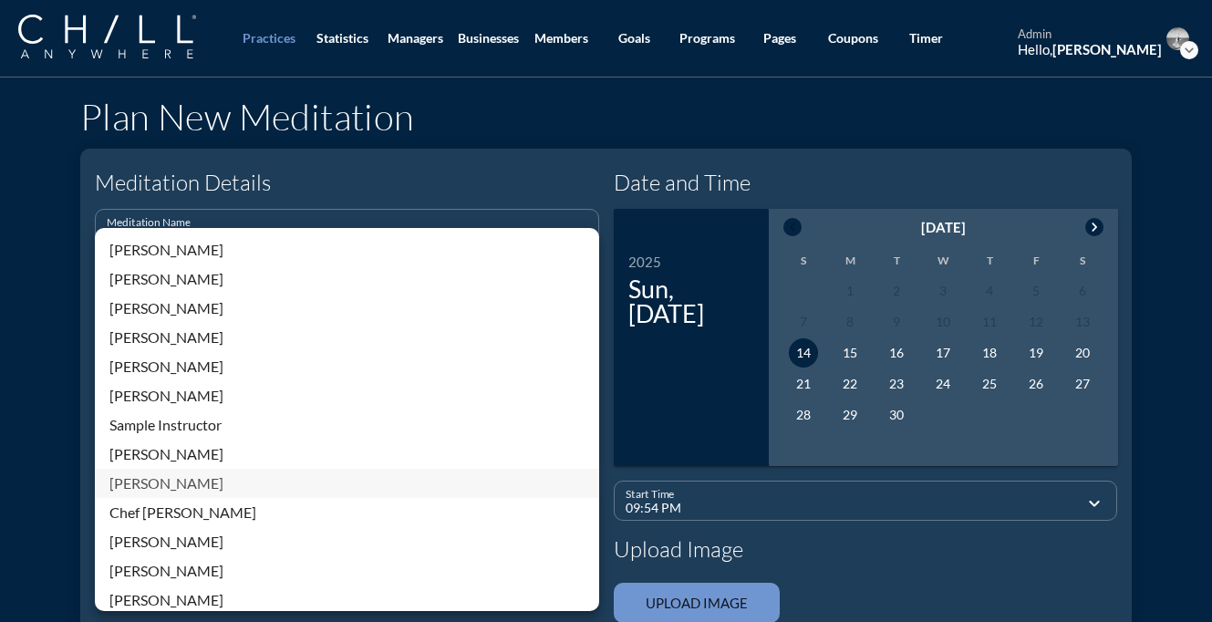
scroll to position [390, 0]
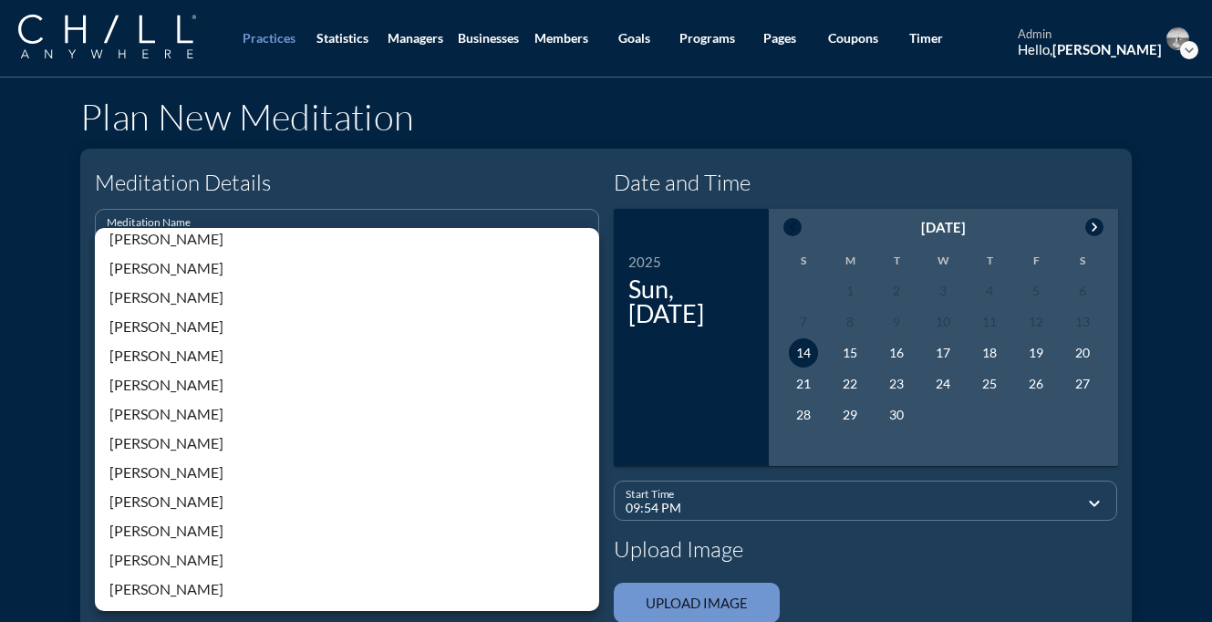
click at [169, 470] on div "[PERSON_NAME]" at bounding box center [346, 472] width 475 height 22
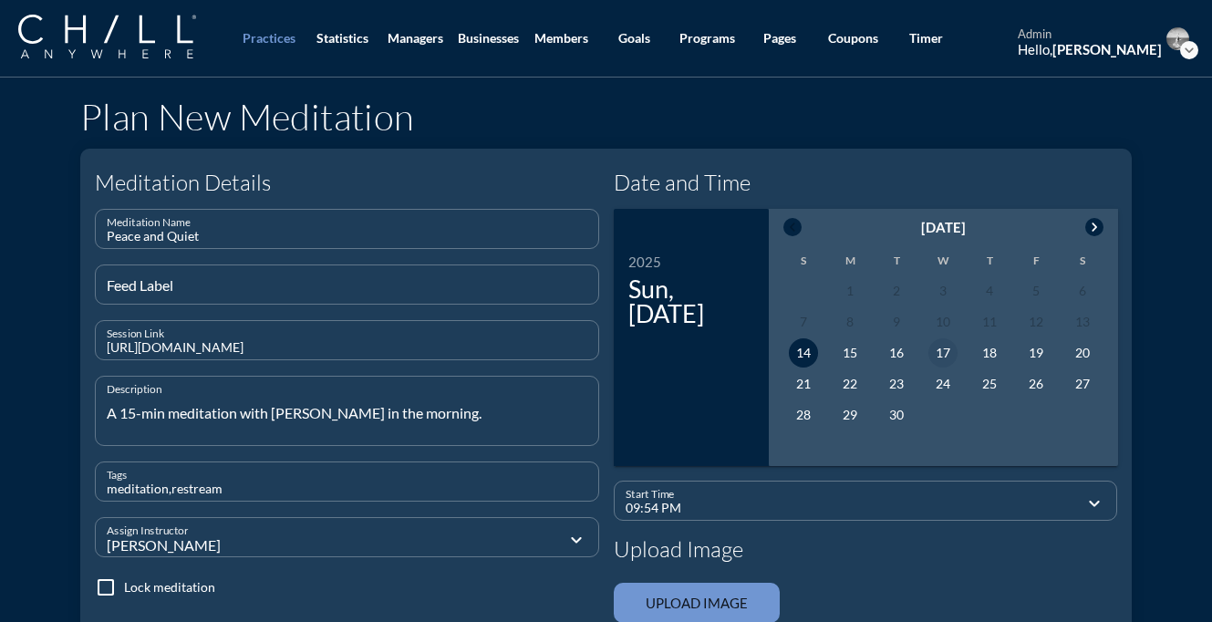
click at [942, 350] on div "17" at bounding box center [942, 352] width 29 height 29
click at [849, 512] on input "09:54 PM" at bounding box center [853, 508] width 455 height 23
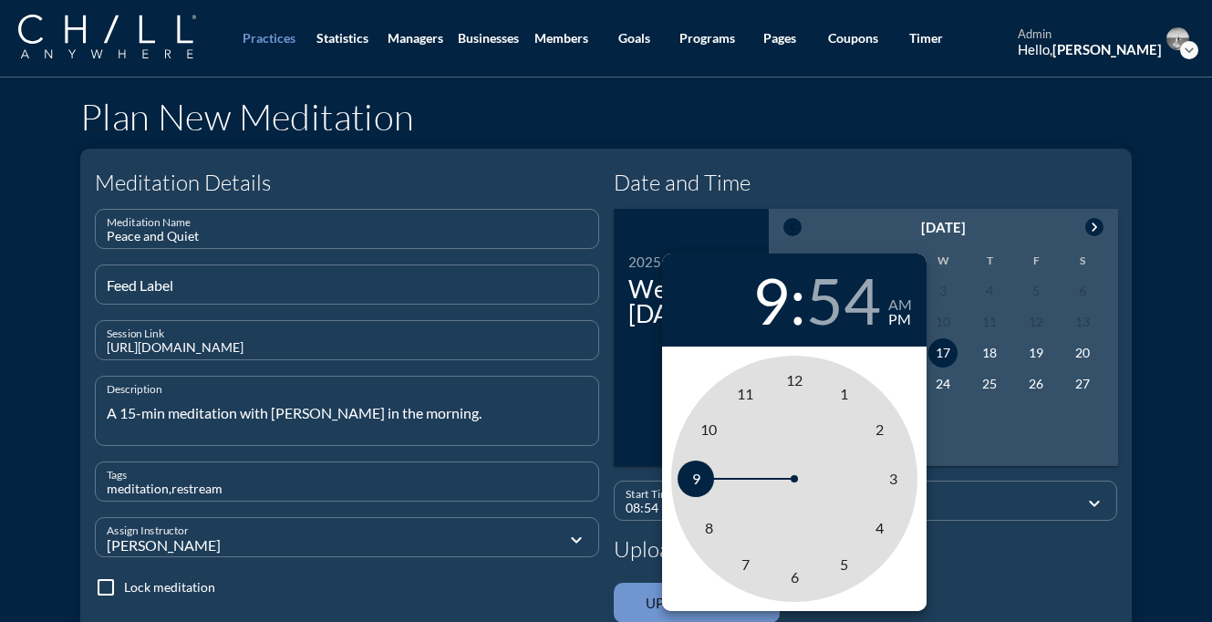
click at [698, 533] on span "8" at bounding box center [708, 528] width 36 height 36
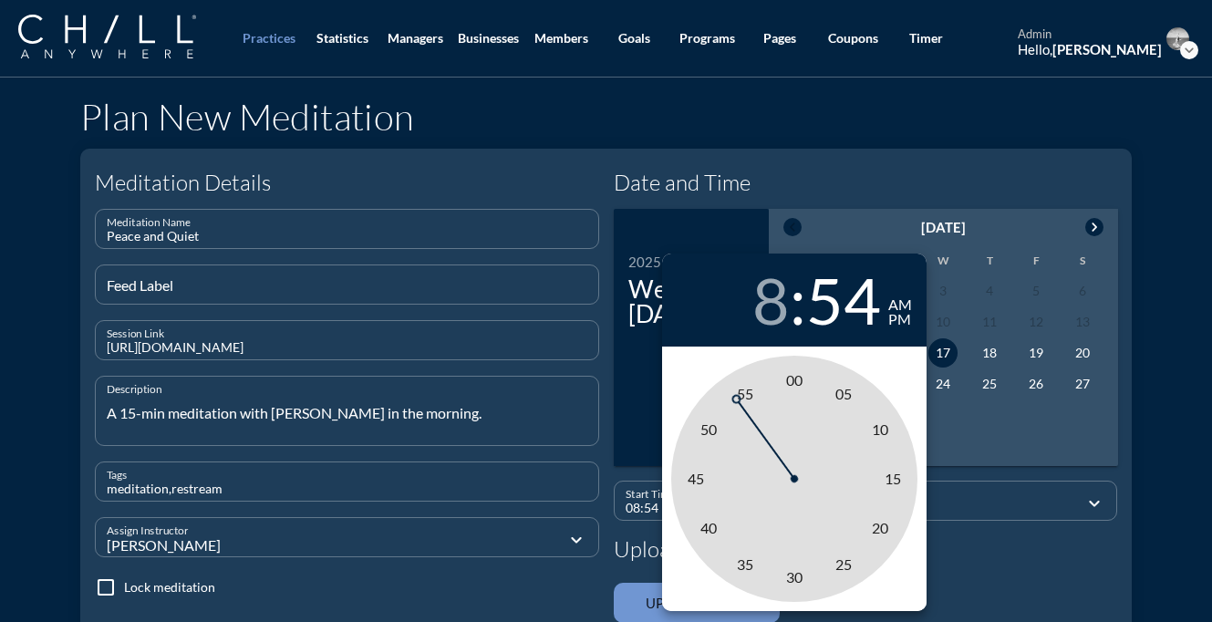
click at [907, 305] on div "am" at bounding box center [900, 304] width 24 height 15
type input "08:00 AM"
click at [792, 385] on span "00" at bounding box center [794, 379] width 16 height 17
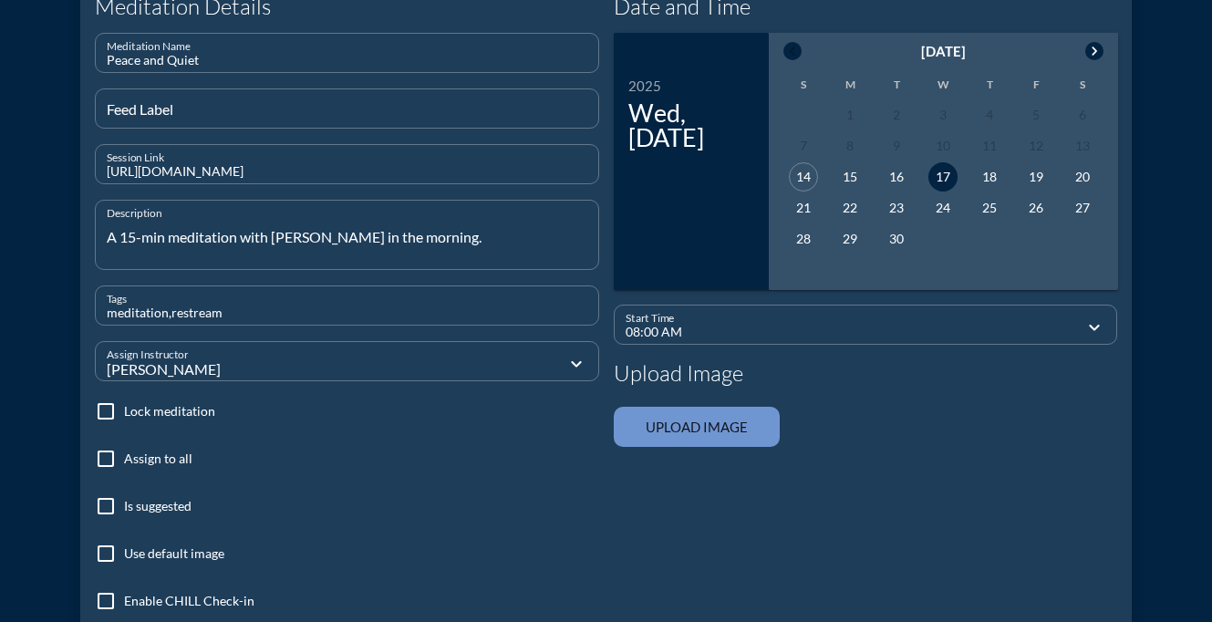
scroll to position [276, 0]
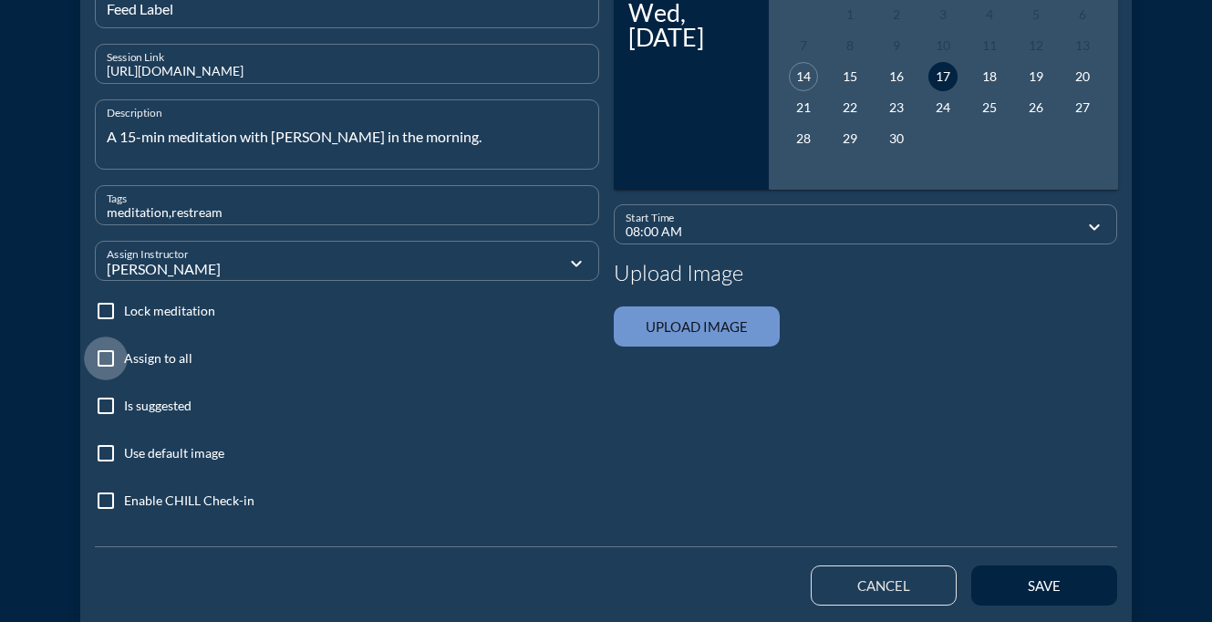
click at [114, 361] on div at bounding box center [105, 358] width 31 height 31
checkbox input "true"
click at [104, 455] on div at bounding box center [105, 453] width 31 height 31
checkbox input "true"
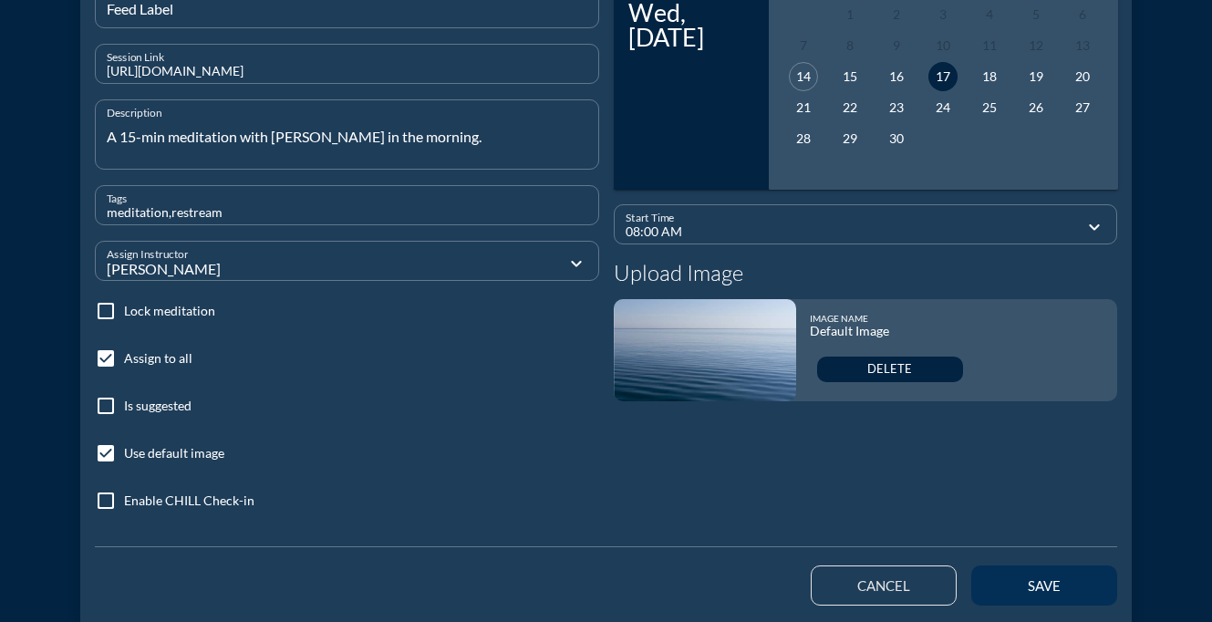
click at [997, 587] on button "save" at bounding box center [1044, 585] width 146 height 40
checkbox input "false"
type input "09:55 PM"
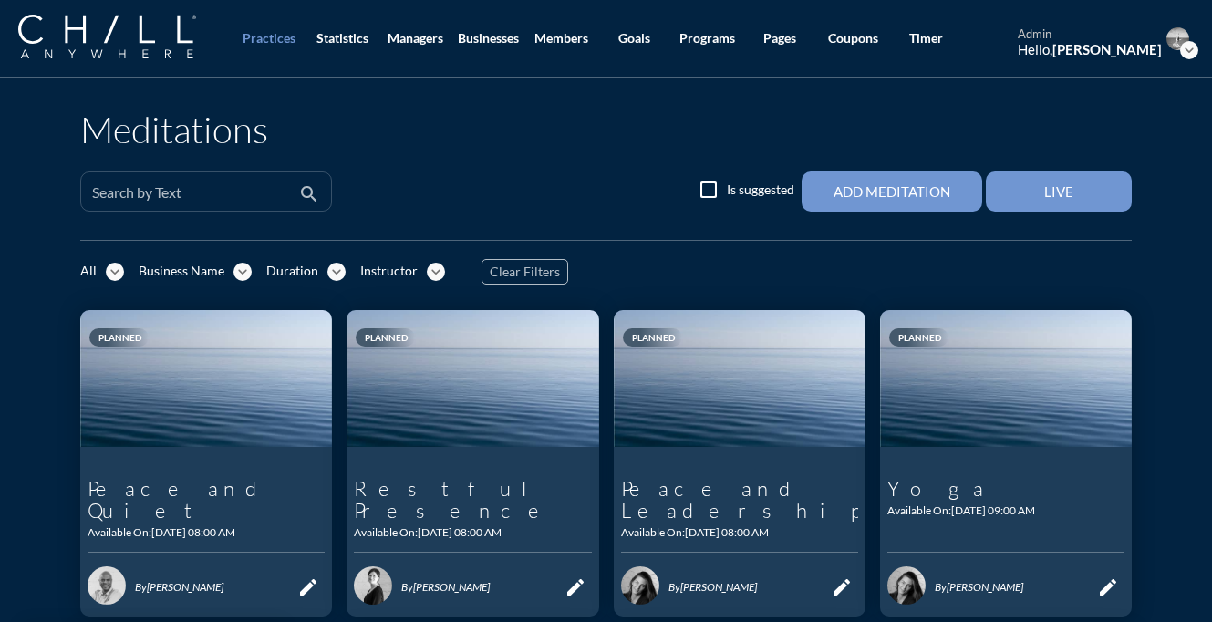
click at [239, 191] on input "Search by Text" at bounding box center [193, 199] width 202 height 23
paste input "Reclaim Your Peace"
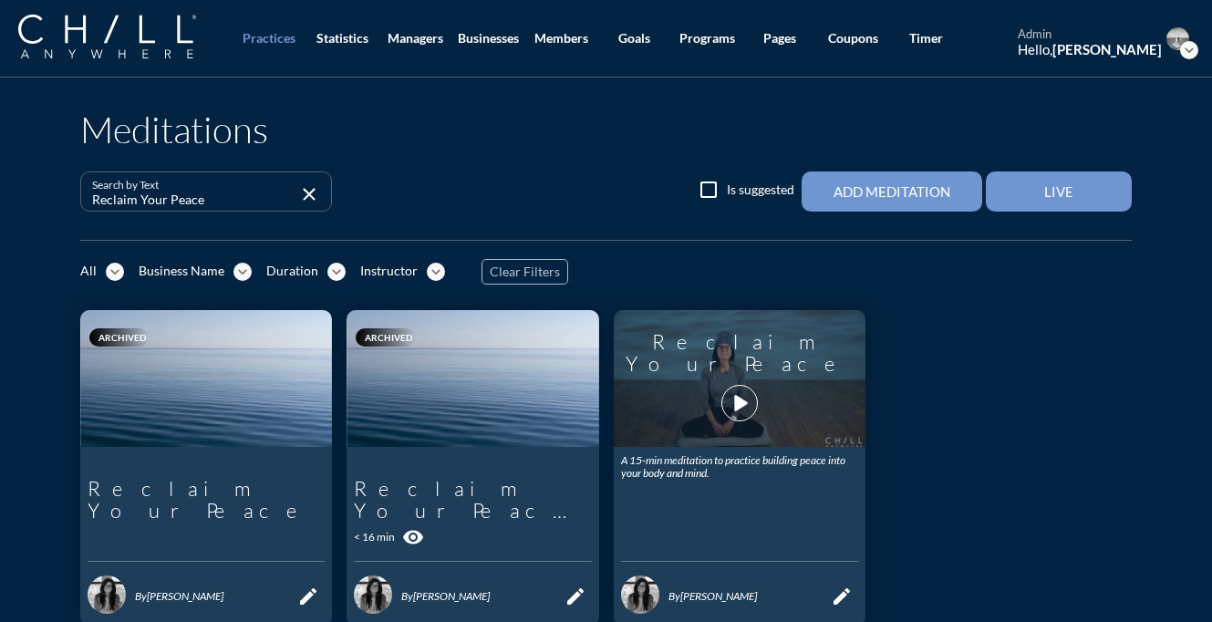
type input "Reclaim Your Peace"
click at [724, 402] on icon "play_arrow" at bounding box center [739, 403] width 31 height 31
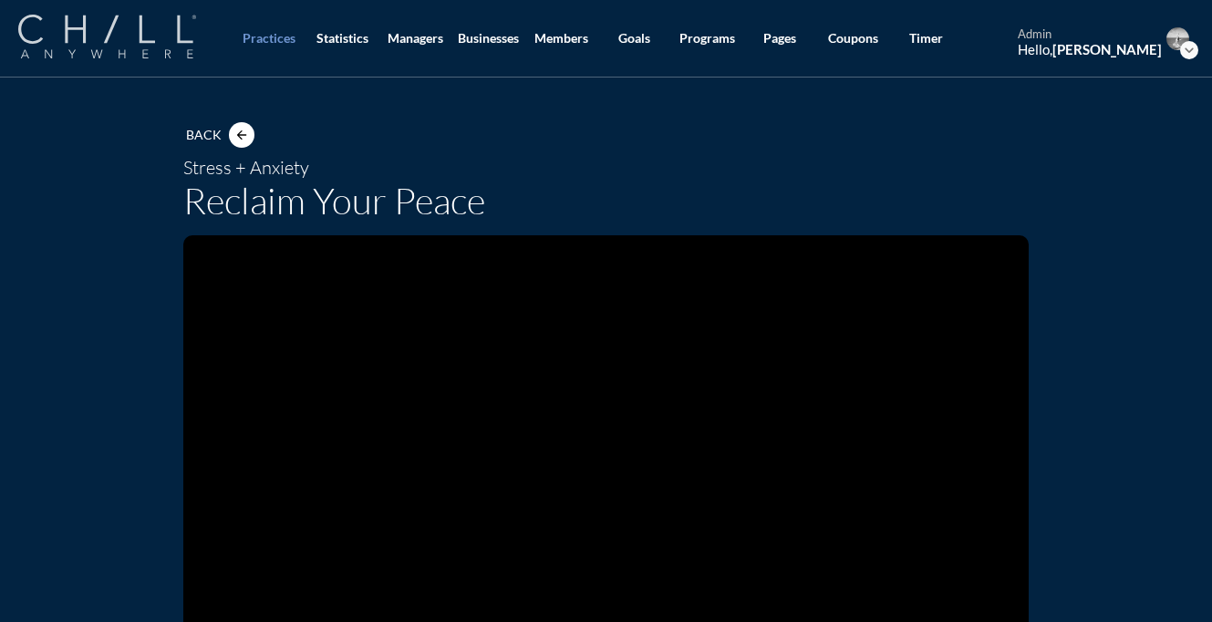
click at [103, 51] on img at bounding box center [107, 37] width 178 height 44
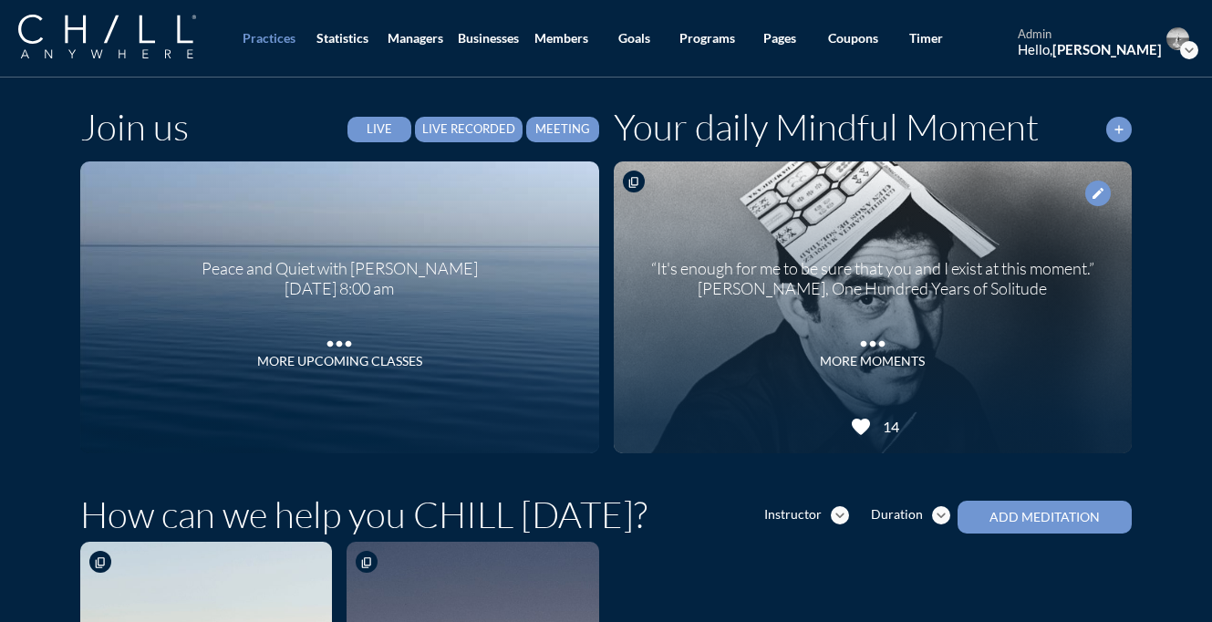
click at [491, 131] on div "Live Recorded" at bounding box center [468, 129] width 93 height 15
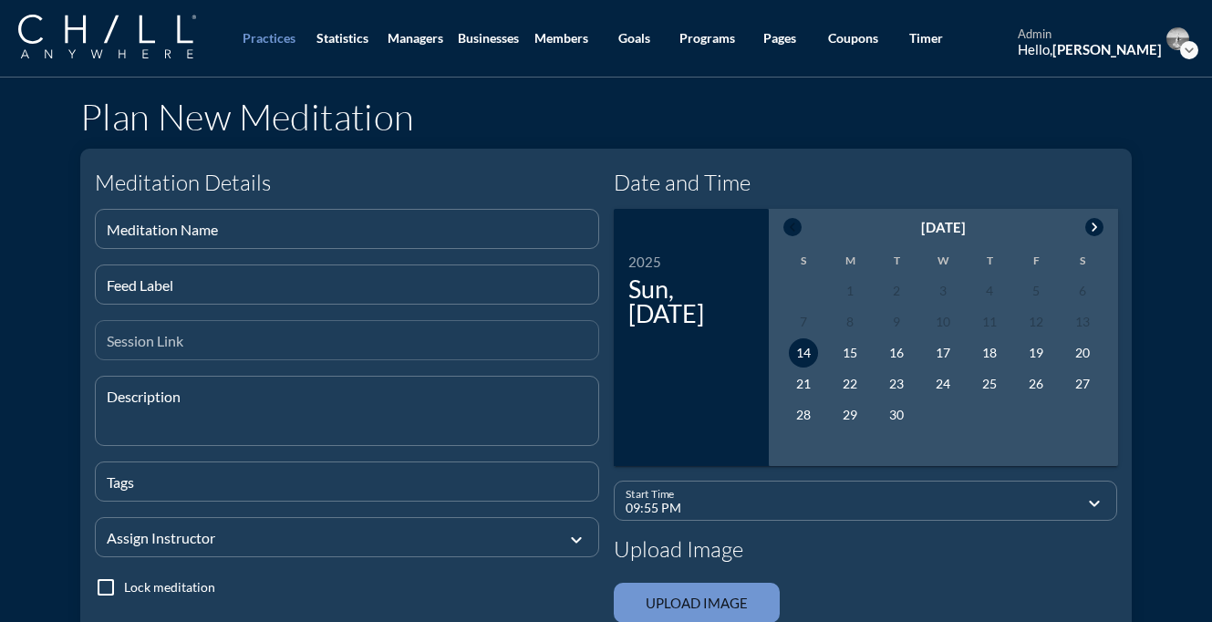
click at [346, 340] on input "Session Link" at bounding box center [347, 347] width 481 height 23
paste input "[URL][DOMAIN_NAME]"
type input "[URL][DOMAIN_NAME]"
click at [274, 240] on input "Meditation Name" at bounding box center [347, 236] width 481 height 23
type input "Reclaim Your Peace"
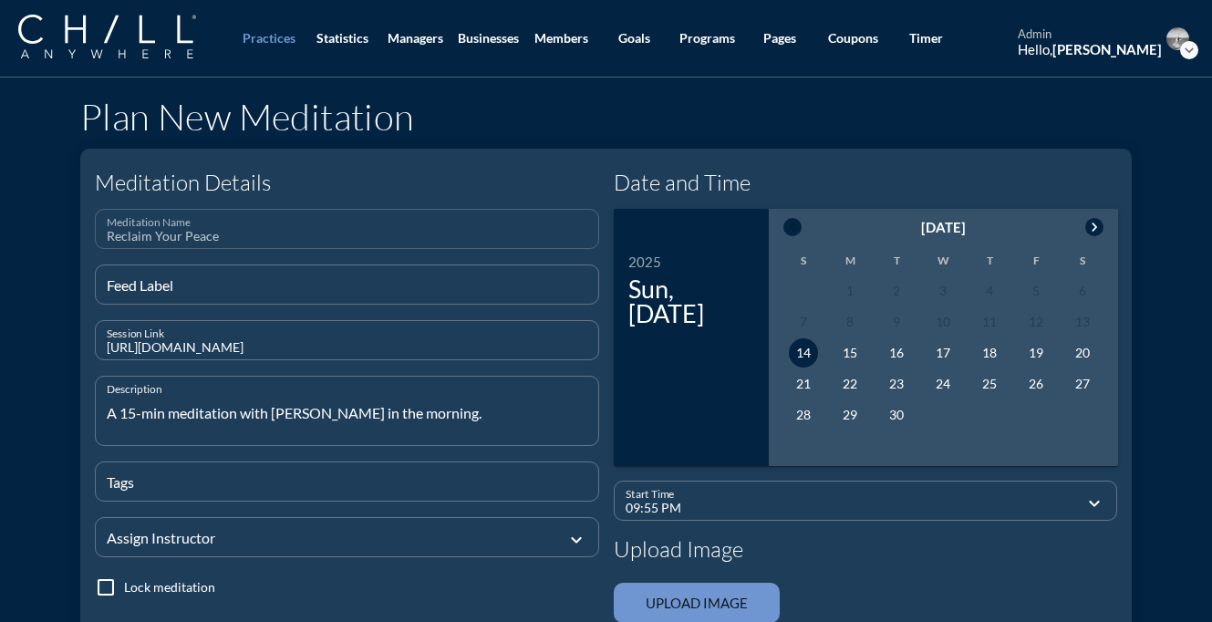
type textarea "A 15-min meditation with [PERSON_NAME] in the morning."
type input "meditation,restream"
click at [264, 544] on div at bounding box center [334, 536] width 455 height 61
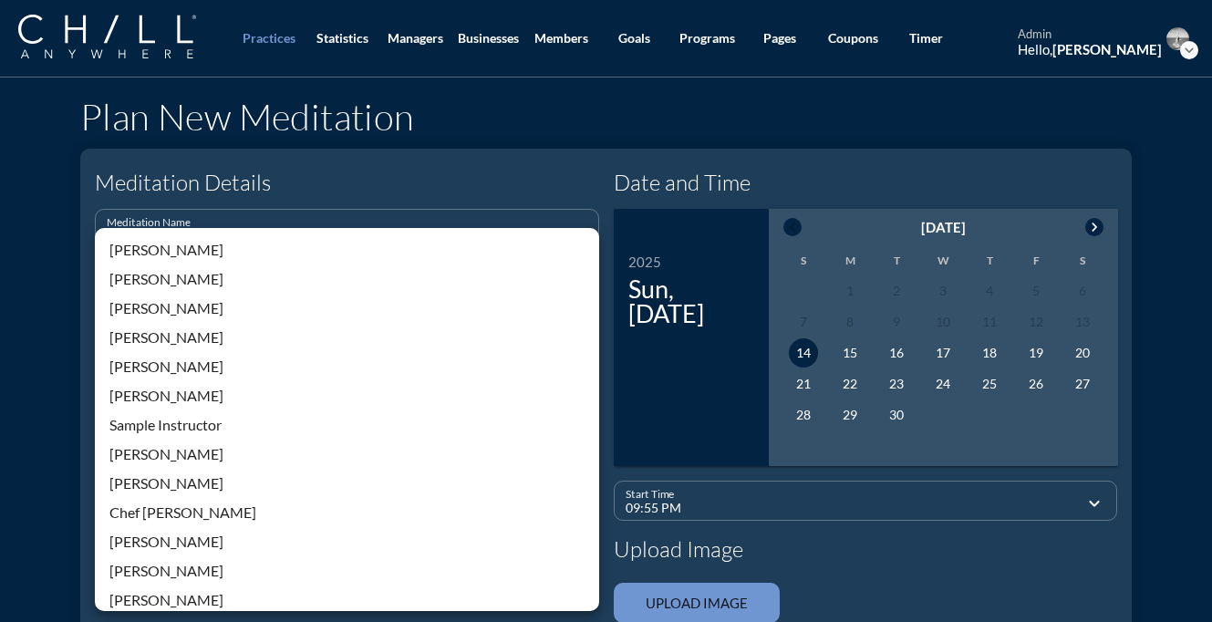
scroll to position [374, 0]
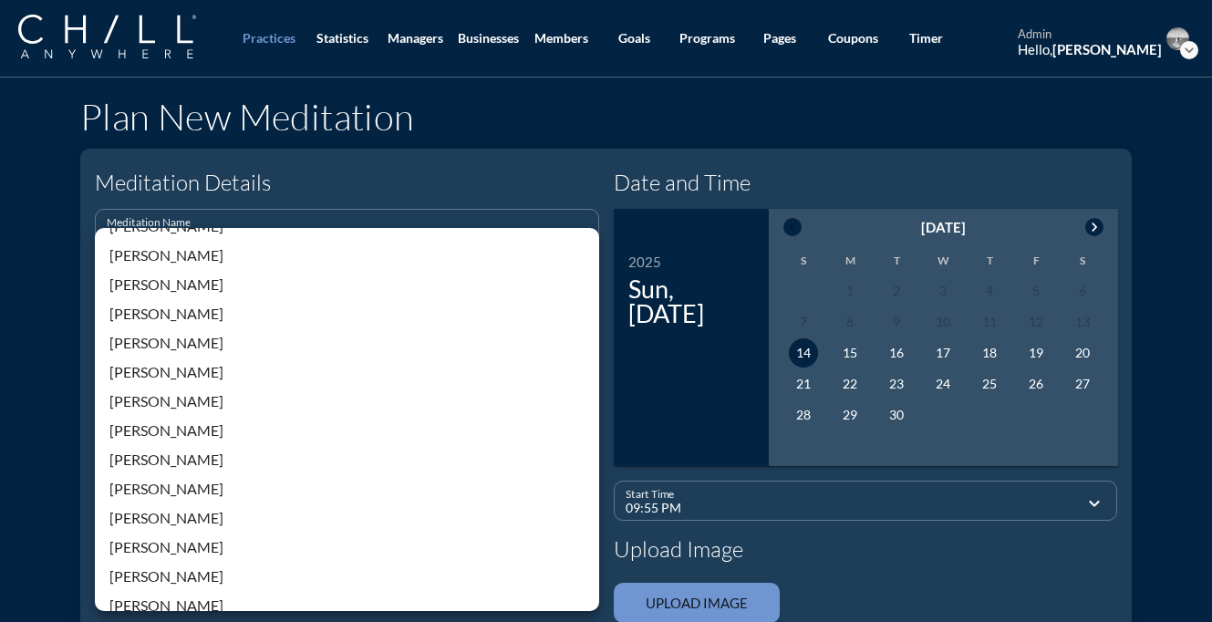
click at [165, 324] on div "[PERSON_NAME]" at bounding box center [346, 313] width 475 height 29
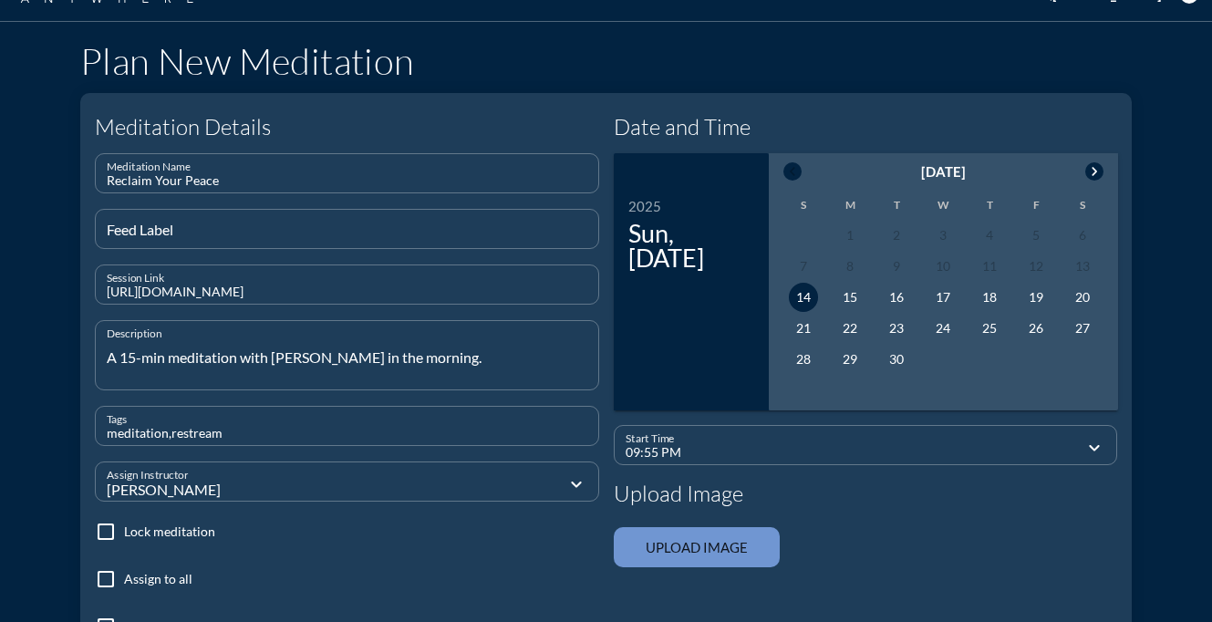
scroll to position [127, 0]
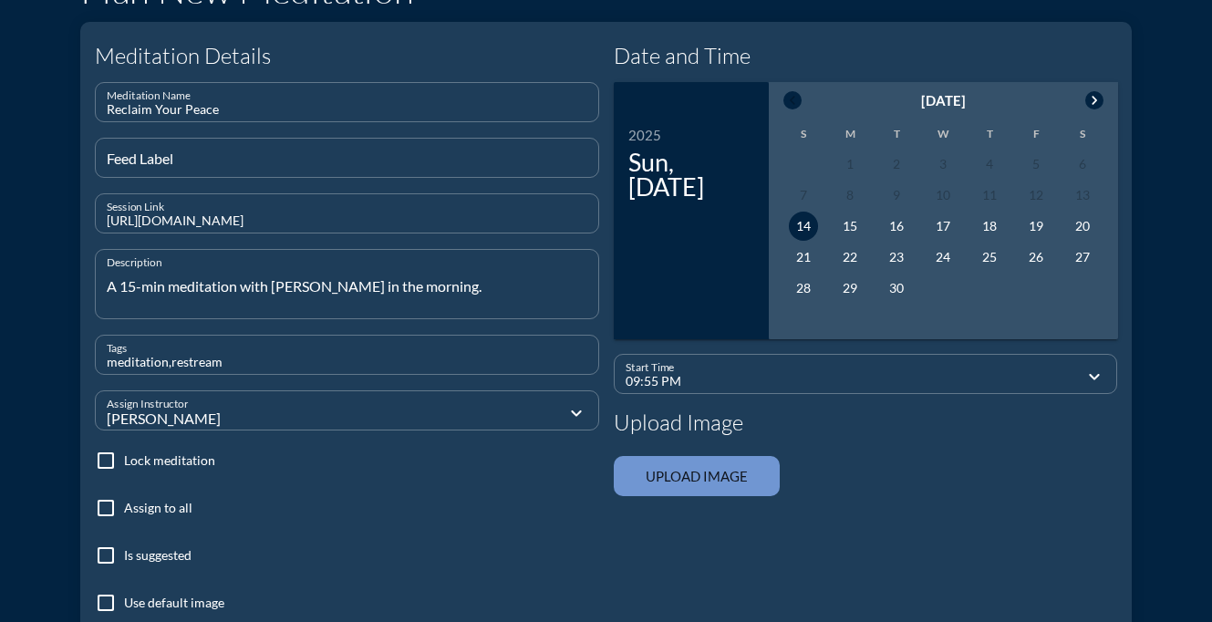
click at [97, 514] on div at bounding box center [105, 507] width 31 height 31
checkbox input "true"
click at [104, 597] on div at bounding box center [105, 602] width 31 height 31
checkbox input "true"
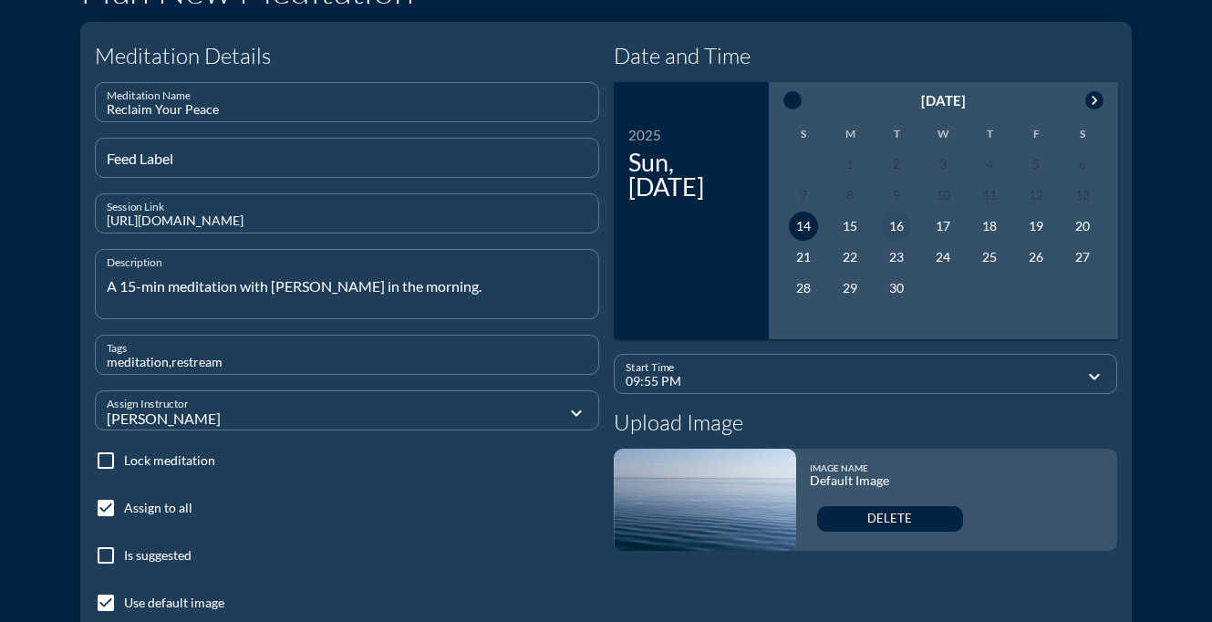
click at [893, 228] on div "16" at bounding box center [896, 226] width 29 height 29
click at [821, 379] on input "09:55 PM" at bounding box center [853, 381] width 455 height 23
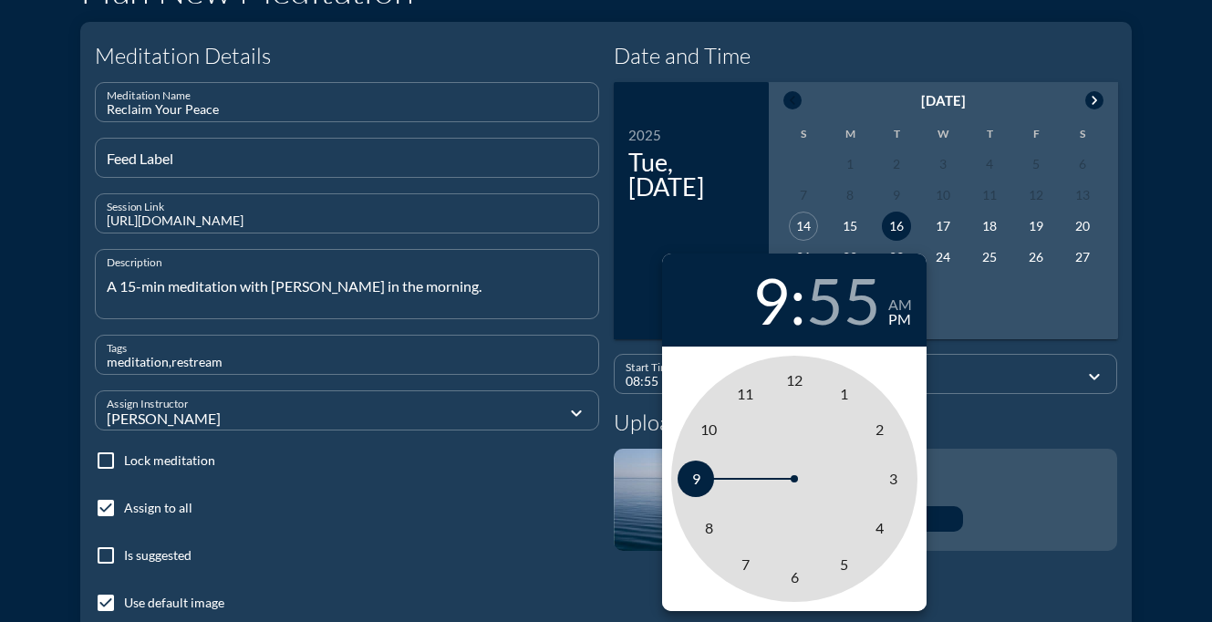
click at [712, 517] on span "8" at bounding box center [708, 528] width 36 height 36
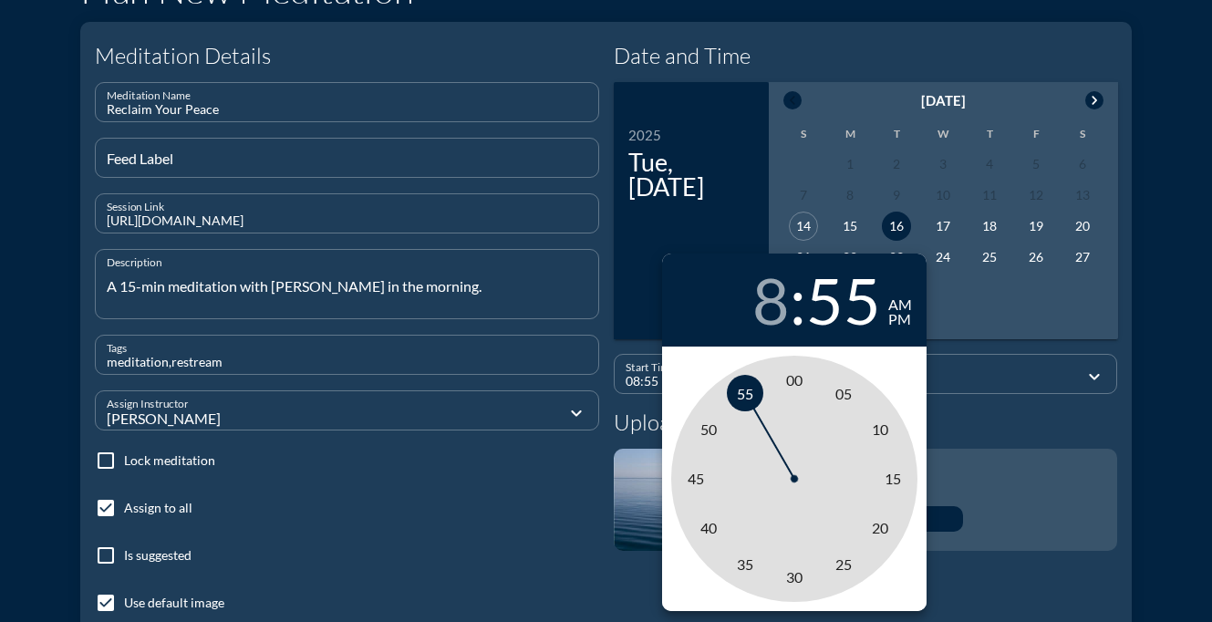
click at [907, 303] on div "am" at bounding box center [900, 304] width 24 height 15
type input "08:00 AM"
click at [793, 383] on span "00" at bounding box center [794, 379] width 16 height 17
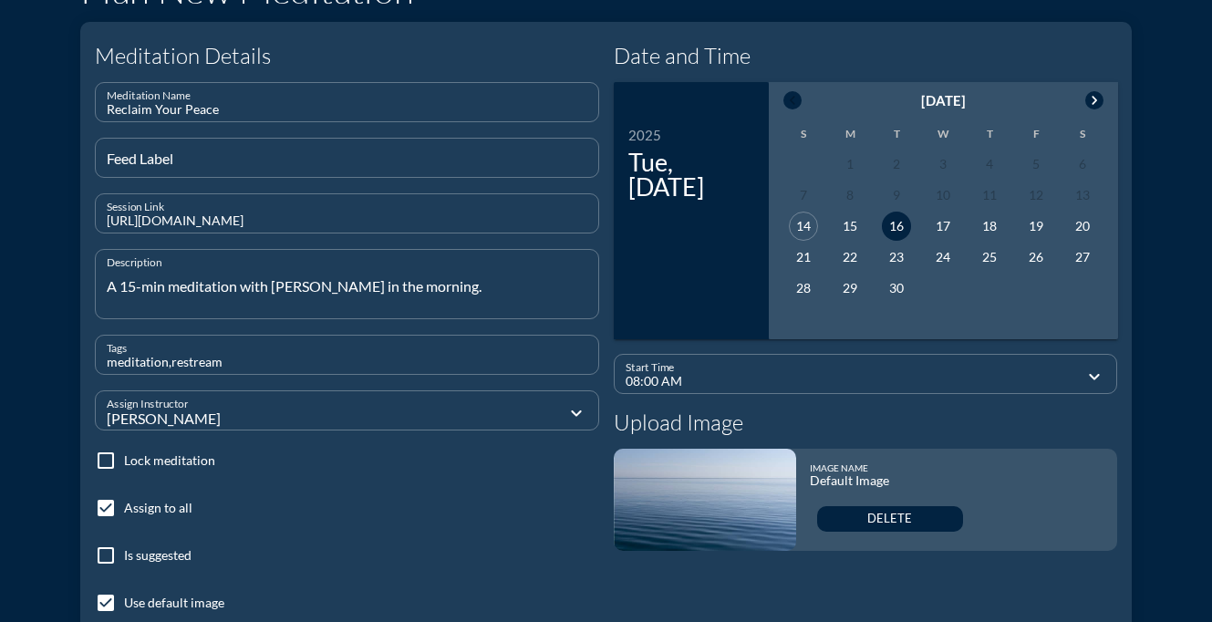
scroll to position [385, 0]
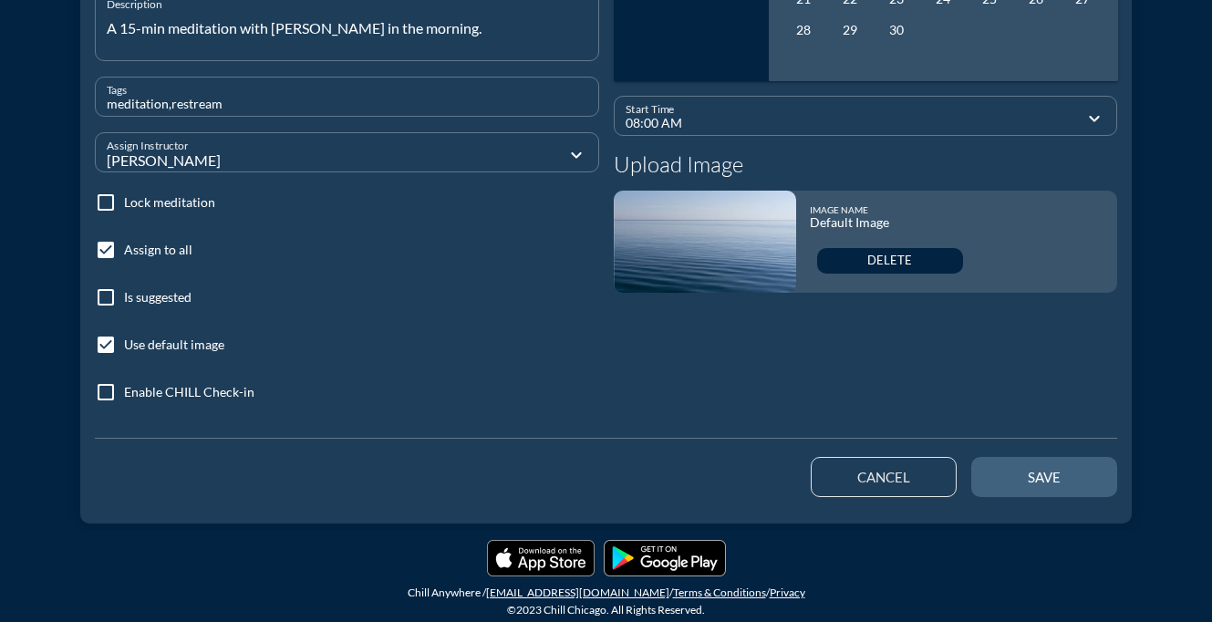
click at [1054, 477] on div "save" at bounding box center [1044, 477] width 82 height 16
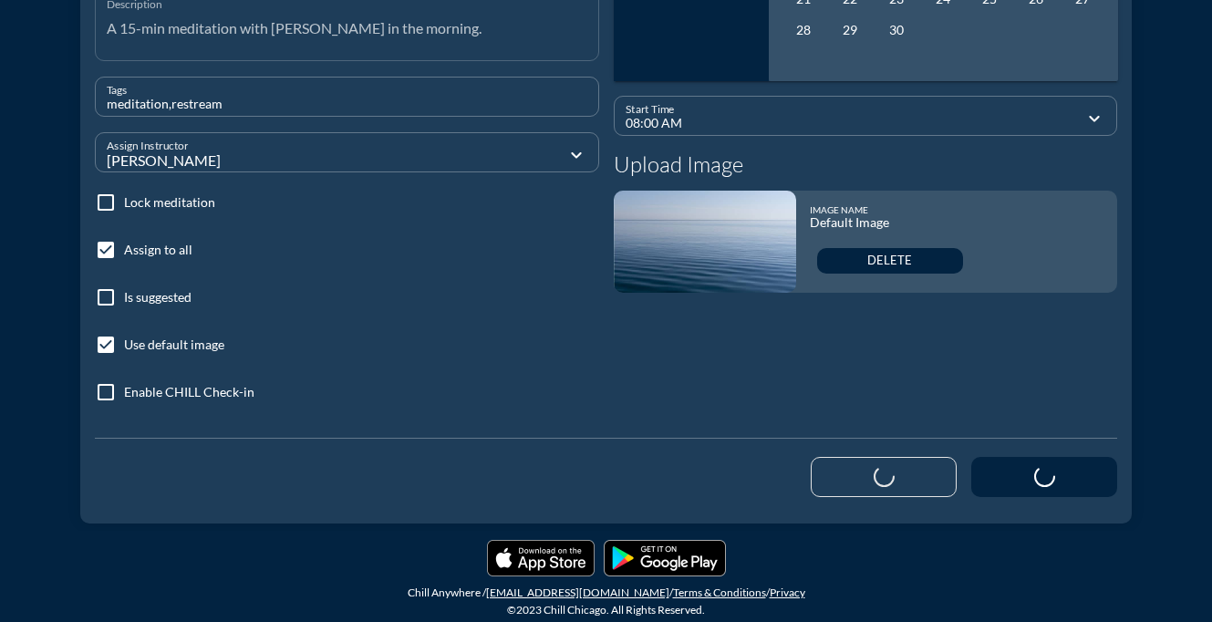
checkbox input "false"
type input "09:56 PM"
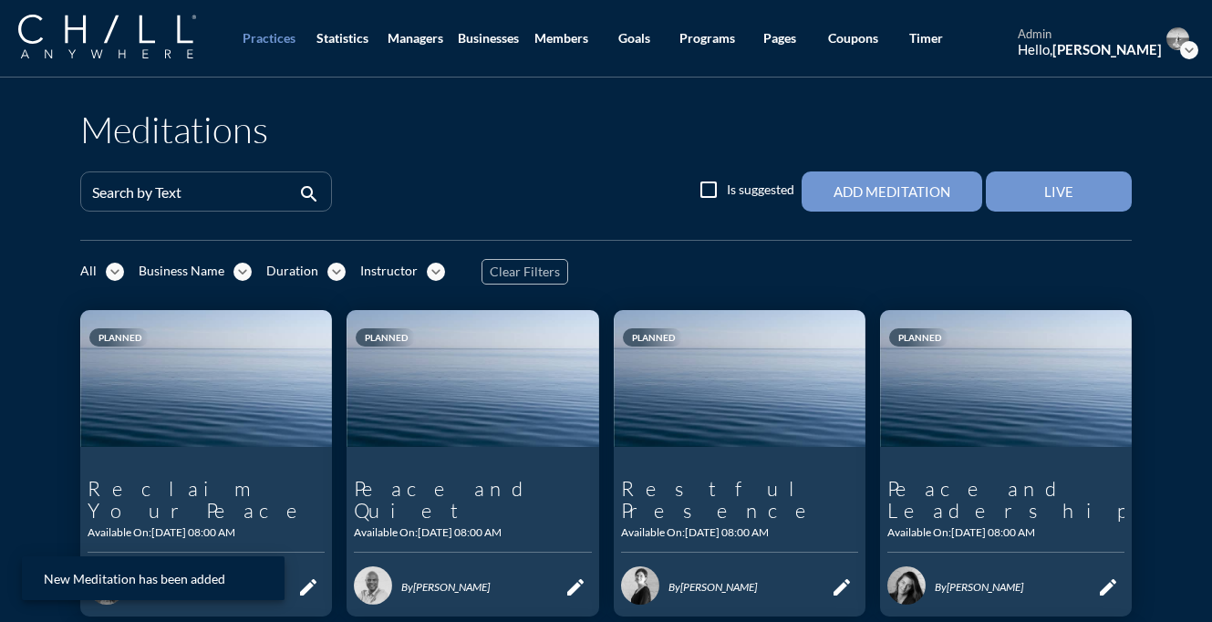
click at [1030, 181] on button "Live" at bounding box center [1059, 191] width 146 height 40
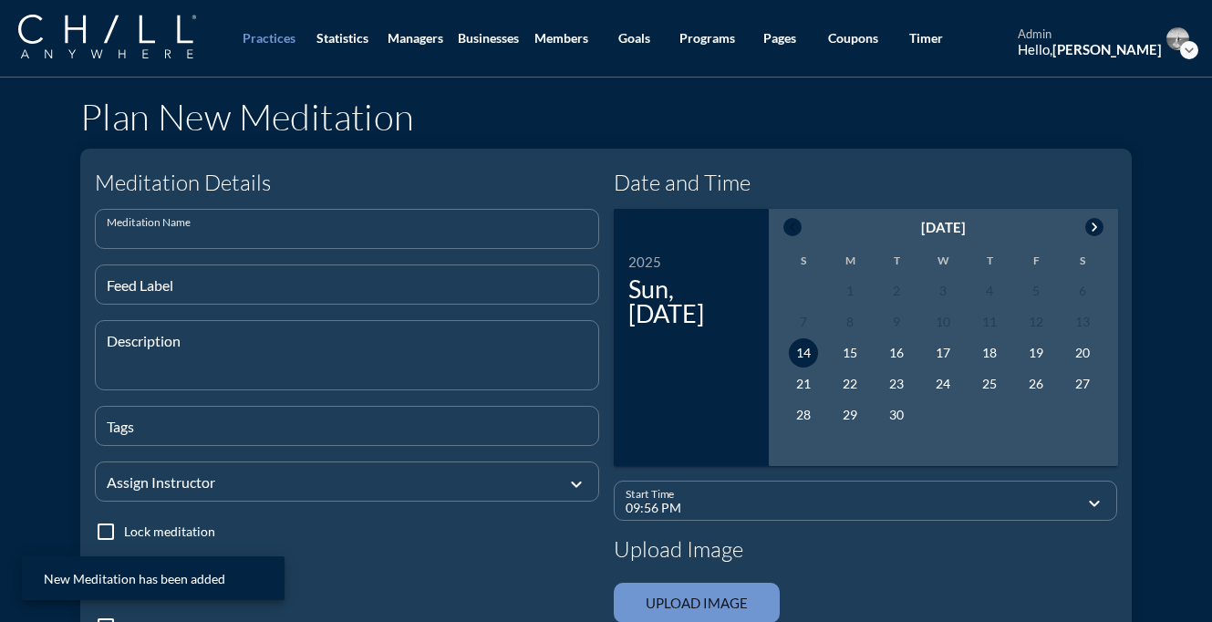
click at [318, 236] on input "Meditation Name" at bounding box center [347, 236] width 481 height 23
paste input "Anchored in Calm"
type input "Anchored in Calm"
click at [275, 354] on textarea "Description" at bounding box center [352, 366] width 491 height 47
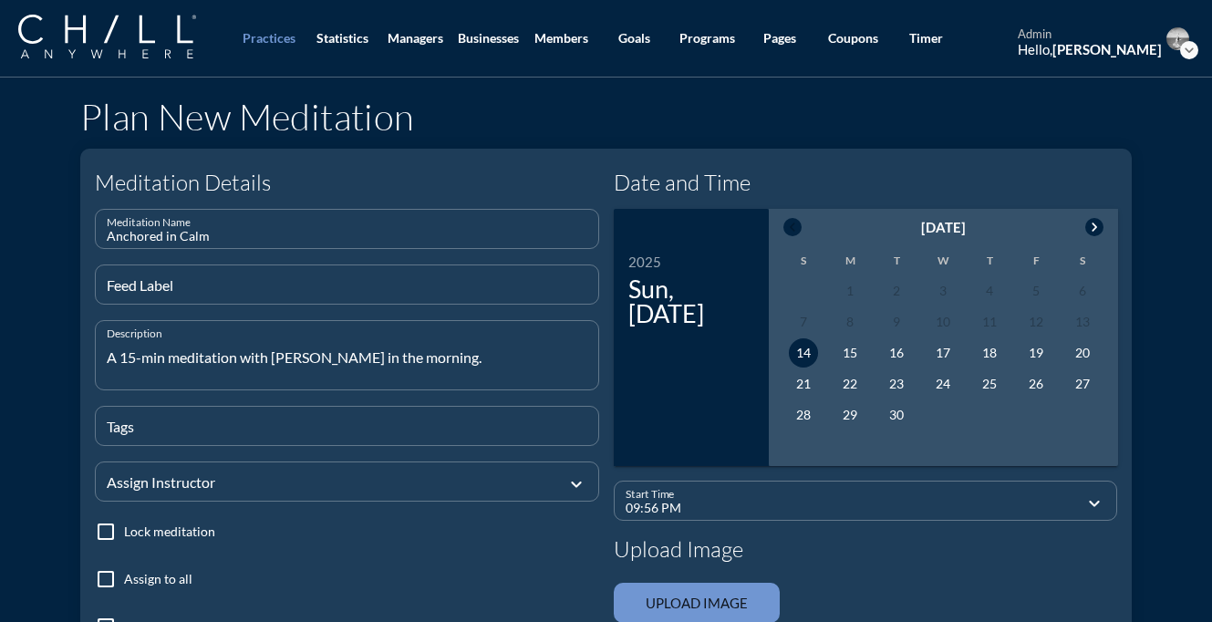
type textarea "A 15-min meditation with [PERSON_NAME] in the morning."
type input "meditation,live,[PERSON_NAME]"
click at [272, 478] on div at bounding box center [334, 480] width 455 height 61
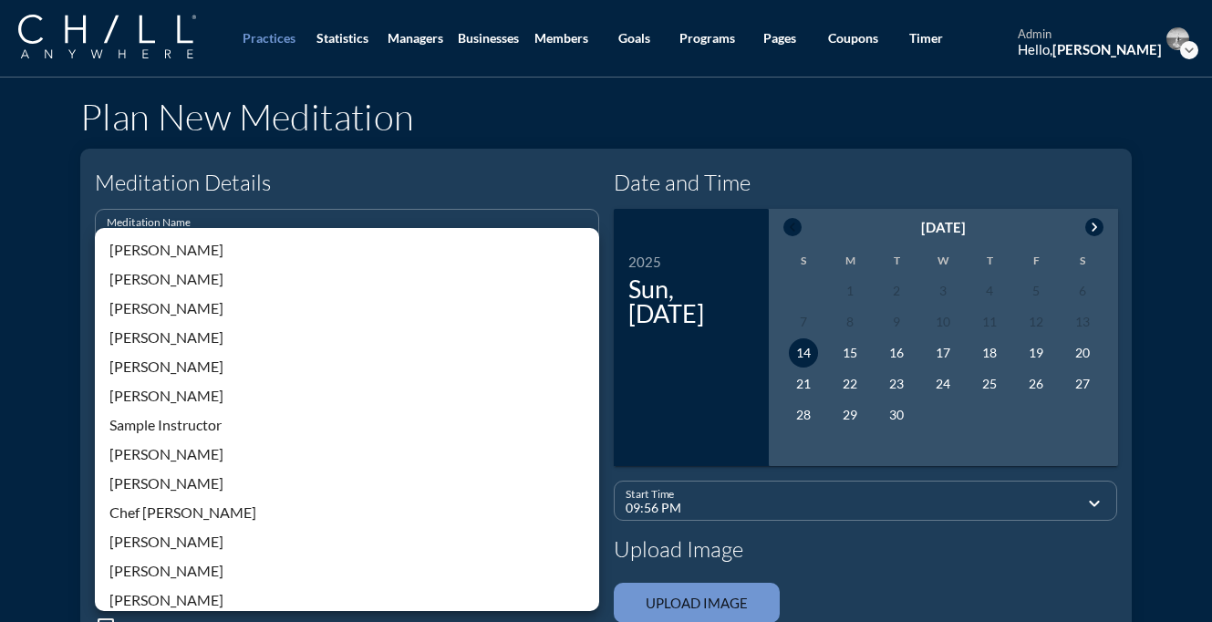
scroll to position [390, 0]
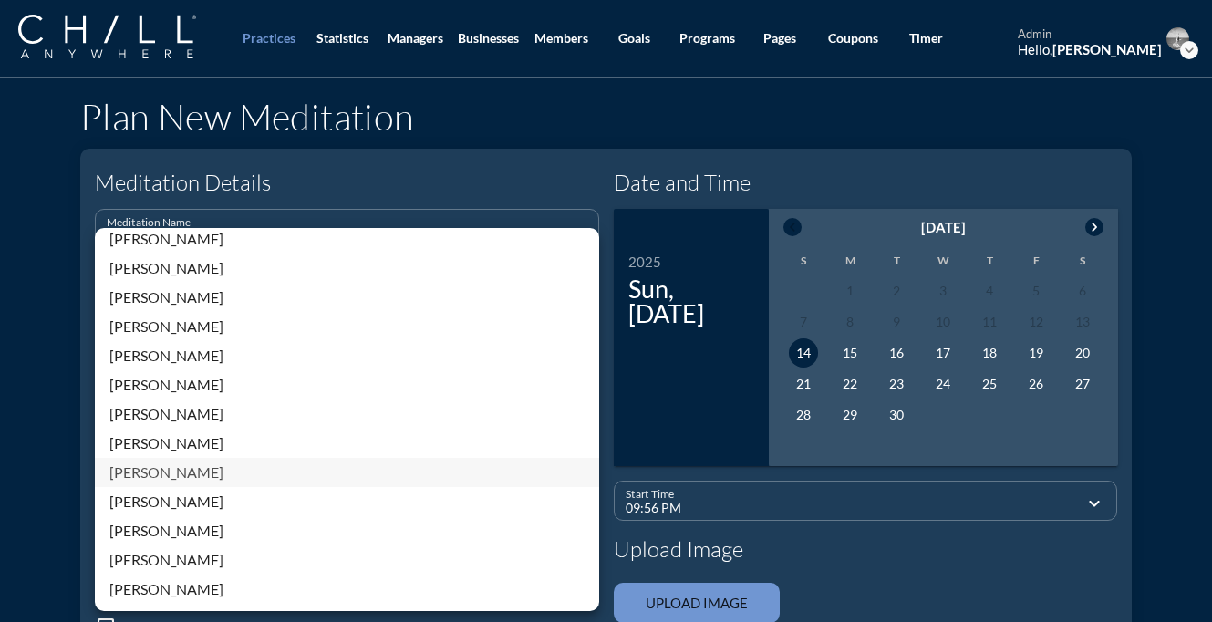
click at [169, 475] on div "[PERSON_NAME]" at bounding box center [346, 472] width 475 height 22
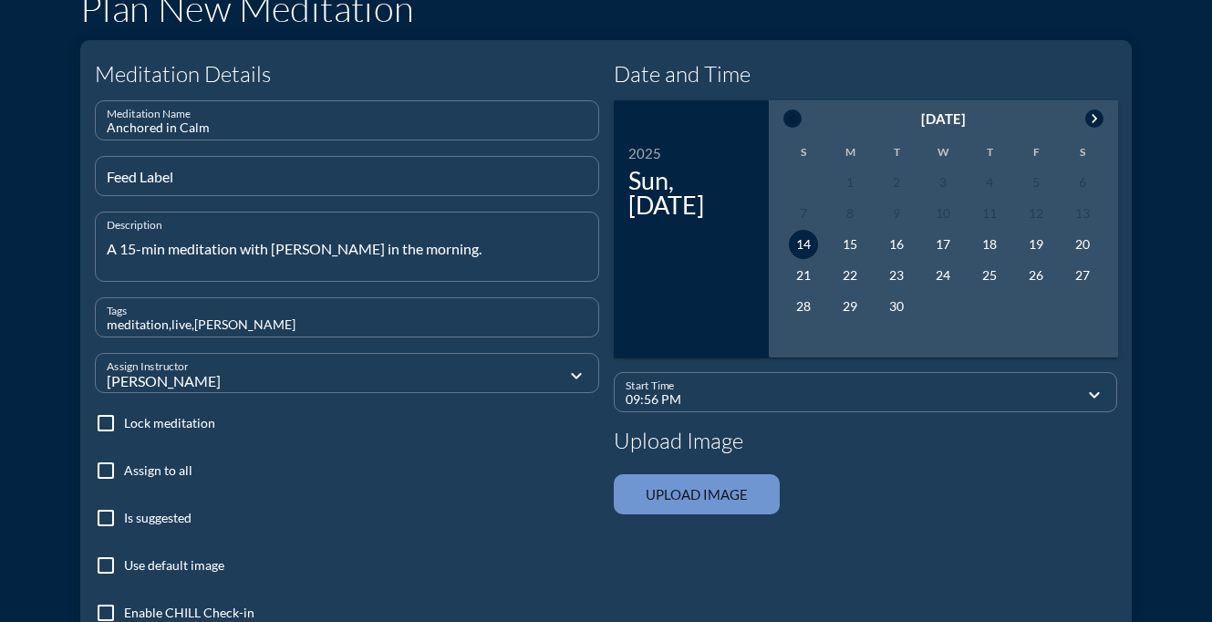
scroll to position [142, 0]
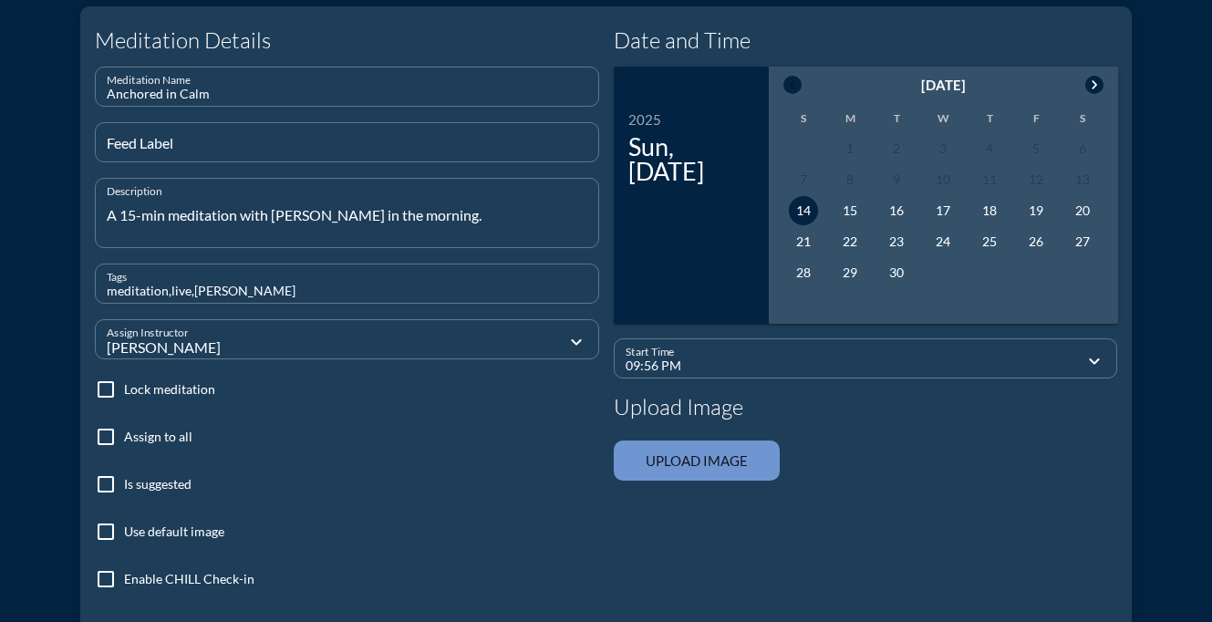
click at [109, 440] on div at bounding box center [105, 436] width 31 height 31
checkbox input "true"
click at [98, 550] on div "check_box_outline_blank Use default image" at bounding box center [159, 543] width 129 height 44
click at [104, 531] on div at bounding box center [105, 531] width 31 height 31
checkbox input "true"
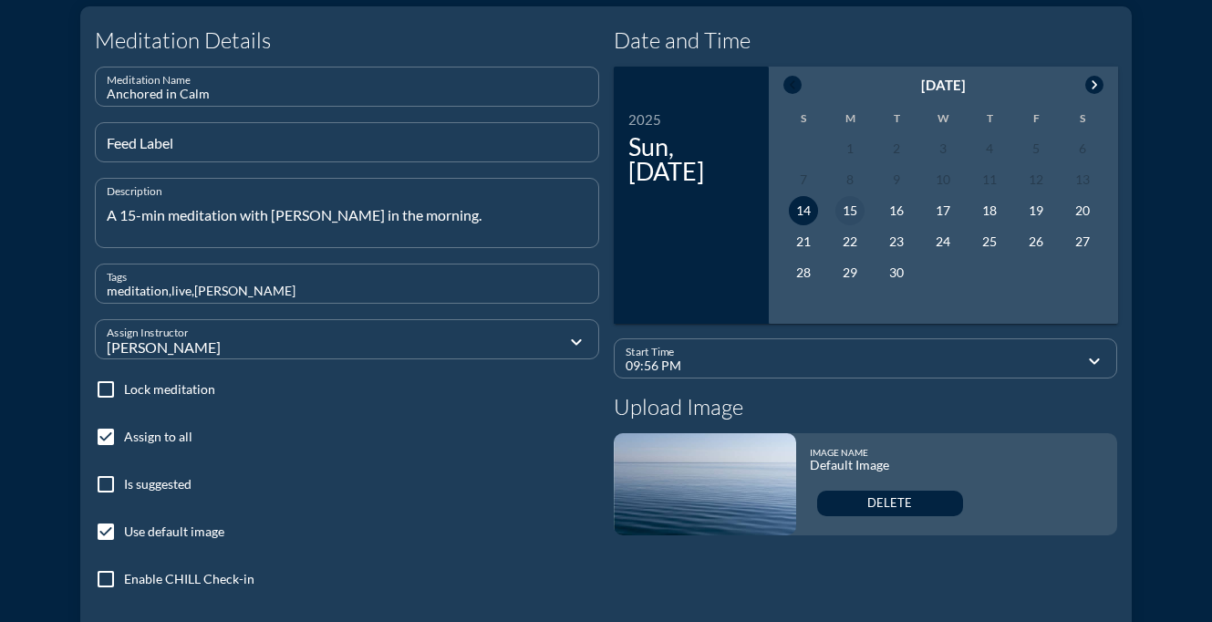
click at [844, 216] on div "15" at bounding box center [849, 210] width 29 height 29
click at [784, 367] on input "09:56 PM" at bounding box center [853, 366] width 455 height 23
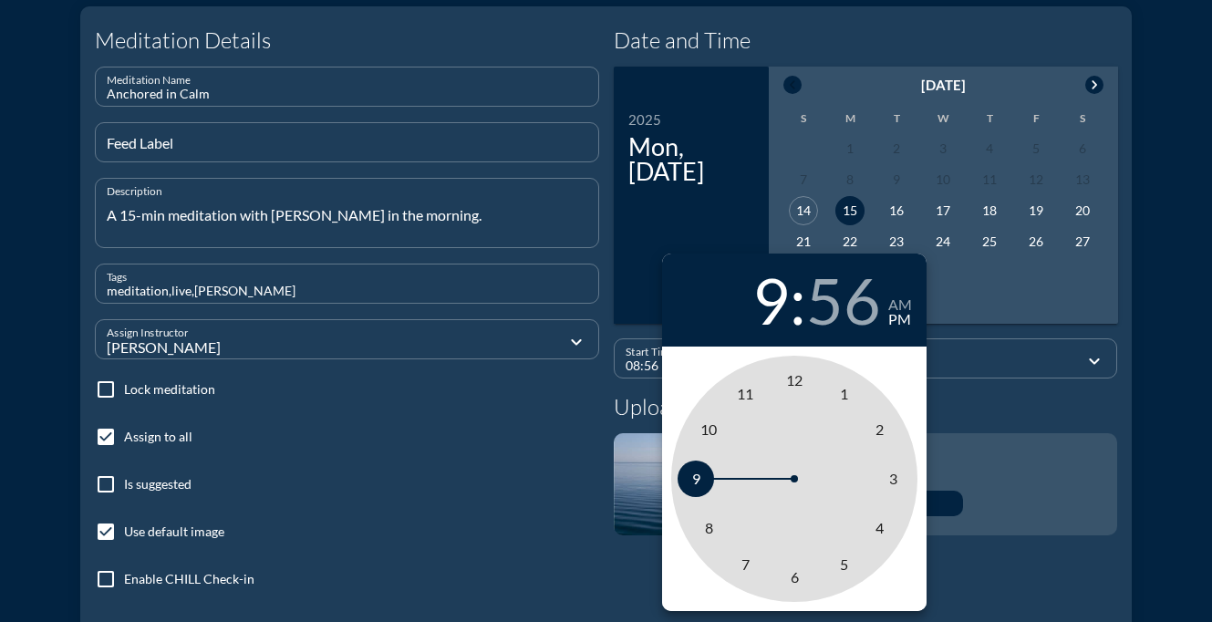
click at [710, 530] on span "8" at bounding box center [709, 527] width 8 height 17
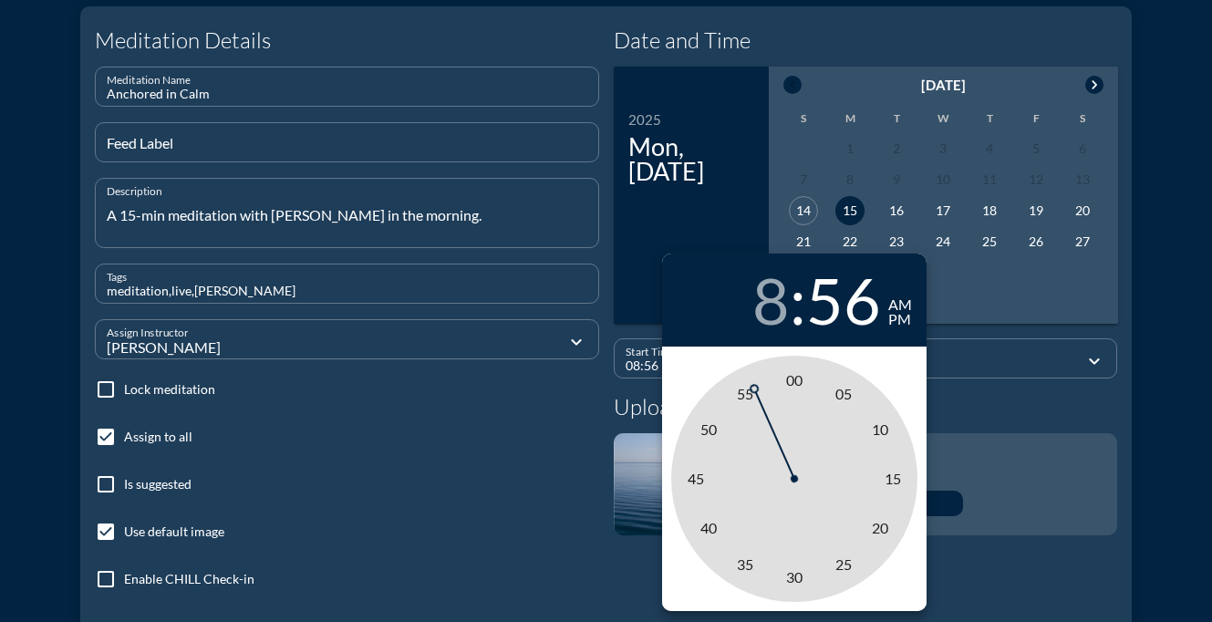
click at [905, 310] on div "am" at bounding box center [900, 304] width 24 height 15
type input "08:00 AM"
click at [793, 383] on span "00" at bounding box center [794, 379] width 16 height 17
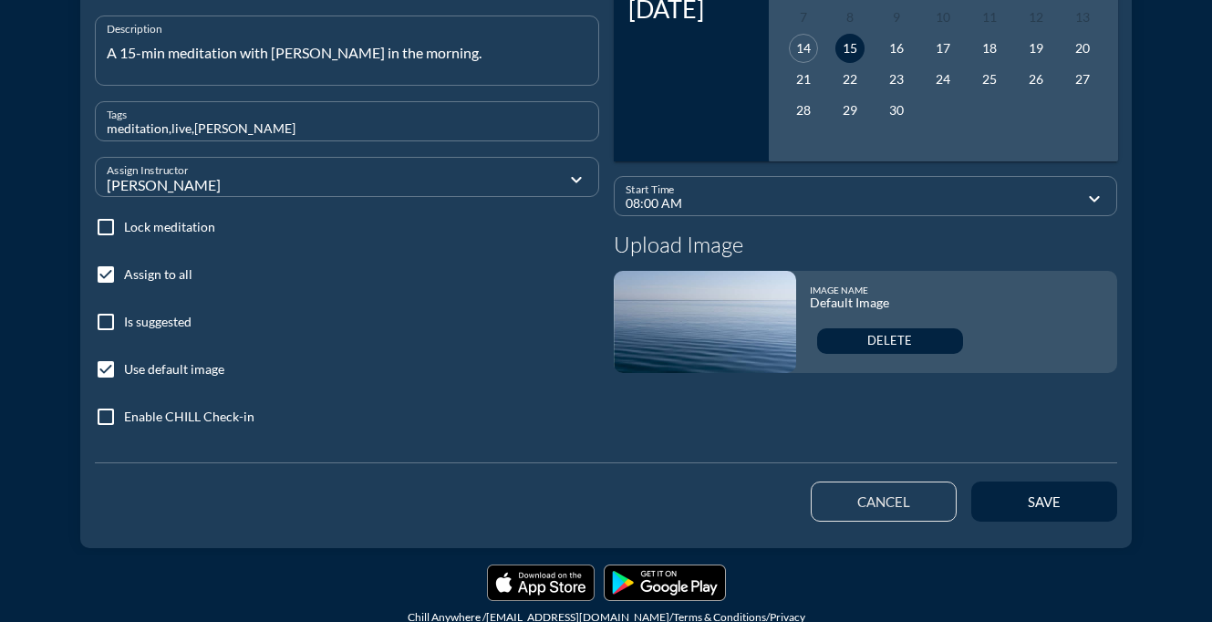
scroll to position [329, 0]
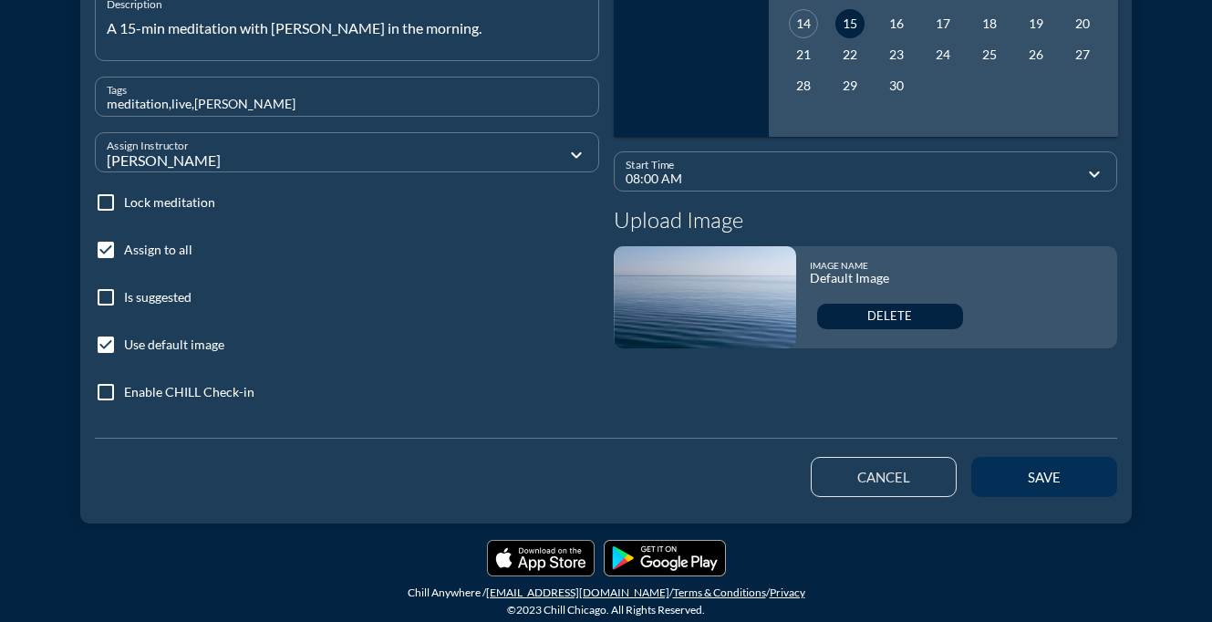
click at [1057, 473] on div "save" at bounding box center [1044, 477] width 82 height 16
checkbox input "false"
type input "09:56 PM"
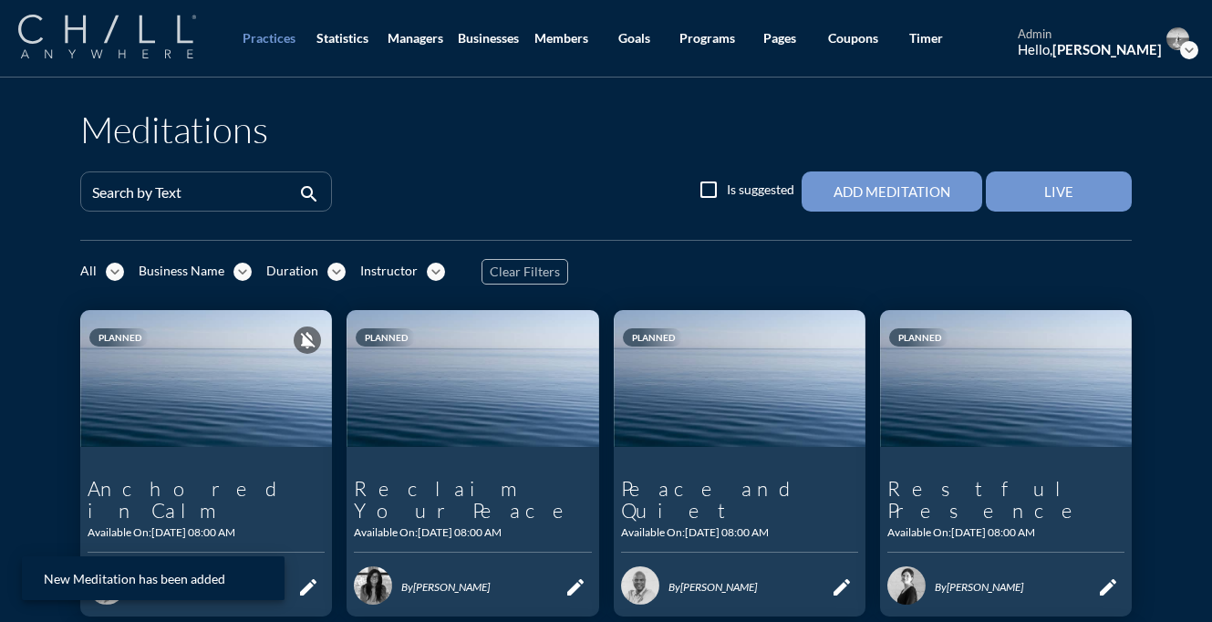
click at [132, 26] on img at bounding box center [107, 37] width 178 height 44
